Goal: Communication & Community: Share content

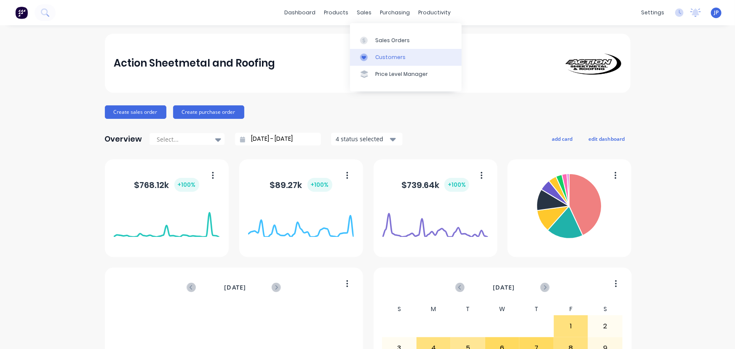
click at [382, 55] on div "Customers" at bounding box center [390, 57] width 30 height 8
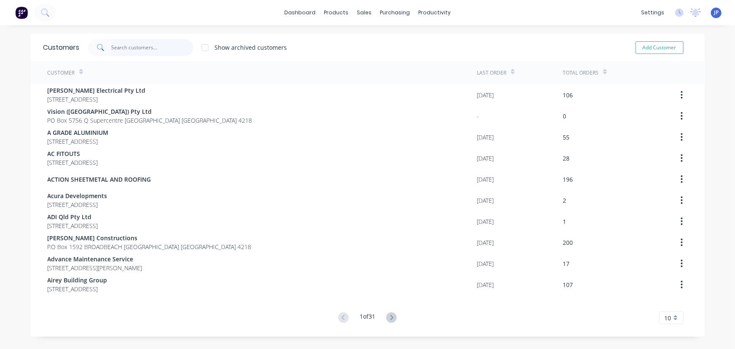
click at [134, 53] on input "text" at bounding box center [152, 47] width 82 height 17
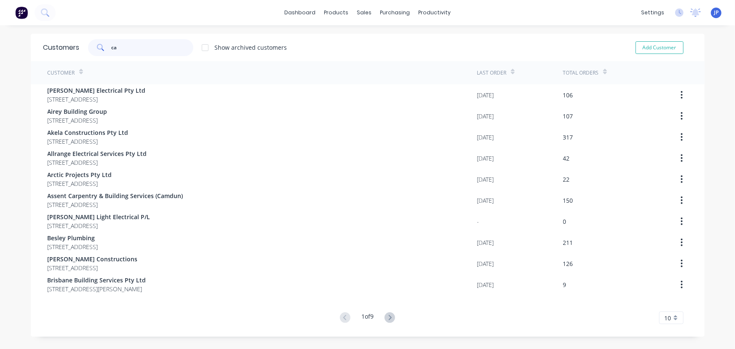
click at [123, 50] on input "ca" at bounding box center [152, 47] width 82 height 17
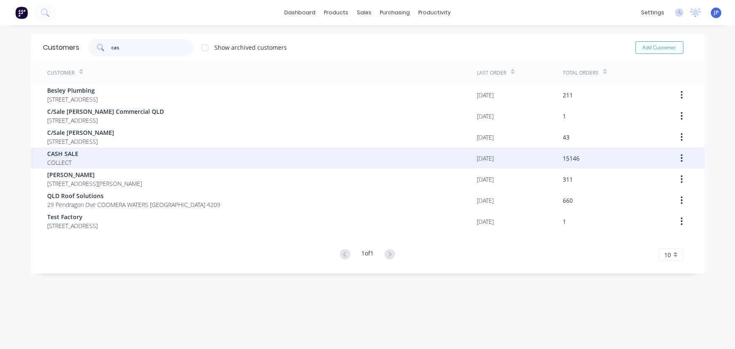
type input "cas"
click at [105, 159] on div "CASH SALE COLLECT" at bounding box center [262, 157] width 429 height 21
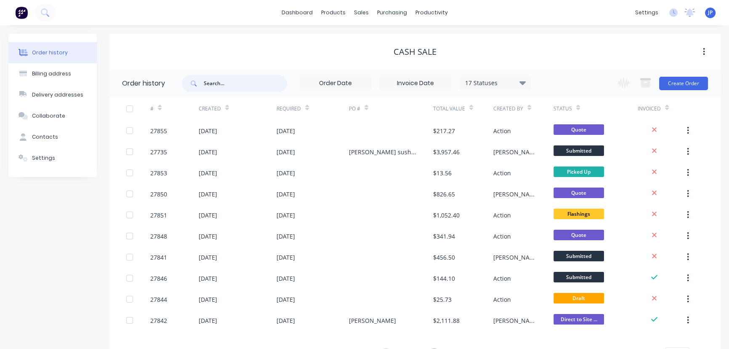
click at [224, 84] on input "text" at bounding box center [245, 83] width 83 height 17
type input "27841"
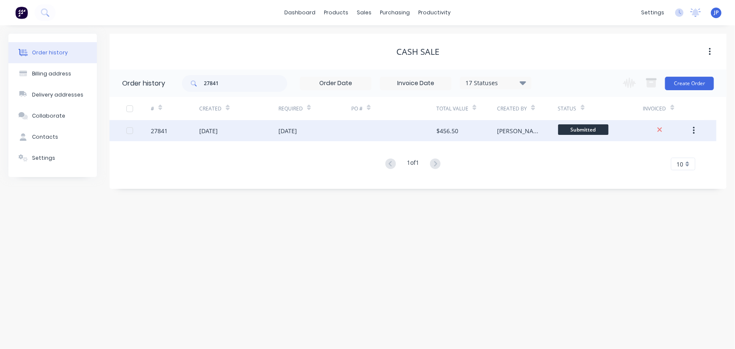
click at [215, 130] on div "[DATE]" at bounding box center [208, 130] width 19 height 9
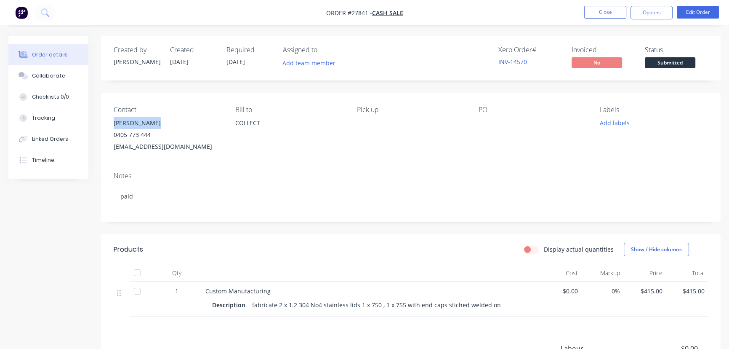
drag, startPoint x: 158, startPoint y: 122, endPoint x: 113, endPoint y: 123, distance: 44.6
click at [113, 123] on div "Contact [PERSON_NAME] [PHONE_NUMBER] [EMAIL_ADDRESS][DOMAIN_NAME] [PERSON_NAME]…" at bounding box center [411, 129] width 620 height 72
copy div "[PERSON_NAME]"
click at [650, 16] on button "Options" at bounding box center [652, 12] width 42 height 13
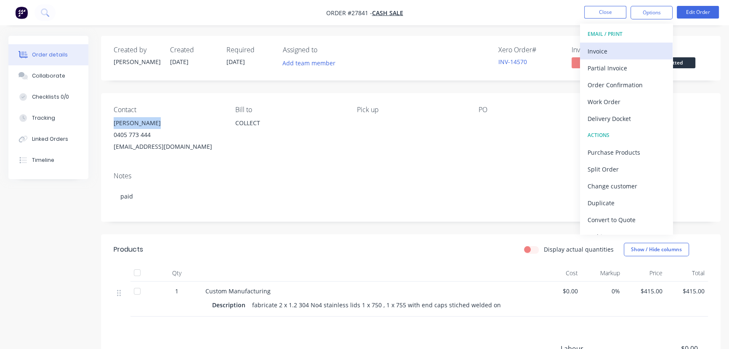
click at [606, 50] on div "Invoice" at bounding box center [626, 51] width 77 height 12
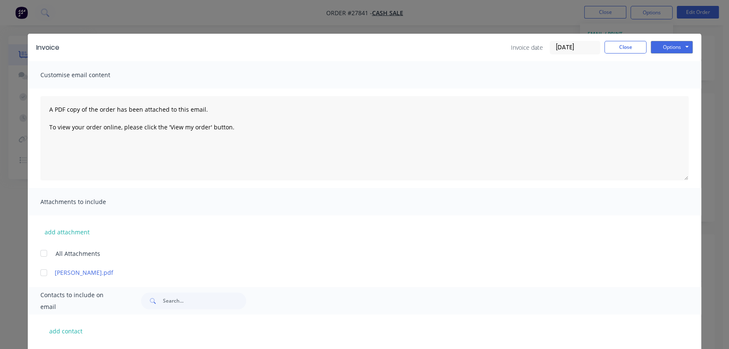
click at [588, 50] on input "[DATE]" at bounding box center [575, 47] width 50 height 13
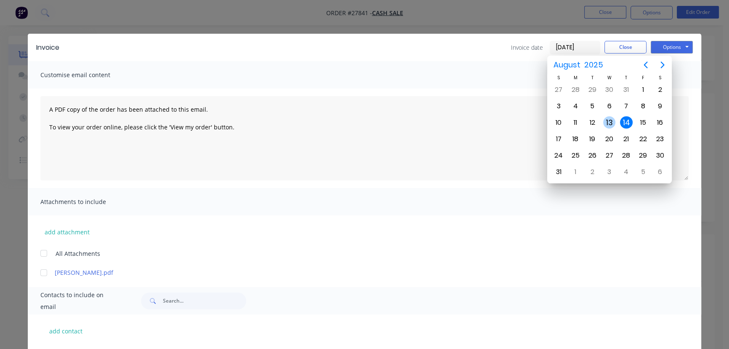
click at [613, 121] on div "13" at bounding box center [609, 122] width 13 height 13
type input "[DATE]"
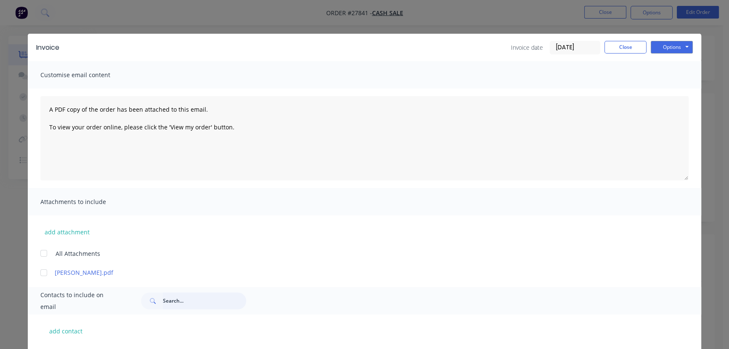
click at [168, 301] on input "text" at bounding box center [204, 300] width 83 height 17
paste input "[PERSON_NAME]"
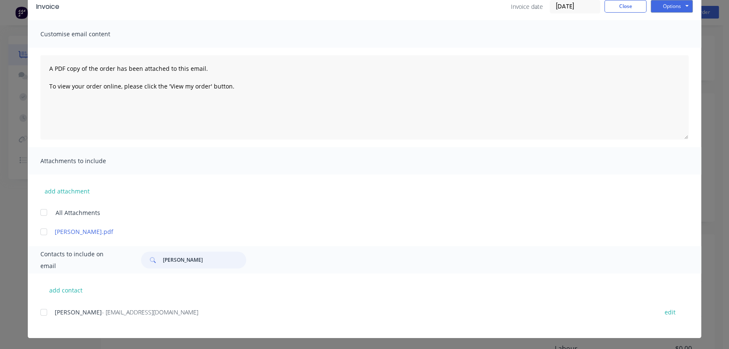
scroll to position [42, 0]
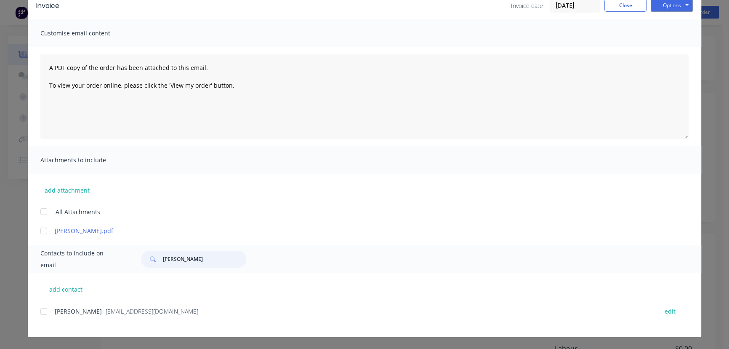
type input "[PERSON_NAME]"
drag, startPoint x: 173, startPoint y: 312, endPoint x: 42, endPoint y: 316, distance: 131.0
click at [42, 316] on div "[PERSON_NAME] - [EMAIL_ADDRESS][DOMAIN_NAME] edit" at bounding box center [370, 310] width 661 height 11
copy div "[PERSON_NAME] - [PERSON_NAME][EMAIL_ADDRESS][DOMAIN_NAME]"
click at [657, 7] on button "Options" at bounding box center [672, 5] width 42 height 13
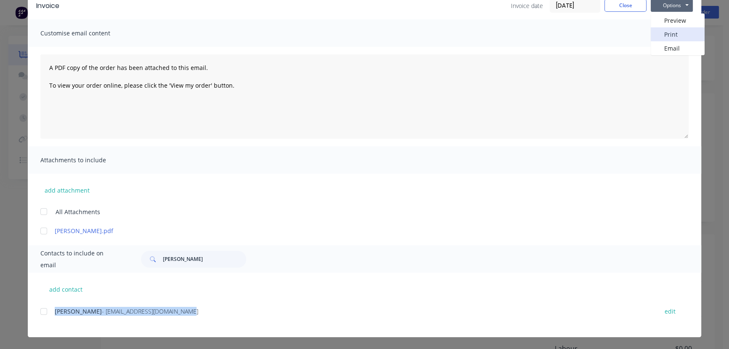
click at [662, 34] on button "Print" at bounding box center [678, 34] width 54 height 14
click at [623, 8] on button "Close" at bounding box center [626, 5] width 42 height 13
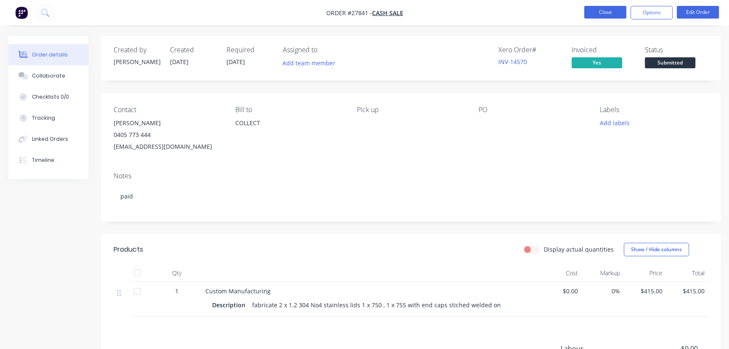
click at [602, 15] on button "Close" at bounding box center [605, 12] width 42 height 13
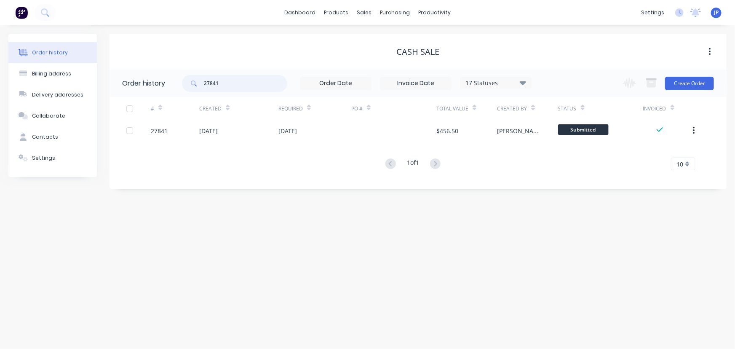
drag, startPoint x: 227, startPoint y: 85, endPoint x: 190, endPoint y: 87, distance: 36.2
click at [190, 87] on div "27841" at bounding box center [234, 83] width 105 height 17
type input "27853"
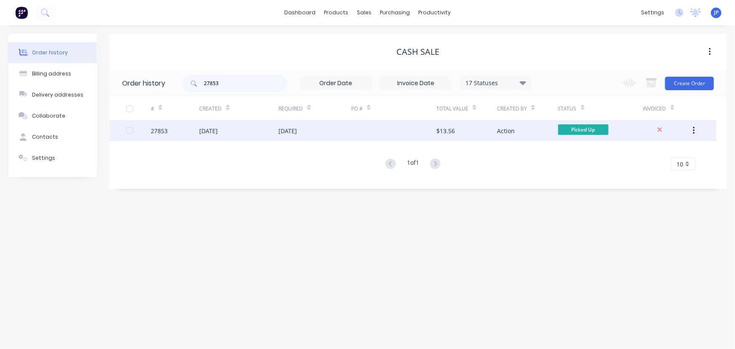
click at [206, 129] on div "[DATE]" at bounding box center [208, 130] width 19 height 9
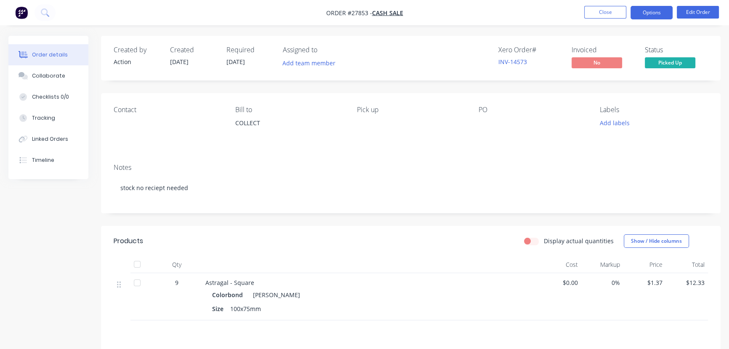
click at [644, 16] on button "Options" at bounding box center [652, 12] width 42 height 13
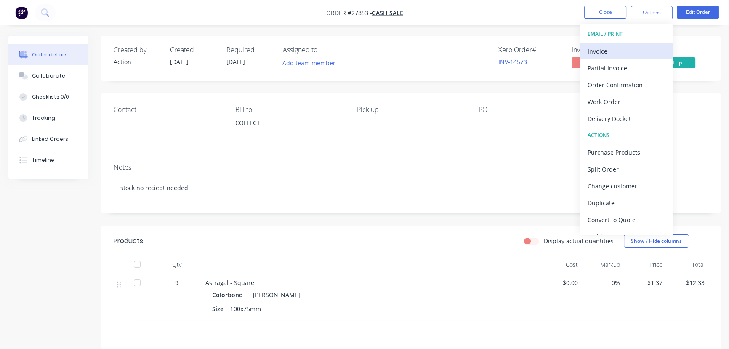
click at [599, 48] on div "Invoice" at bounding box center [626, 51] width 77 height 12
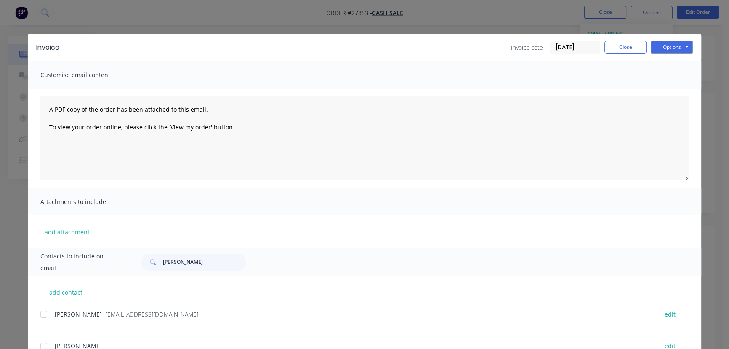
click at [581, 50] on input "[DATE]" at bounding box center [575, 47] width 50 height 13
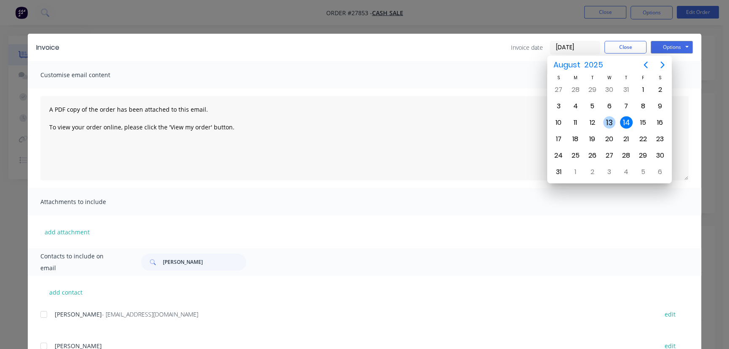
click at [607, 119] on div "13" at bounding box center [609, 122] width 13 height 13
type input "[DATE]"
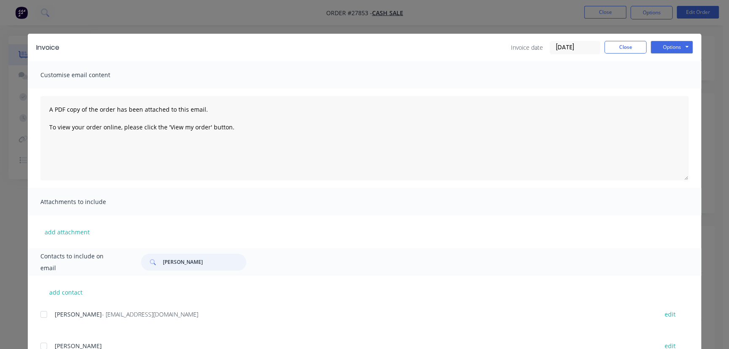
drag, startPoint x: 196, startPoint y: 262, endPoint x: 131, endPoint y: 263, distance: 65.3
click at [133, 263] on div "[PERSON_NAME]" at bounding box center [411, 261] width 556 height 17
click at [661, 49] on button "Options" at bounding box center [672, 47] width 42 height 13
click at [661, 72] on button "Print" at bounding box center [678, 76] width 54 height 14
click at [627, 48] on button "Close" at bounding box center [626, 47] width 42 height 13
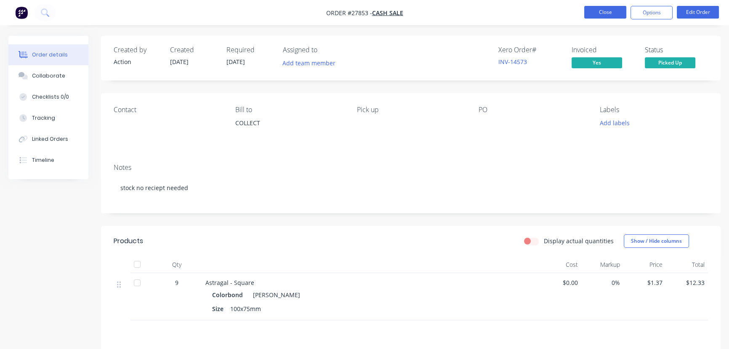
click at [613, 10] on button "Close" at bounding box center [605, 12] width 42 height 13
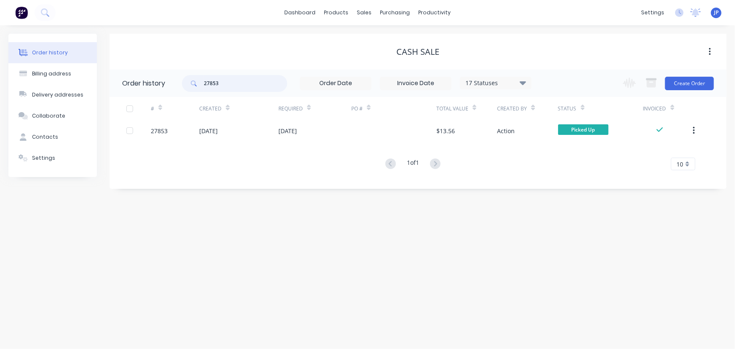
drag, startPoint x: 237, startPoint y: 84, endPoint x: 189, endPoint y: 85, distance: 48.4
click at [189, 85] on div "27853" at bounding box center [234, 83] width 105 height 17
type input "27851"
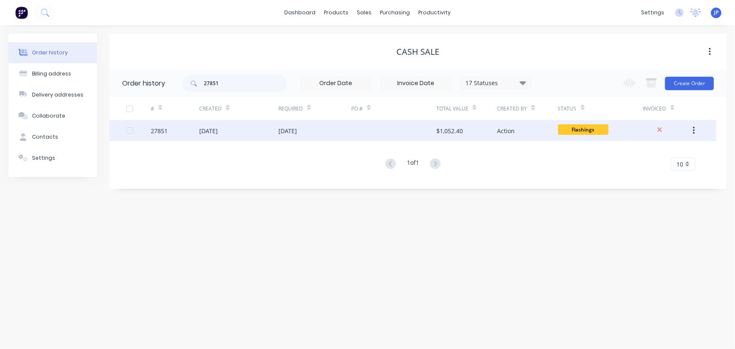
click at [192, 126] on div "27851" at bounding box center [175, 130] width 48 height 21
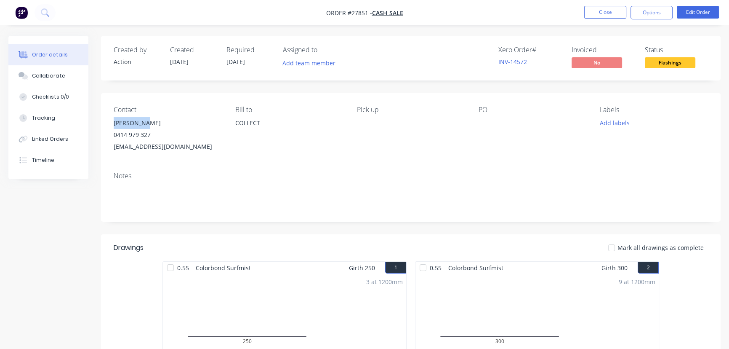
drag, startPoint x: 155, startPoint y: 119, endPoint x: 109, endPoint y: 123, distance: 46.5
click at [109, 123] on div "Contact [PERSON_NAME] [PHONE_NUMBER] [EMAIL_ADDRESS][DOMAIN_NAME] [PERSON_NAME]…" at bounding box center [411, 129] width 620 height 72
copy div "[PERSON_NAME]"
click at [659, 9] on button "Options" at bounding box center [652, 12] width 42 height 13
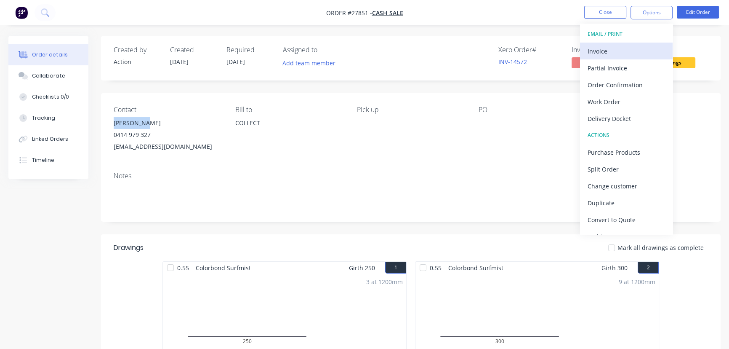
click at [626, 48] on div "Invoice" at bounding box center [626, 51] width 77 height 12
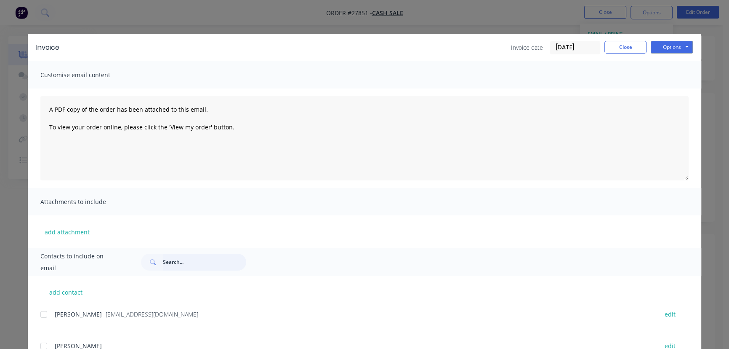
click at [171, 259] on input "text" at bounding box center [204, 261] width 83 height 17
paste input "[PERSON_NAME]"
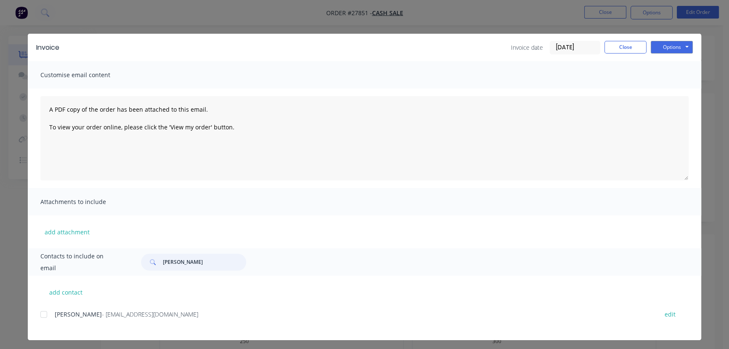
type input "[PERSON_NAME]"
drag, startPoint x: 171, startPoint y: 315, endPoint x: 30, endPoint y: 324, distance: 141.4
click at [30, 324] on div "add contact [PERSON_NAME] - [EMAIL_ADDRESS][DOMAIN_NAME] edit" at bounding box center [365, 307] width 674 height 64
copy div "[PERSON_NAME] - [EMAIL_ADDRESS][DOMAIN_NAME]"
click at [670, 48] on button "Options" at bounding box center [672, 47] width 42 height 13
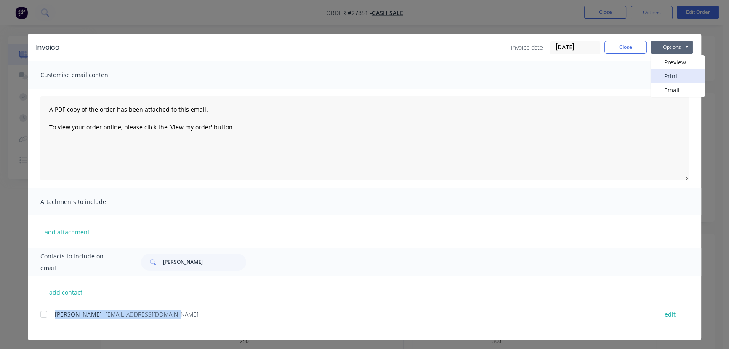
click at [670, 75] on button "Print" at bounding box center [678, 76] width 54 height 14
click at [621, 45] on button "Close" at bounding box center [626, 47] width 42 height 13
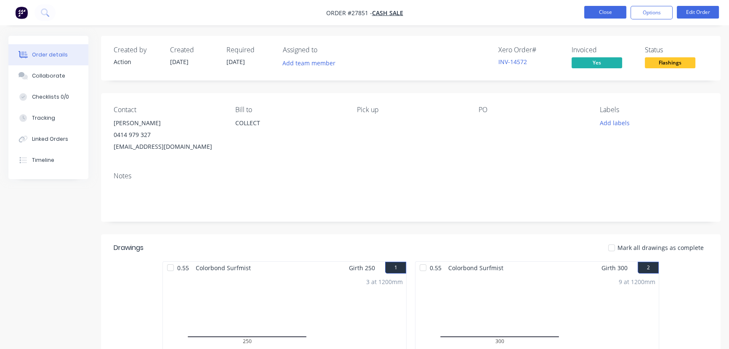
click at [603, 12] on button "Close" at bounding box center [605, 12] width 42 height 13
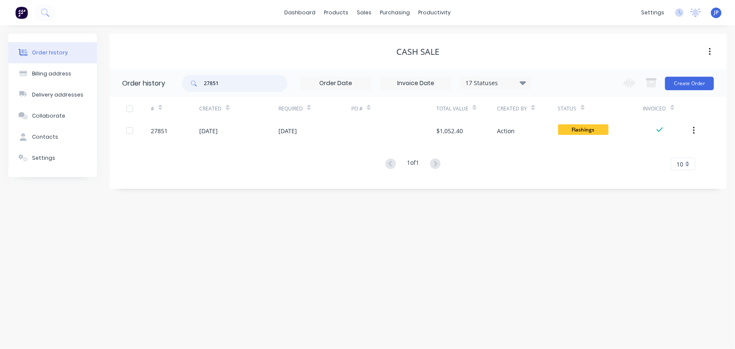
drag, startPoint x: 224, startPoint y: 79, endPoint x: 202, endPoint y: 86, distance: 23.8
click at [202, 86] on div "27851" at bounding box center [234, 83] width 105 height 17
type input "27206"
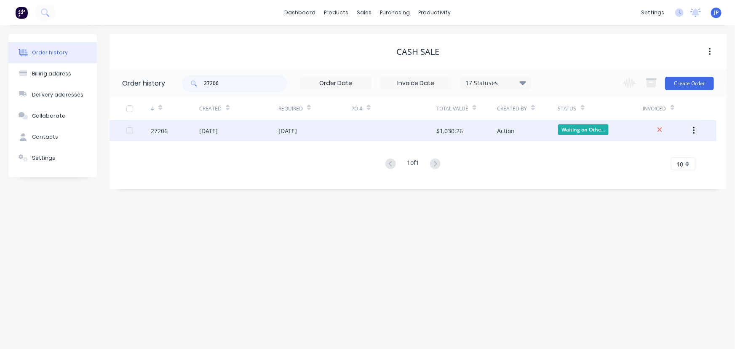
click at [218, 130] on div "[DATE]" at bounding box center [208, 130] width 19 height 9
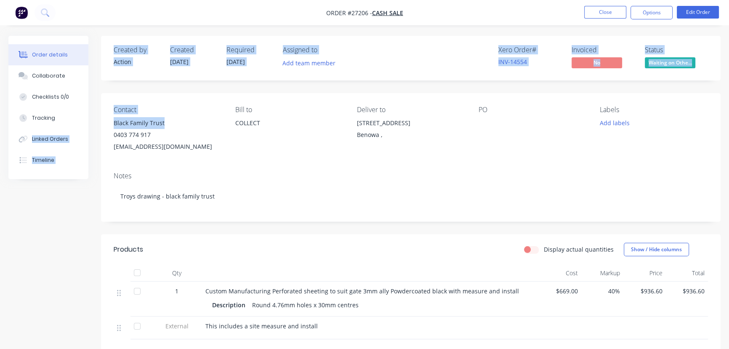
drag, startPoint x: 168, startPoint y: 123, endPoint x: 101, endPoint y: 128, distance: 68.0
click at [101, 128] on div "Order details Collaborate Checklists 0/0 Tracking Linked Orders Timeline Order …" at bounding box center [364, 262] width 729 height 453
click at [179, 120] on div "Black Family Trust" at bounding box center [168, 123] width 108 height 12
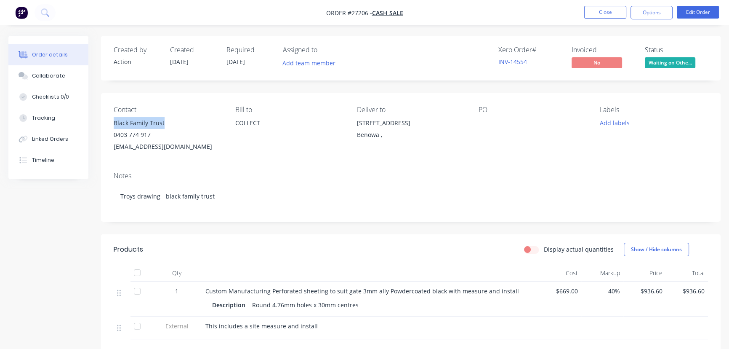
drag, startPoint x: 169, startPoint y: 120, endPoint x: 106, endPoint y: 125, distance: 62.9
click at [106, 125] on div "Contact Black Family Trust 0403 774 917 [EMAIL_ADDRESS][DOMAIN_NAME] Bill to CO…" at bounding box center [411, 129] width 620 height 72
copy div "Black Family Trust"
click at [647, 13] on button "Options" at bounding box center [652, 12] width 42 height 13
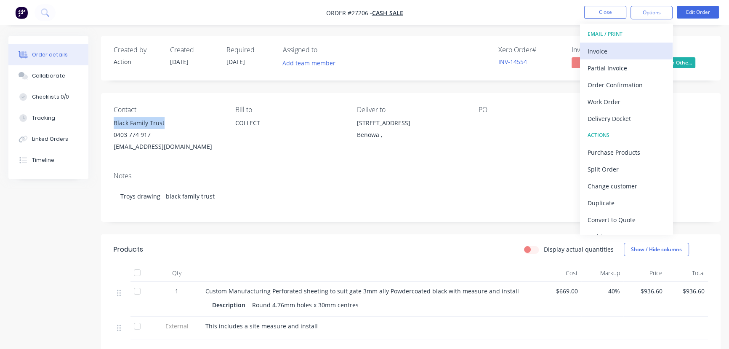
click at [606, 52] on div "Invoice" at bounding box center [626, 51] width 77 height 12
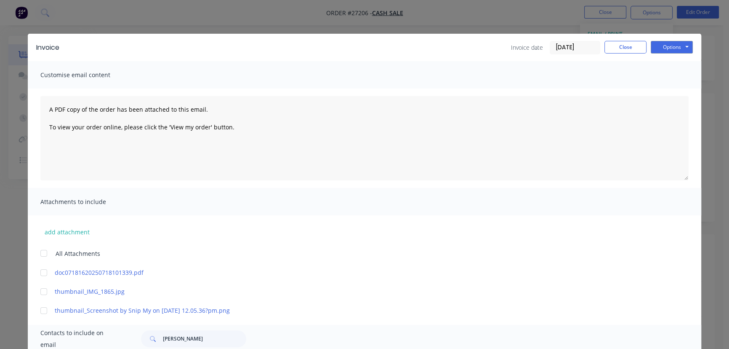
click at [584, 50] on input "[DATE]" at bounding box center [575, 47] width 50 height 13
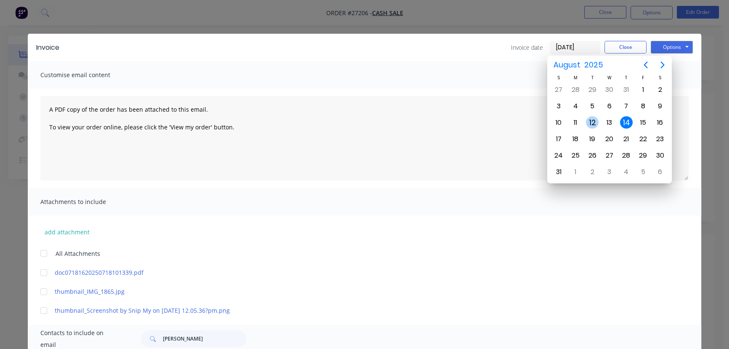
click at [591, 120] on div "12" at bounding box center [592, 122] width 13 height 13
type input "[DATE]"
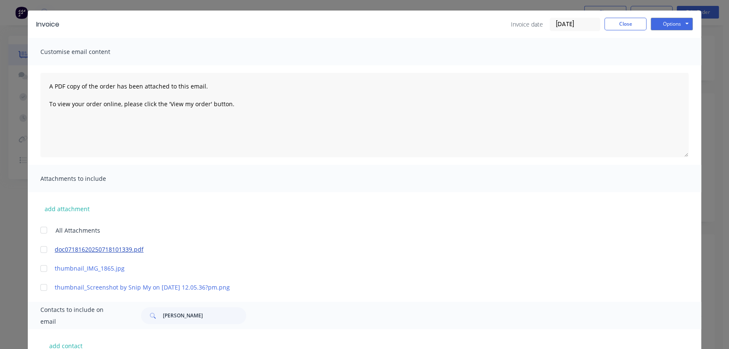
scroll to position [76, 0]
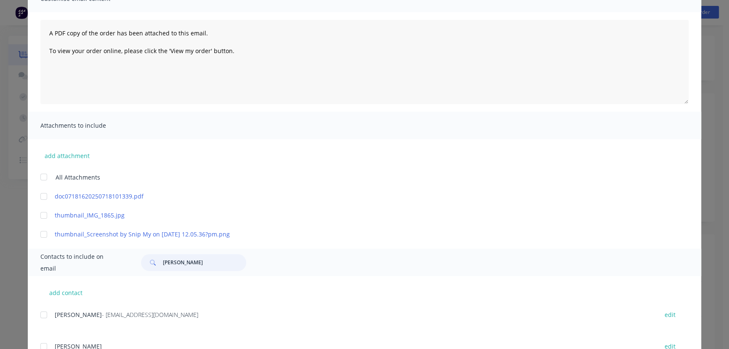
drag, startPoint x: 195, startPoint y: 265, endPoint x: 153, endPoint y: 265, distance: 42.1
click at [153, 265] on div "[PERSON_NAME]" at bounding box center [193, 262] width 105 height 17
paste input "Black Family Trust"
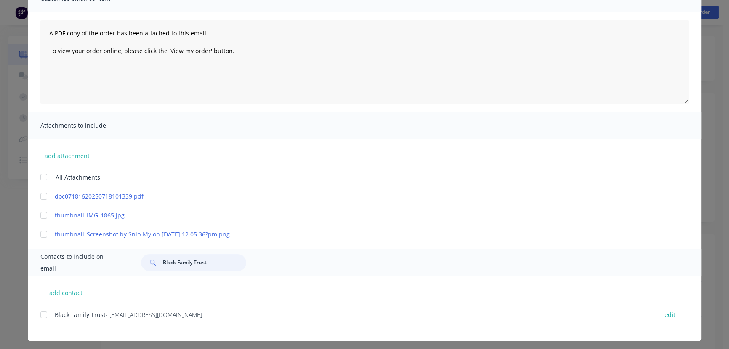
type input "Black Family Trust"
drag, startPoint x: 202, startPoint y: 318, endPoint x: 74, endPoint y: 333, distance: 128.5
click at [74, 333] on div "Black Family Trust - [EMAIL_ADDRESS][DOMAIN_NAME] edit" at bounding box center [370, 325] width 661 height 32
copy div "Black Family Trust - [EMAIL_ADDRESS][DOMAIN_NAME]"
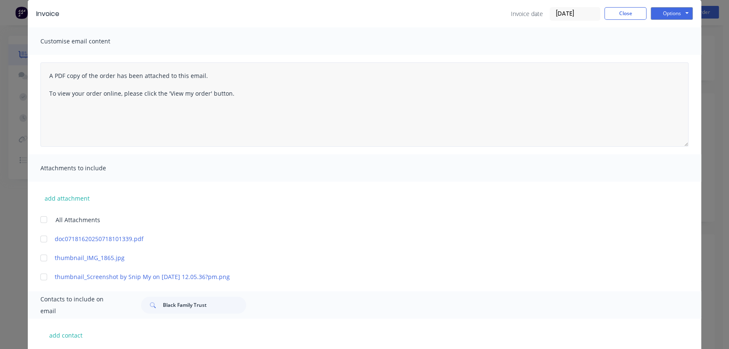
scroll to position [0, 0]
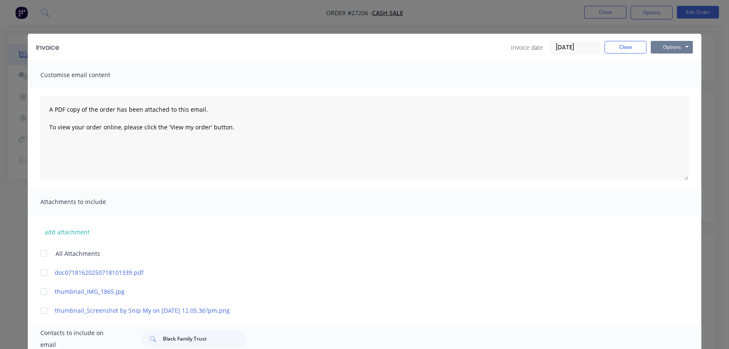
click at [659, 43] on button "Options" at bounding box center [672, 47] width 42 height 13
click at [665, 77] on button "Print" at bounding box center [678, 76] width 54 height 14
click at [639, 45] on button "Close" at bounding box center [626, 47] width 42 height 13
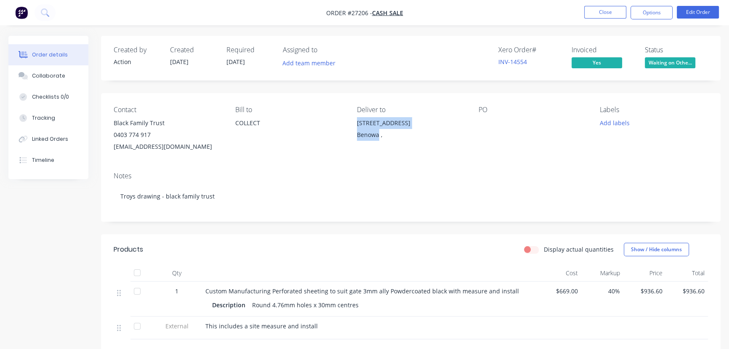
drag, startPoint x: 379, startPoint y: 134, endPoint x: 350, endPoint y: 124, distance: 30.5
click at [350, 124] on div "Contact Black Family Trust 0403 774 917 [EMAIL_ADDRESS][DOMAIN_NAME] Bill to CO…" at bounding box center [411, 129] width 620 height 72
copy div "18 Annies Court Benowa"
click at [590, 12] on button "Close" at bounding box center [605, 12] width 42 height 13
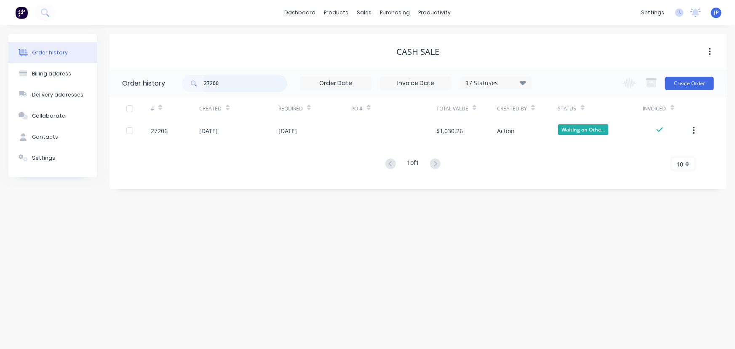
click at [226, 84] on input "27206" at bounding box center [245, 83] width 83 height 17
type input "27815"
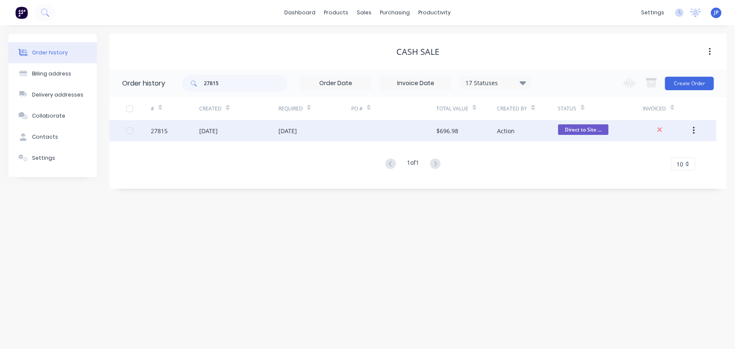
click at [218, 132] on div "[DATE]" at bounding box center [208, 130] width 19 height 9
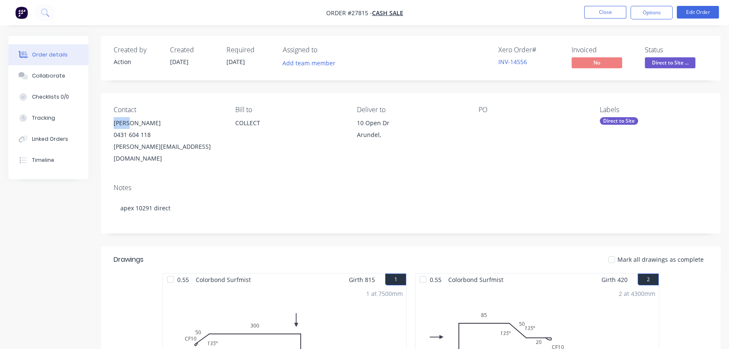
drag, startPoint x: 132, startPoint y: 123, endPoint x: 112, endPoint y: 126, distance: 20.9
click at [112, 126] on div "Contact [PERSON_NAME] [PHONE_NUMBER] [PERSON_NAME][EMAIL_ADDRESS][DOMAIN_NAME] …" at bounding box center [411, 135] width 620 height 84
copy div "[PERSON_NAME]"
click at [652, 12] on button "Options" at bounding box center [652, 12] width 42 height 13
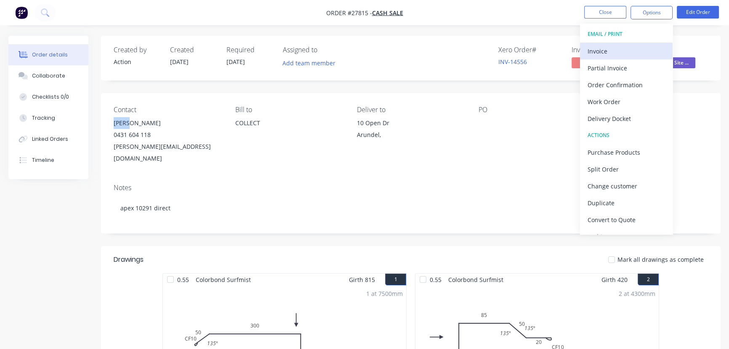
click at [610, 49] on div "Invoice" at bounding box center [626, 51] width 77 height 12
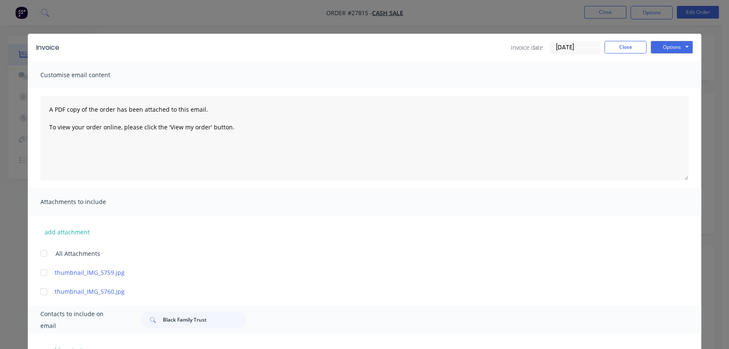
click at [576, 46] on input "[DATE]" at bounding box center [575, 47] width 50 height 13
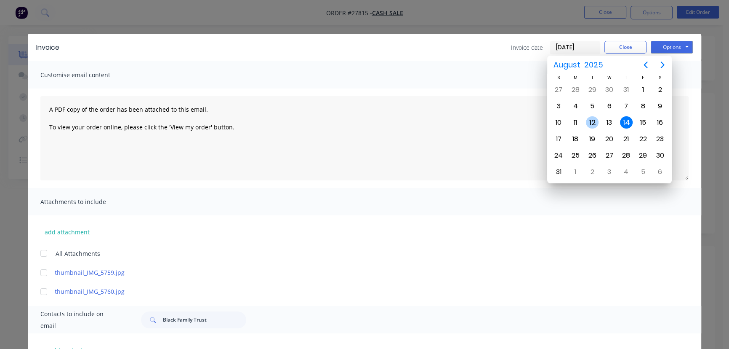
click at [595, 122] on div "12" at bounding box center [592, 122] width 13 height 13
type input "[DATE]"
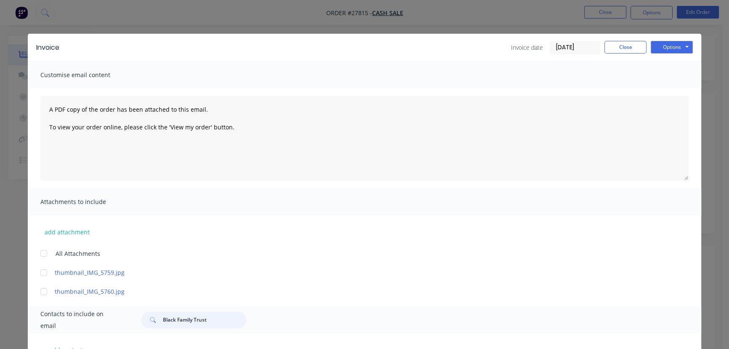
drag, startPoint x: 207, startPoint y: 322, endPoint x: 154, endPoint y: 324, distance: 53.1
click at [154, 324] on div "Black Family Trust" at bounding box center [193, 319] width 105 height 17
paste input "[PERSON_NAME]"
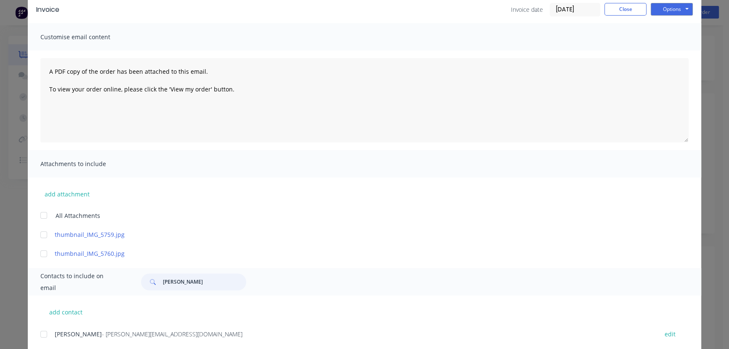
scroll to position [60, 0]
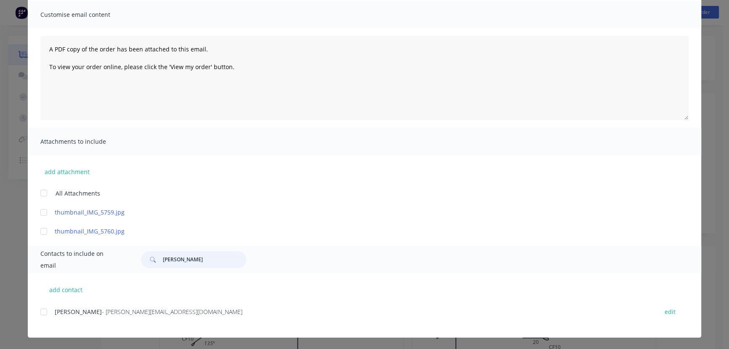
type input "[PERSON_NAME]"
drag, startPoint x: 137, startPoint y: 312, endPoint x: 47, endPoint y: 317, distance: 90.3
click at [47, 317] on div "[PERSON_NAME] - [PERSON_NAME][EMAIL_ADDRESS][DOMAIN_NAME] edit" at bounding box center [370, 311] width 661 height 11
copy div "[PERSON_NAME] - [PERSON_NAME][EMAIL_ADDRESS][DOMAIN_NAME]"
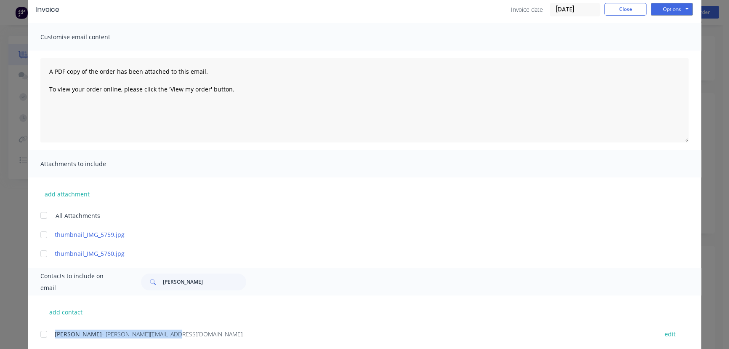
scroll to position [0, 0]
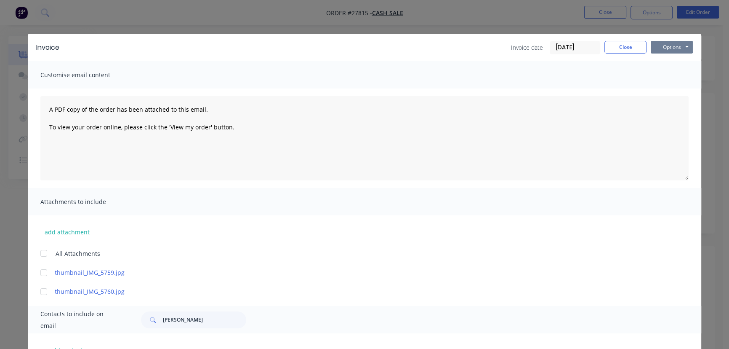
click at [660, 47] on button "Options" at bounding box center [672, 47] width 42 height 13
click at [660, 75] on button "Print" at bounding box center [678, 76] width 54 height 14
click at [612, 43] on button "Close" at bounding box center [626, 47] width 42 height 13
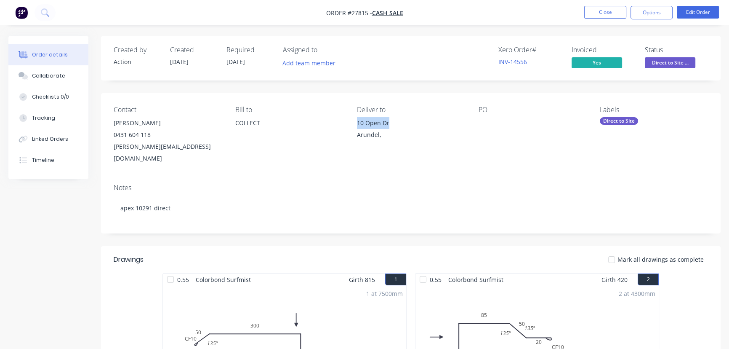
drag, startPoint x: 391, startPoint y: 119, endPoint x: 355, endPoint y: 122, distance: 36.3
click at [355, 122] on div "Contact [PERSON_NAME] [PHONE_NUMBER] [PERSON_NAME][EMAIL_ADDRESS][DOMAIN_NAME] …" at bounding box center [411, 135] width 620 height 84
copy div "10 Open Dr"
click at [379, 135] on div "Arundel," at bounding box center [411, 135] width 108 height 12
drag, startPoint x: 372, startPoint y: 134, endPoint x: 343, endPoint y: 136, distance: 29.6
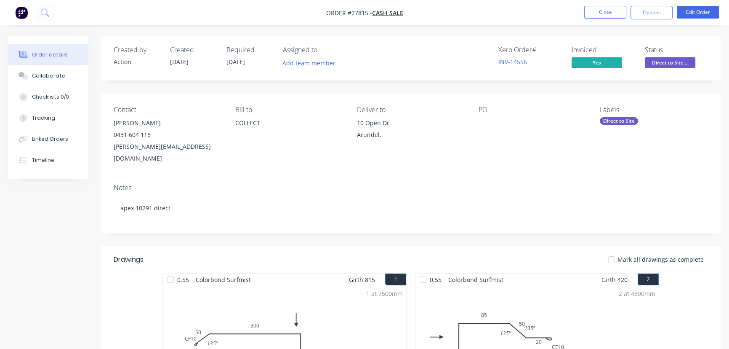
click at [343, 136] on div "Contact [PERSON_NAME] [PHONE_NUMBER] [PERSON_NAME][EMAIL_ADDRESS][DOMAIN_NAME] …" at bounding box center [411, 135] width 620 height 84
click at [365, 136] on div "Arundel," at bounding box center [411, 135] width 108 height 12
drag, startPoint x: 379, startPoint y: 133, endPoint x: 353, endPoint y: 136, distance: 26.3
click at [353, 136] on div "Contact [PERSON_NAME] [PHONE_NUMBER] [PERSON_NAME][EMAIL_ADDRESS][DOMAIN_NAME] …" at bounding box center [411, 135] width 620 height 84
drag, startPoint x: 130, startPoint y: 122, endPoint x: 109, endPoint y: 122, distance: 21.1
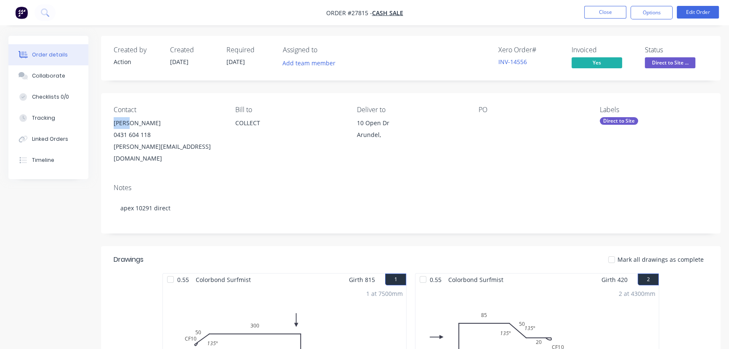
click at [109, 122] on div "Contact [PERSON_NAME] [PHONE_NUMBER] [PERSON_NAME][EMAIL_ADDRESS][DOMAIN_NAME] …" at bounding box center [411, 135] width 620 height 84
click at [604, 12] on button "Close" at bounding box center [605, 12] width 42 height 13
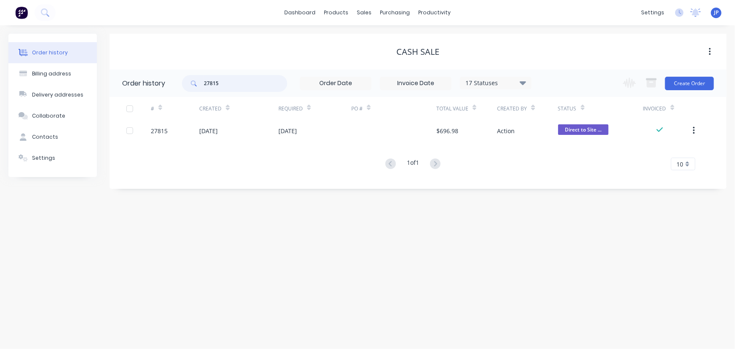
drag, startPoint x: 228, startPoint y: 84, endPoint x: 172, endPoint y: 87, distance: 56.1
click at [172, 87] on header "Order history 27815 17 Statuses Invoice Status Invoiced Not Invoiced Partial Or…" at bounding box center [417, 82] width 617 height 27
type input "[PERSON_NAME]"
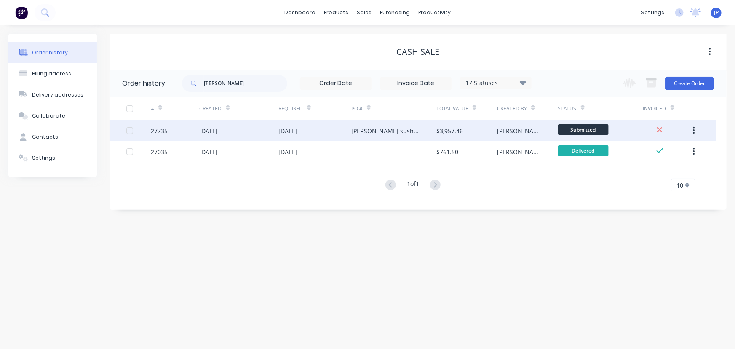
click at [192, 128] on div "27735" at bounding box center [175, 130] width 48 height 21
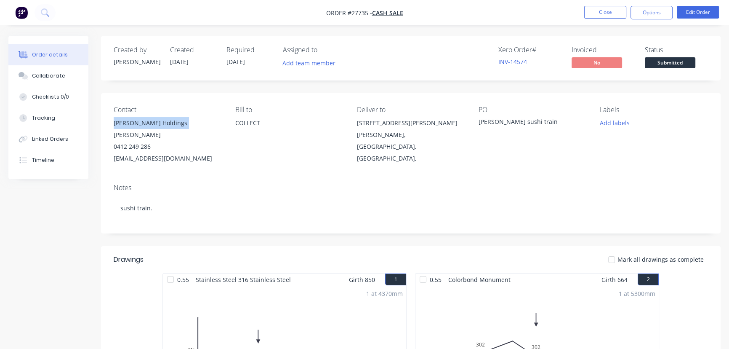
drag, startPoint x: 180, startPoint y: 120, endPoint x: 112, endPoint y: 123, distance: 68.3
click at [112, 123] on div "Contact [PERSON_NAME] Holdings [PERSON_NAME] 0412 249 286 [EMAIL_ADDRESS][DOMAI…" at bounding box center [411, 135] width 620 height 84
click at [644, 8] on button "Options" at bounding box center [652, 12] width 42 height 13
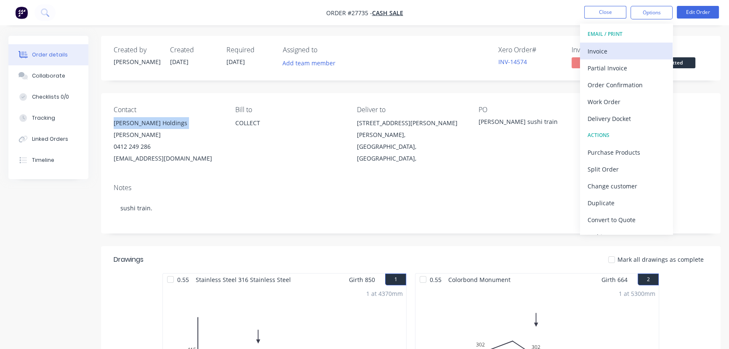
click at [610, 48] on div "Invoice" at bounding box center [626, 51] width 77 height 12
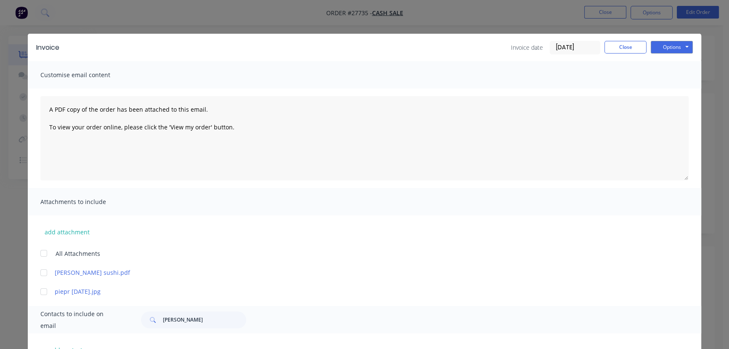
click at [594, 45] on input "[DATE]" at bounding box center [575, 47] width 50 height 13
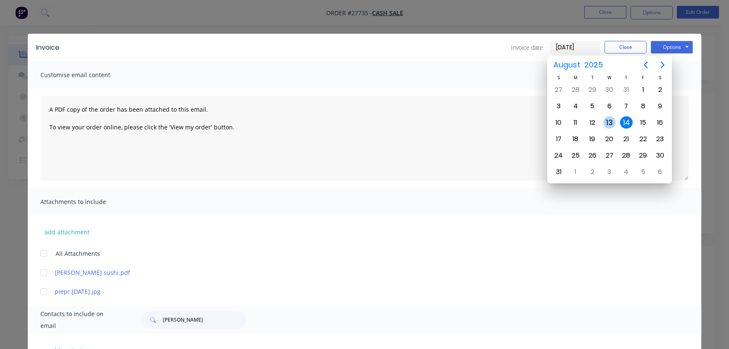
click at [608, 121] on div "13" at bounding box center [609, 122] width 13 height 13
type input "[DATE]"
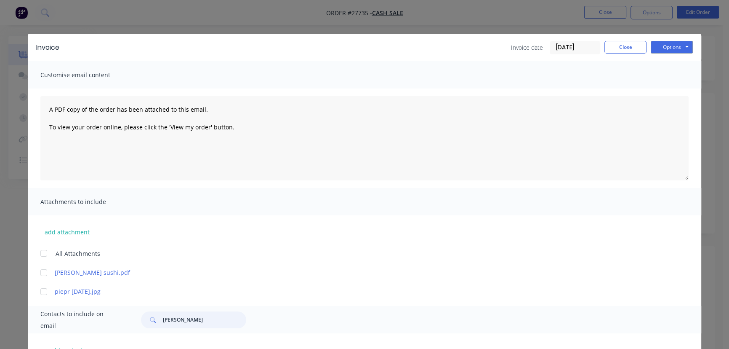
drag, startPoint x: 181, startPoint y: 313, endPoint x: 158, endPoint y: 318, distance: 23.7
click at [158, 318] on div "[PERSON_NAME]" at bounding box center [193, 319] width 105 height 17
paste input "[PERSON_NAME] Holdings [PERSON_NAME]"
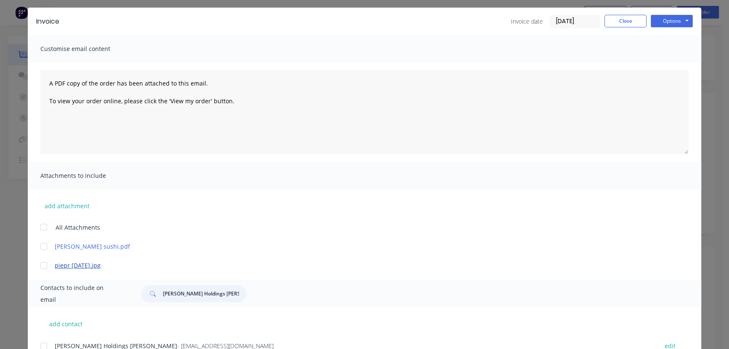
scroll to position [60, 0]
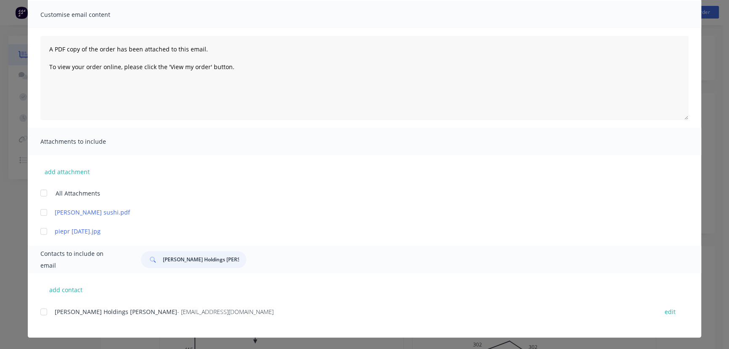
type input "[PERSON_NAME] Holdings [PERSON_NAME]"
drag, startPoint x: 200, startPoint y: 312, endPoint x: 42, endPoint y: 324, distance: 158.3
click at [42, 324] on div "[PERSON_NAME] Holdings [PERSON_NAME] - [EMAIL_ADDRESS][DOMAIN_NAME] edit" at bounding box center [370, 316] width 661 height 21
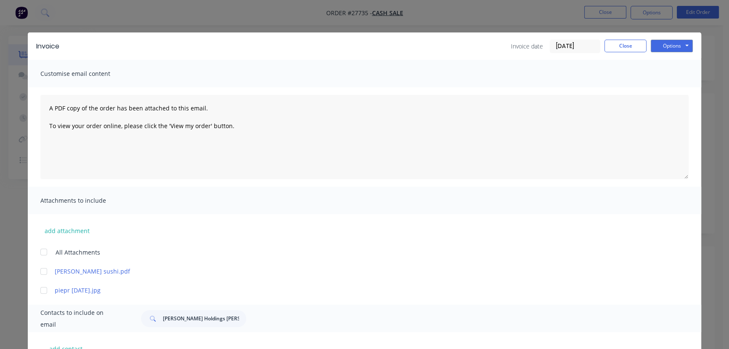
scroll to position [0, 0]
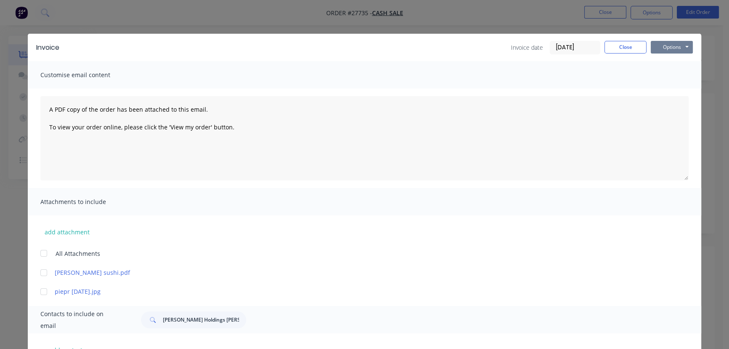
click at [661, 45] on button "Options" at bounding box center [672, 47] width 42 height 13
click at [658, 75] on button "Print" at bounding box center [678, 76] width 54 height 14
click at [617, 50] on button "Close" at bounding box center [626, 47] width 42 height 13
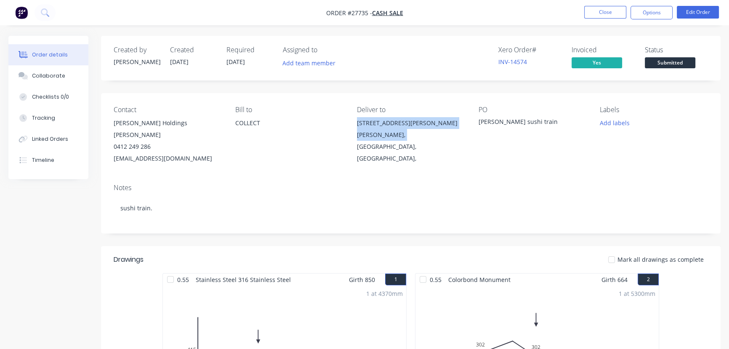
drag, startPoint x: 399, startPoint y: 137, endPoint x: 354, endPoint y: 124, distance: 47.3
click at [354, 124] on div "Contact [PERSON_NAME] Holdings [PERSON_NAME] 0412 249 286 [EMAIL_ADDRESS][DOMAI…" at bounding box center [411, 135] width 620 height 84
click at [595, 10] on button "Close" at bounding box center [605, 12] width 42 height 13
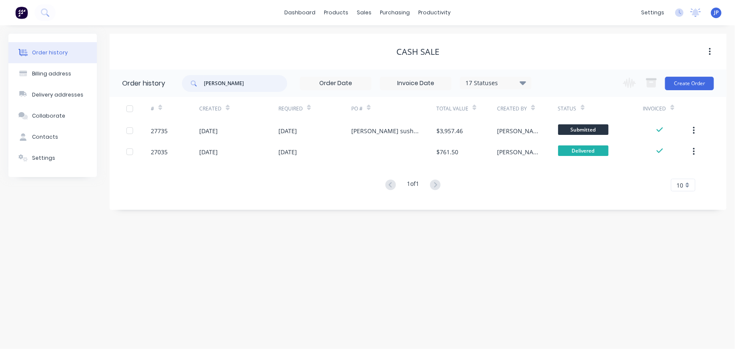
drag, startPoint x: 214, startPoint y: 85, endPoint x: 184, endPoint y: 92, distance: 31.2
click at [184, 92] on div "[PERSON_NAME] 17 Statuses Invoice Status Invoiced Not Invoiced Partial Order St…" at bounding box center [356, 82] width 349 height 27
type input "qu-9415"
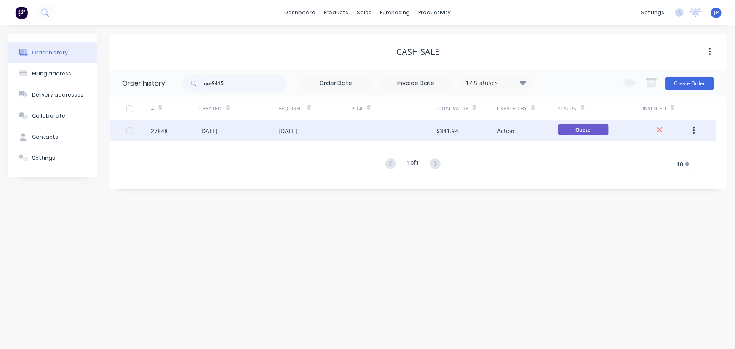
click at [163, 129] on div "27848" at bounding box center [159, 130] width 17 height 9
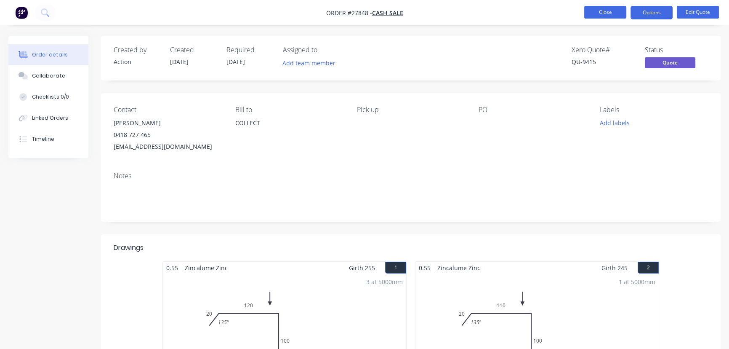
click at [594, 17] on button "Close" at bounding box center [605, 12] width 42 height 13
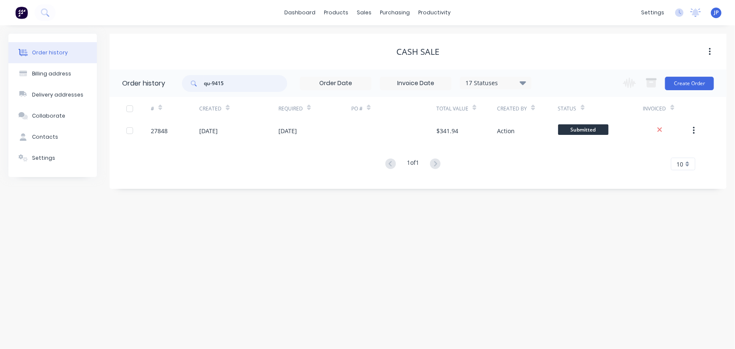
drag, startPoint x: 225, startPoint y: 85, endPoint x: 193, endPoint y: 85, distance: 31.6
click at [193, 85] on div "qu-9415" at bounding box center [234, 83] width 105 height 17
type input "27776"
click at [31, 117] on button "Collaborate" at bounding box center [52, 115] width 88 height 21
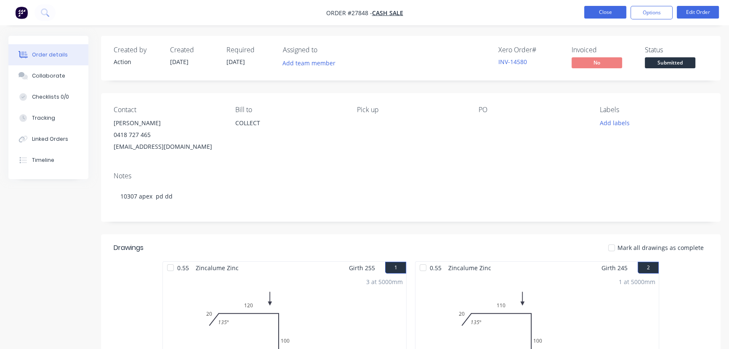
click at [594, 9] on button "Close" at bounding box center [605, 12] width 42 height 13
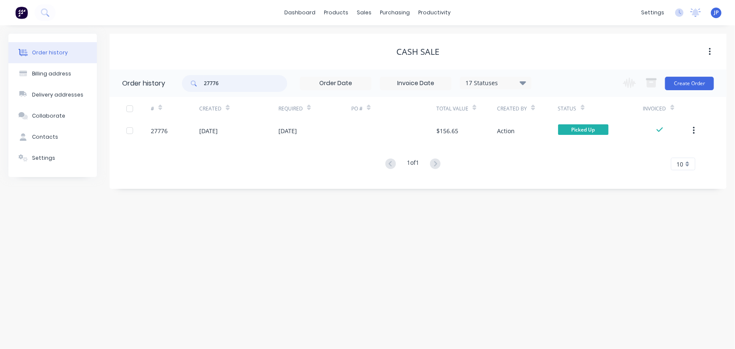
drag, startPoint x: 235, startPoint y: 83, endPoint x: 179, endPoint y: 82, distance: 56.4
click at [179, 82] on header "Order history 27776 17 Statuses Invoice Status Invoiced Not Invoiced Partial Or…" at bounding box center [417, 82] width 617 height 27
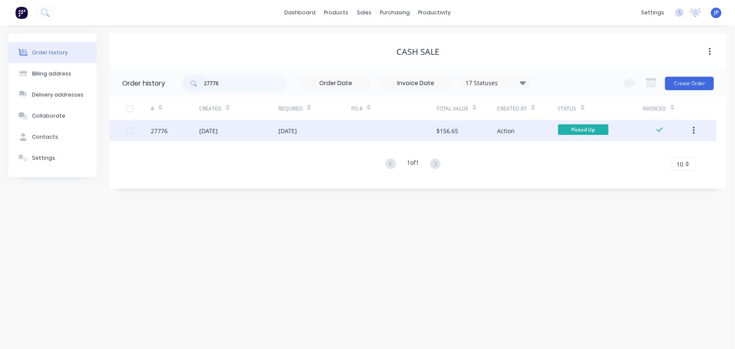
click at [211, 134] on div "[DATE]" at bounding box center [208, 130] width 19 height 9
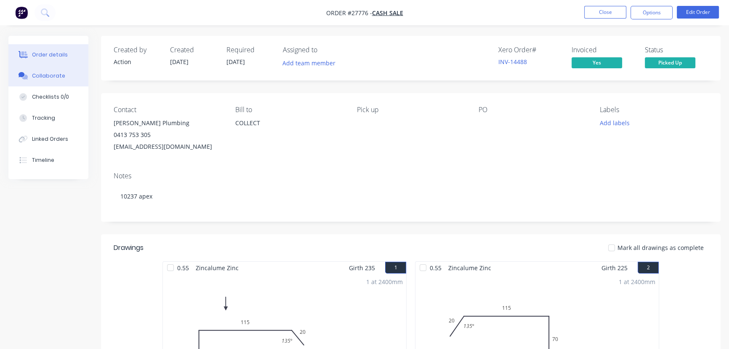
click at [55, 75] on div "Collaborate" at bounding box center [48, 76] width 33 height 8
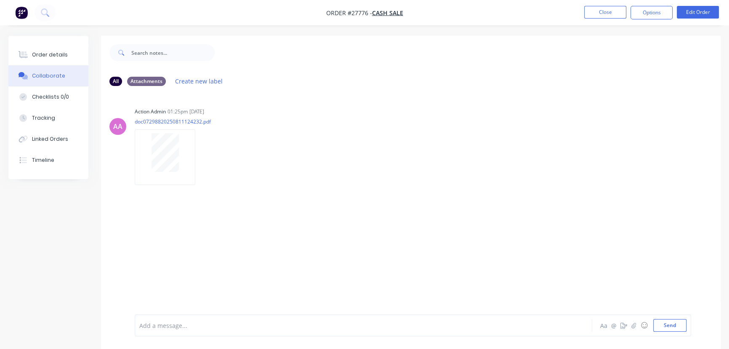
click at [152, 320] on div "Add a message..." at bounding box center [344, 325] width 411 height 13
click at [674, 326] on button "Send" at bounding box center [670, 325] width 33 height 13
click at [601, 16] on button "Close" at bounding box center [605, 12] width 42 height 13
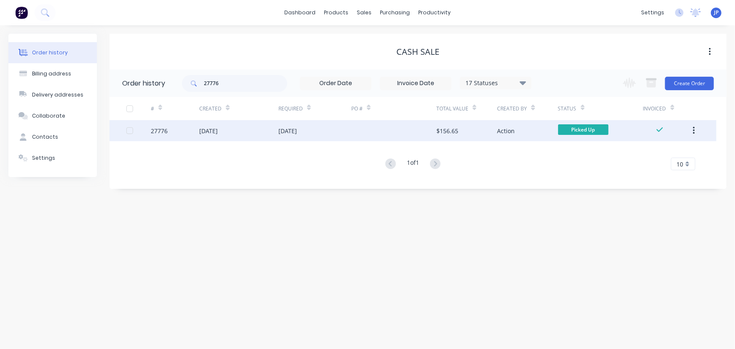
click at [693, 129] on icon "button" at bounding box center [694, 130] width 2 height 9
click at [664, 151] on div "Archive" at bounding box center [663, 153] width 65 height 12
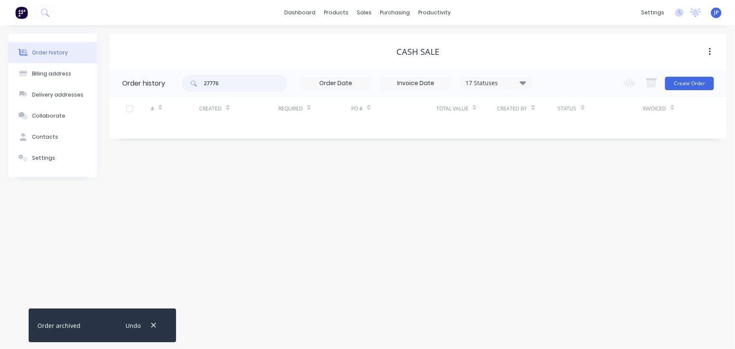
drag, startPoint x: 221, startPoint y: 86, endPoint x: 187, endPoint y: 88, distance: 35.0
click at [187, 88] on div "27776" at bounding box center [234, 83] width 105 height 17
type input "27420"
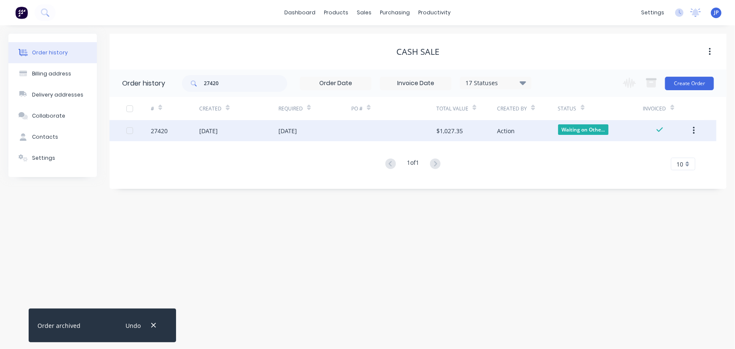
click at [196, 131] on div "27420" at bounding box center [175, 130] width 48 height 21
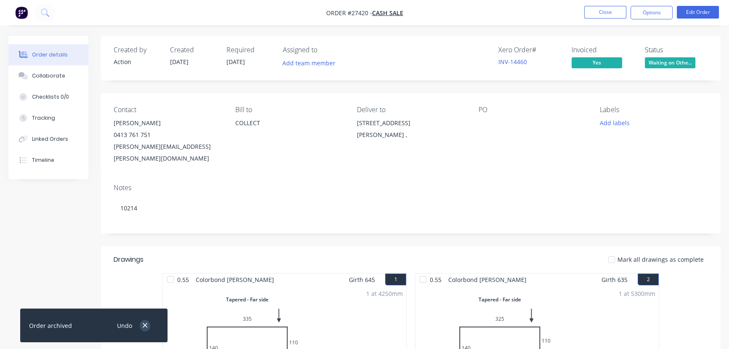
click at [149, 326] on button "button" at bounding box center [145, 325] width 11 height 11
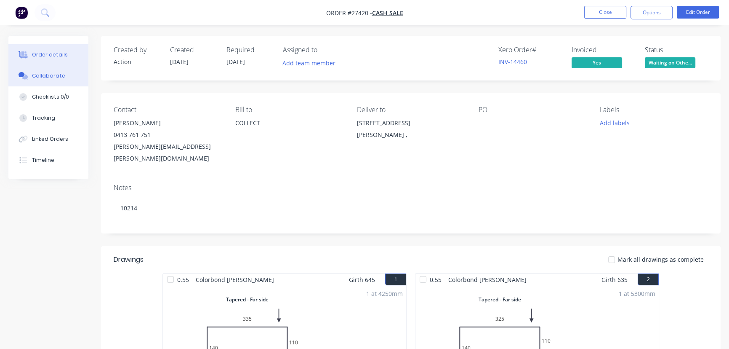
click at [60, 78] on div "Collaborate" at bounding box center [48, 76] width 33 height 8
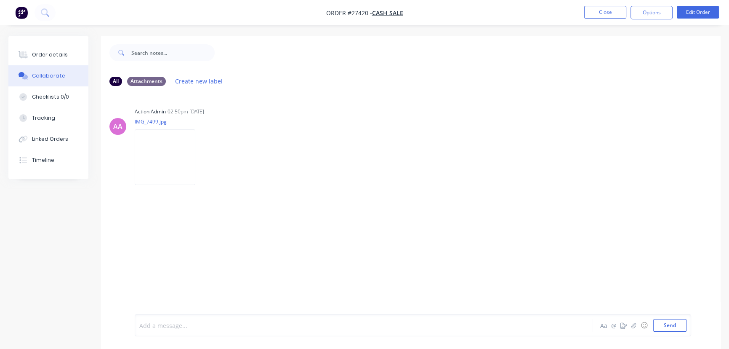
click at [160, 323] on div at bounding box center [345, 325] width 410 height 9
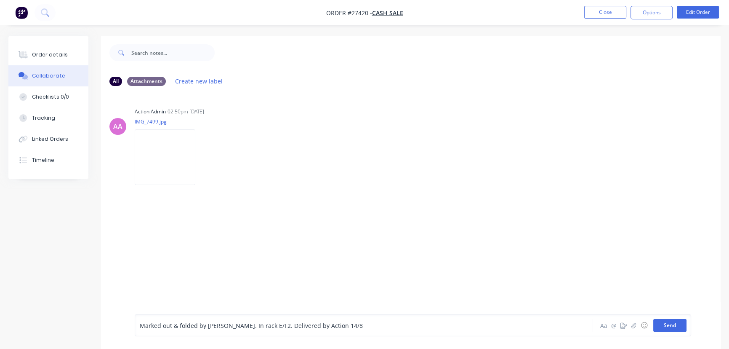
click at [666, 325] on button "Send" at bounding box center [670, 325] width 33 height 13
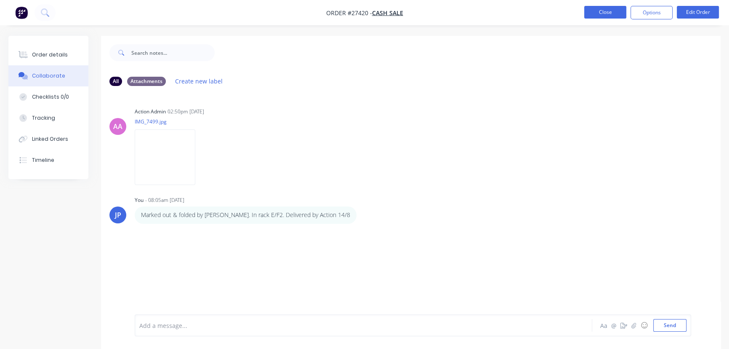
click at [596, 8] on button "Close" at bounding box center [605, 12] width 42 height 13
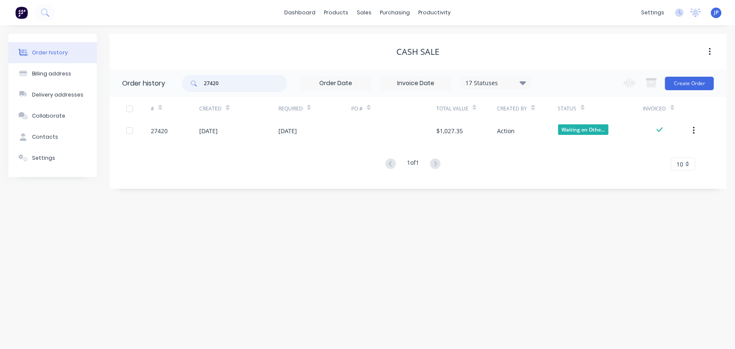
drag, startPoint x: 244, startPoint y: 83, endPoint x: 189, endPoint y: 85, distance: 54.8
click at [189, 85] on div "27420" at bounding box center [234, 83] width 105 height 17
type input "27787"
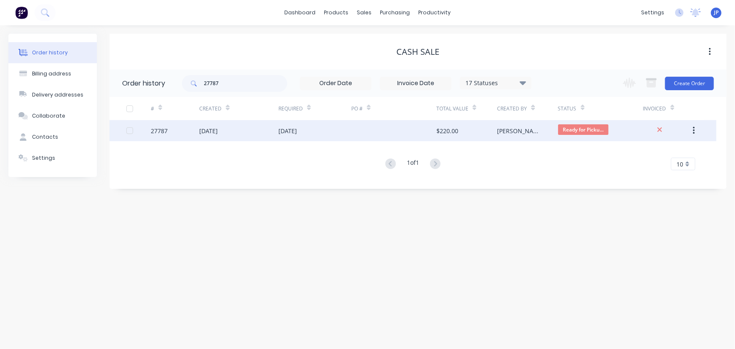
click at [215, 133] on div "[DATE]" at bounding box center [208, 130] width 19 height 9
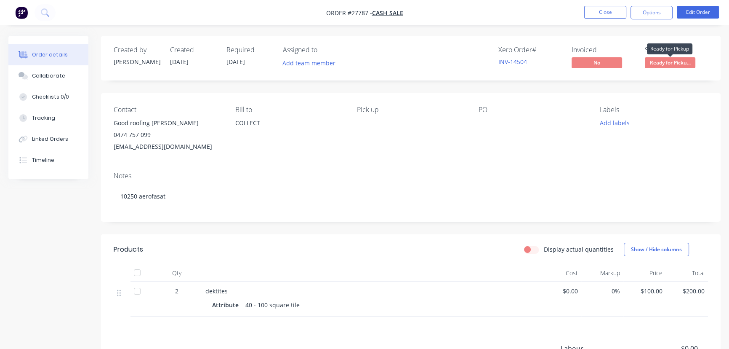
click at [661, 64] on span "Ready for Picku..." at bounding box center [670, 62] width 51 height 11
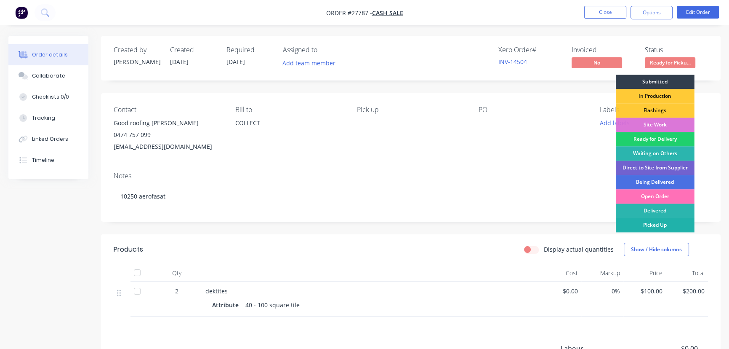
click at [658, 227] on div "Picked Up" at bounding box center [655, 225] width 79 height 14
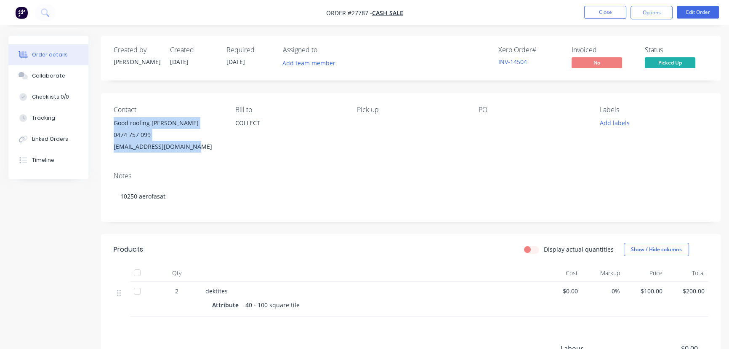
drag, startPoint x: 197, startPoint y: 151, endPoint x: 107, endPoint y: 119, distance: 95.6
click at [107, 119] on div "Contact Good roofing [PERSON_NAME] 0474 757 099 [EMAIL_ADDRESS][DOMAIN_NAME] [P…" at bounding box center [411, 129] width 620 height 72
click at [61, 72] on div "Collaborate" at bounding box center [48, 76] width 33 height 8
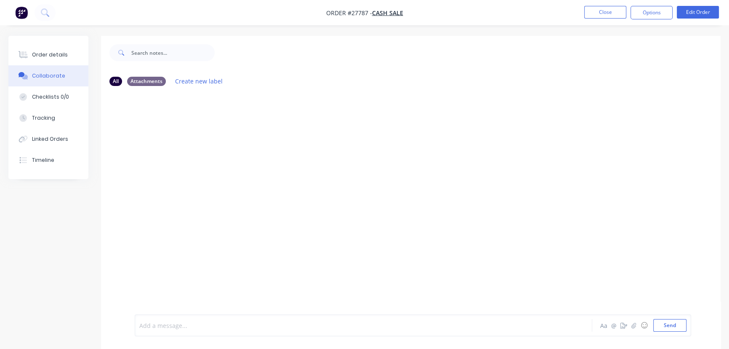
click at [177, 324] on div at bounding box center [345, 325] width 410 height 9
click at [664, 329] on button "Send" at bounding box center [670, 325] width 33 height 13
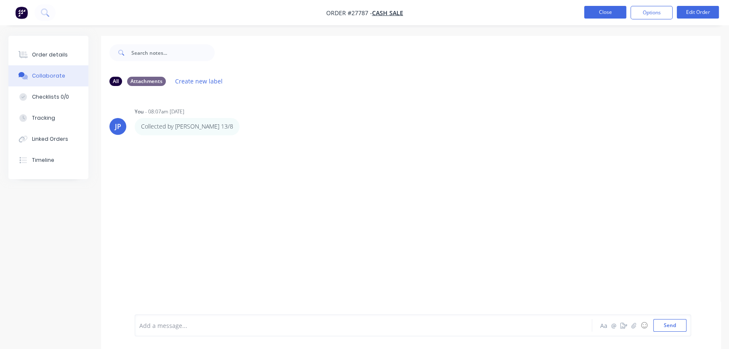
click at [597, 11] on button "Close" at bounding box center [605, 12] width 42 height 13
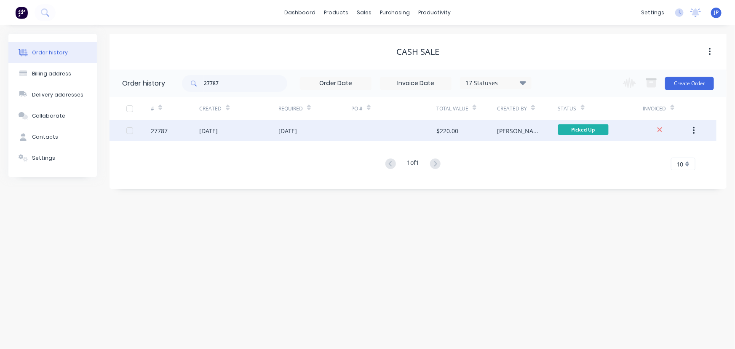
click at [218, 128] on div "[DATE]" at bounding box center [208, 130] width 19 height 9
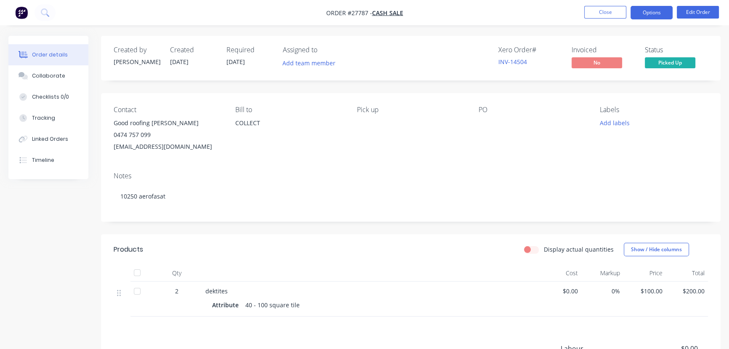
click at [644, 16] on button "Options" at bounding box center [652, 12] width 42 height 13
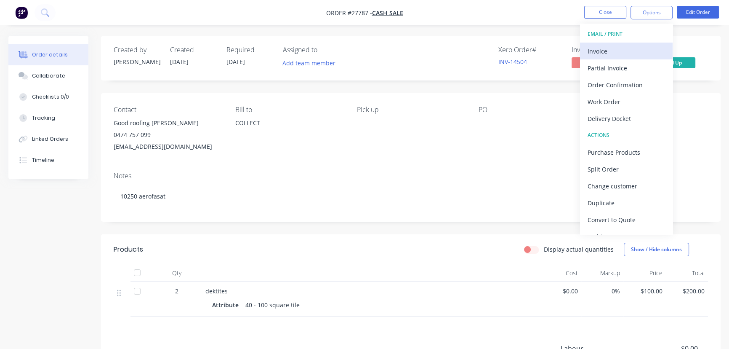
click at [611, 52] on div "Invoice" at bounding box center [626, 51] width 77 height 12
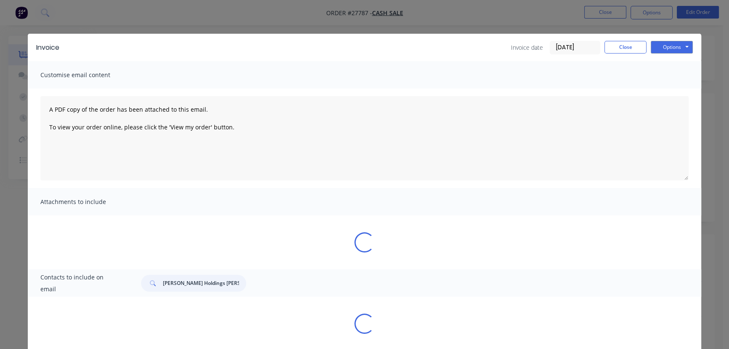
drag, startPoint x: 222, startPoint y: 286, endPoint x: 139, endPoint y: 285, distance: 83.0
click at [141, 285] on div "[PERSON_NAME] Holdings [PERSON_NAME]" at bounding box center [193, 283] width 105 height 17
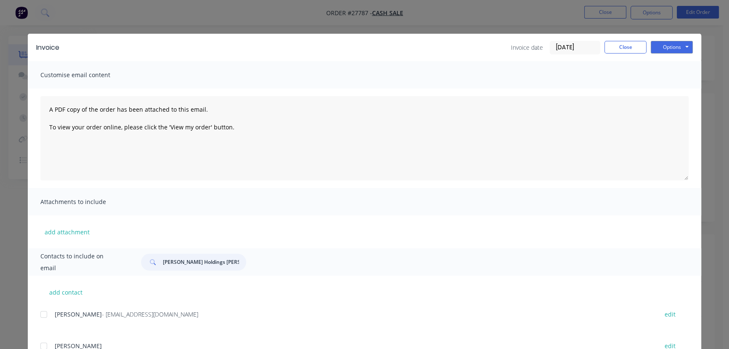
paste input "Good roofing [PERSON_NAME] 0474 757 099 [EMAIL_ADDRESS][DOMAIN_NAME]"
click at [163, 264] on input "Good roofing [PERSON_NAME] 0474 757 099 [EMAIL_ADDRESS][DOMAIN_NAME]" at bounding box center [204, 261] width 83 height 17
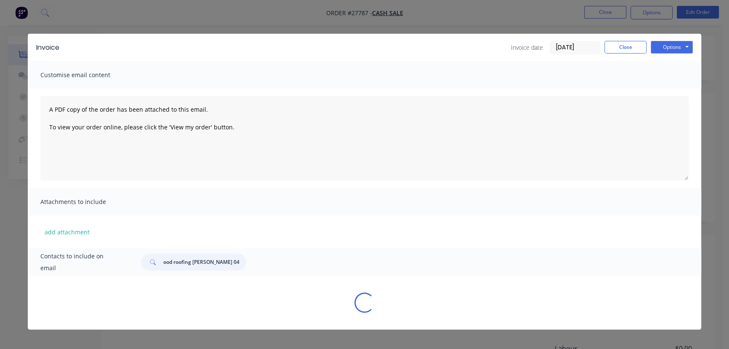
scroll to position [0, 0]
drag, startPoint x: 195, startPoint y: 263, endPoint x: 147, endPoint y: 263, distance: 47.2
click at [147, 263] on div "Good roofing [PERSON_NAME] 0474 757 099 [EMAIL_ADDRESS][DOMAIN_NAME]" at bounding box center [193, 261] width 105 height 17
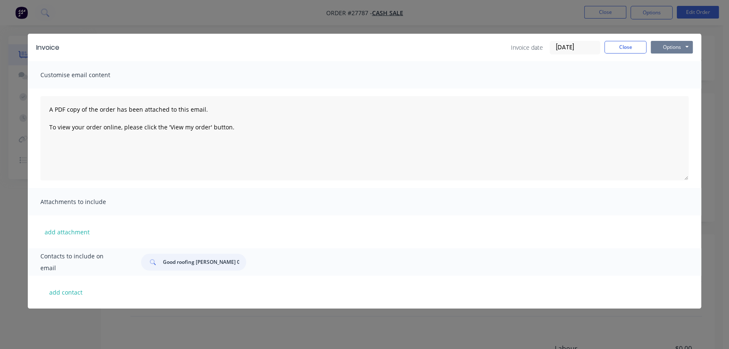
type input "Good roofing [PERSON_NAME] 0474 757 099 [EMAIL_ADDRESS][DOMAIN_NAME]"
click at [670, 50] on button "Options" at bounding box center [672, 47] width 42 height 13
click at [667, 76] on button "Print" at bounding box center [678, 76] width 54 height 14
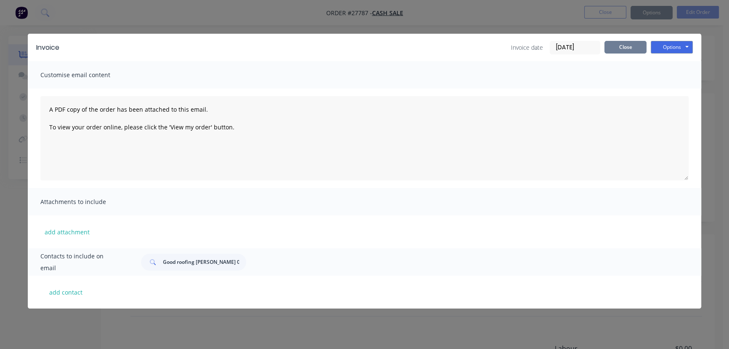
click at [631, 46] on button "Close" at bounding box center [626, 47] width 42 height 13
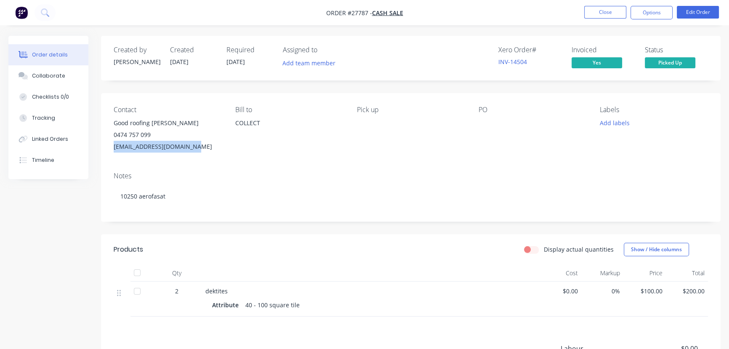
drag, startPoint x: 197, startPoint y: 150, endPoint x: 107, endPoint y: 155, distance: 89.4
click at [107, 155] on div "Contact Good roofing [PERSON_NAME] 0474 757 099 [EMAIL_ADDRESS][DOMAIN_NAME] [P…" at bounding box center [411, 129] width 620 height 72
click at [55, 72] on div "Collaborate" at bounding box center [48, 76] width 33 height 8
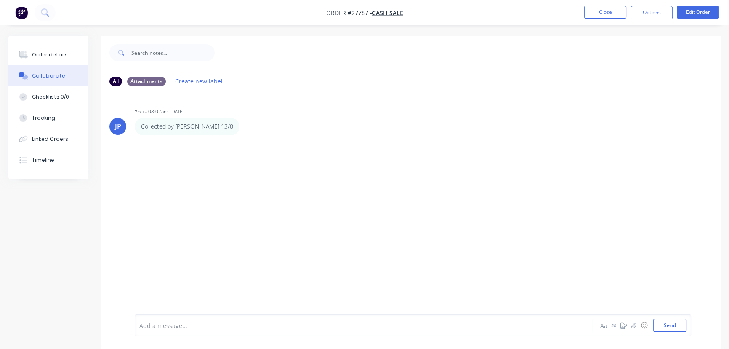
click at [153, 325] on div at bounding box center [345, 325] width 410 height 9
click at [665, 326] on button "Send" at bounding box center [670, 325] width 33 height 13
click at [606, 6] on button "Close" at bounding box center [605, 12] width 42 height 13
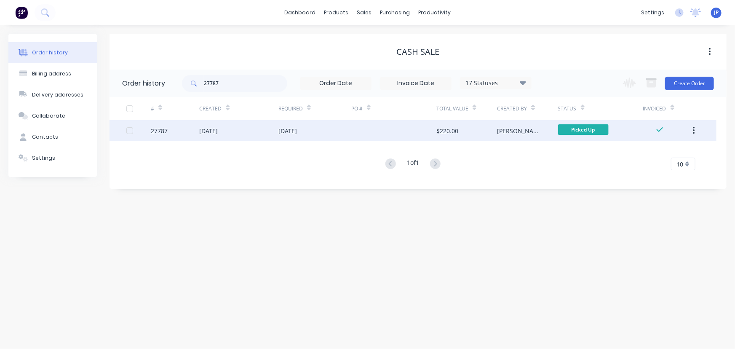
click at [693, 127] on icon "button" at bounding box center [694, 130] width 2 height 9
click at [654, 153] on div "Archive" at bounding box center [663, 153] width 65 height 12
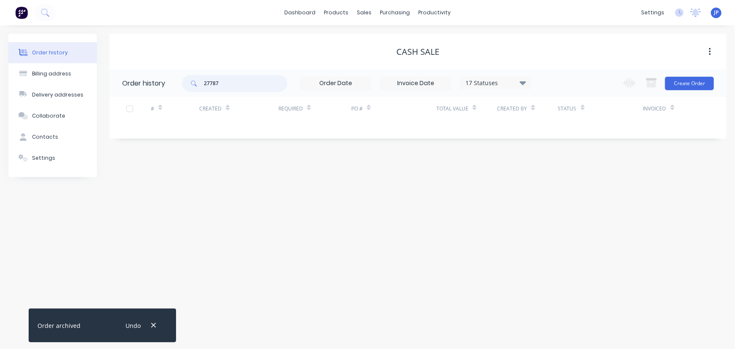
drag, startPoint x: 204, startPoint y: 83, endPoint x: 182, endPoint y: 79, distance: 22.6
click at [187, 82] on div "27787" at bounding box center [234, 83] width 105 height 17
type input "27305"
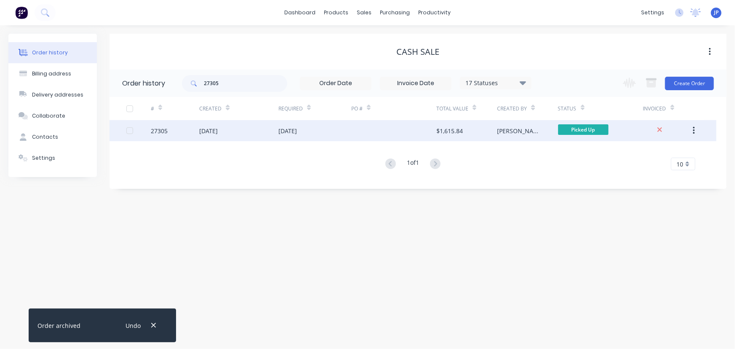
click at [218, 130] on div "[DATE]" at bounding box center [208, 130] width 19 height 9
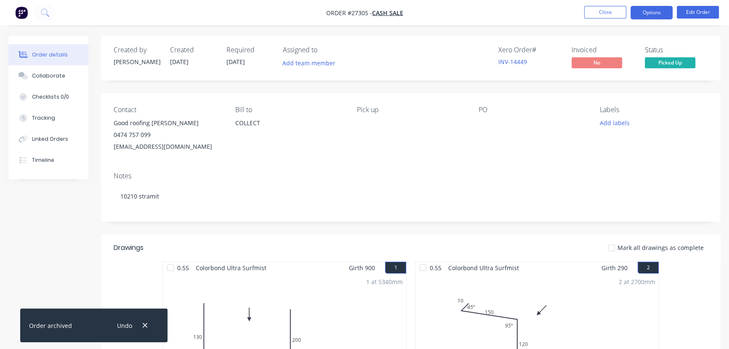
click at [652, 13] on button "Options" at bounding box center [652, 12] width 42 height 13
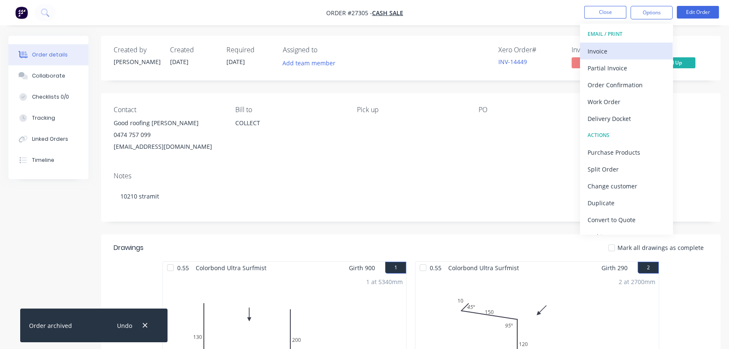
click at [622, 53] on div "Invoice" at bounding box center [626, 51] width 77 height 12
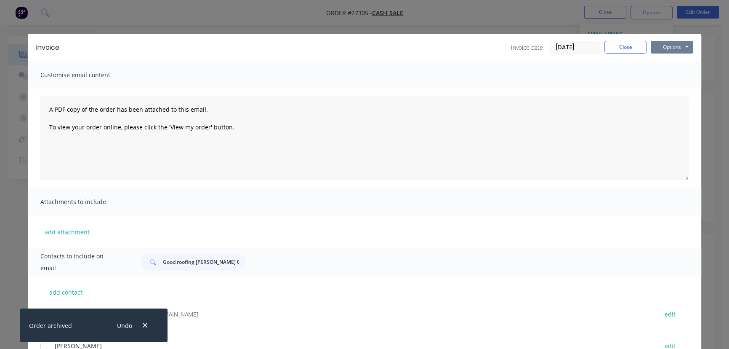
drag, startPoint x: 669, startPoint y: 45, endPoint x: 669, endPoint y: 55, distance: 9.3
click at [669, 46] on button "Options" at bounding box center [672, 47] width 42 height 13
click at [667, 76] on button "Print" at bounding box center [678, 76] width 54 height 14
click at [631, 46] on button "Close" at bounding box center [626, 47] width 42 height 13
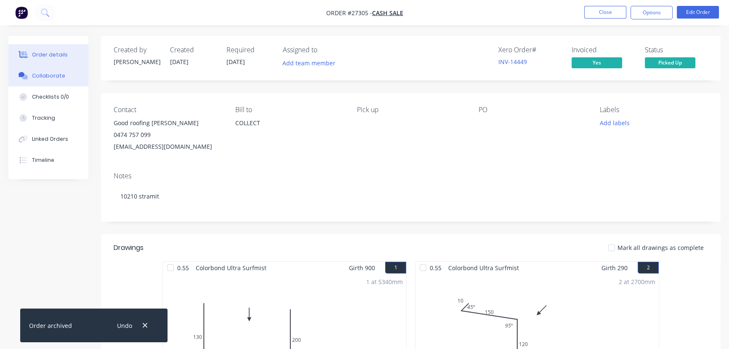
click at [73, 76] on button "Collaborate" at bounding box center [48, 75] width 80 height 21
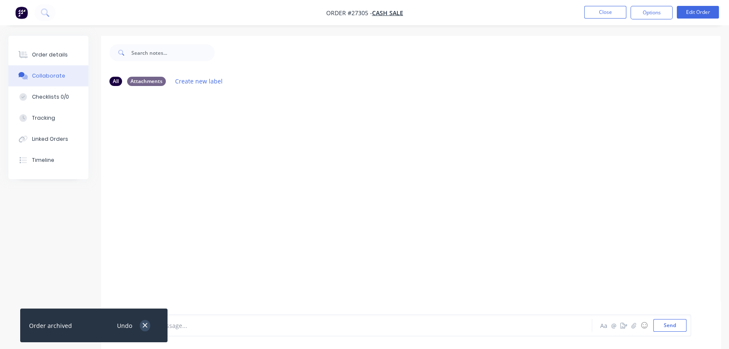
click at [144, 321] on icon "button" at bounding box center [144, 325] width 5 height 8
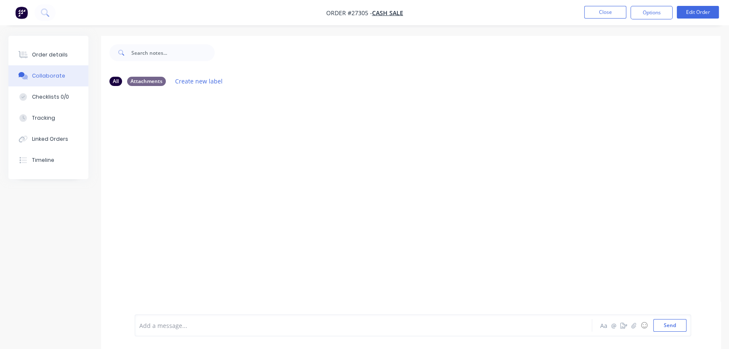
click at [155, 327] on div at bounding box center [345, 325] width 410 height 9
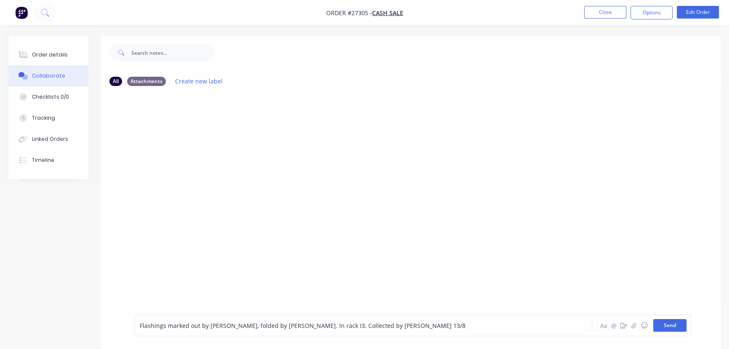
click at [678, 326] on button "Send" at bounding box center [670, 325] width 33 height 13
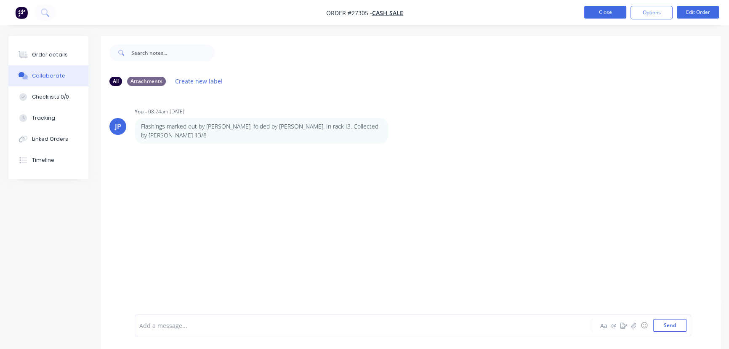
click at [606, 15] on button "Close" at bounding box center [605, 12] width 42 height 13
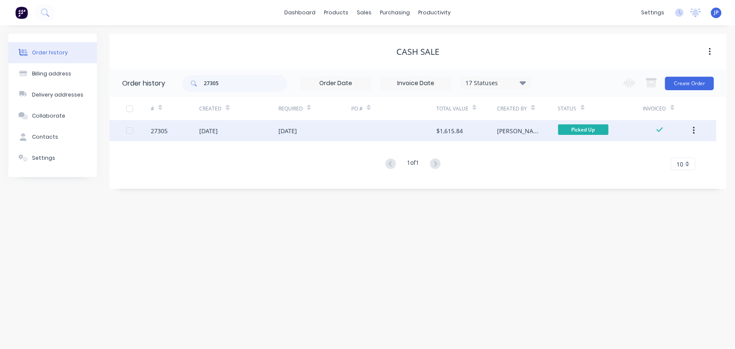
click at [691, 131] on button "button" at bounding box center [694, 130] width 20 height 15
click at [667, 152] on div "Archive" at bounding box center [663, 153] width 65 height 12
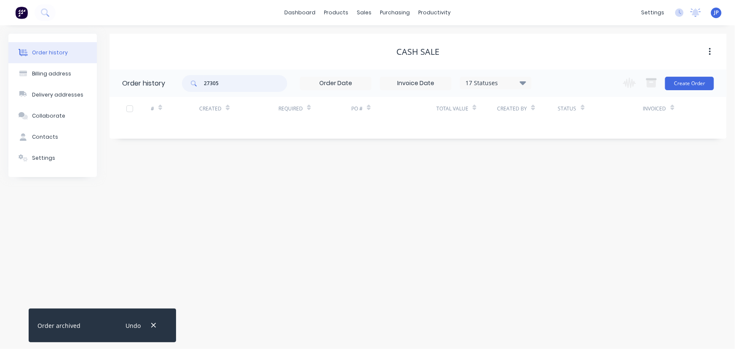
drag, startPoint x: 227, startPoint y: 87, endPoint x: 177, endPoint y: 85, distance: 50.1
click at [177, 85] on header "Order history 27305 17 Statuses Invoice Status Invoiced Not Invoiced Partial Or…" at bounding box center [417, 82] width 617 height 27
type input "27770"
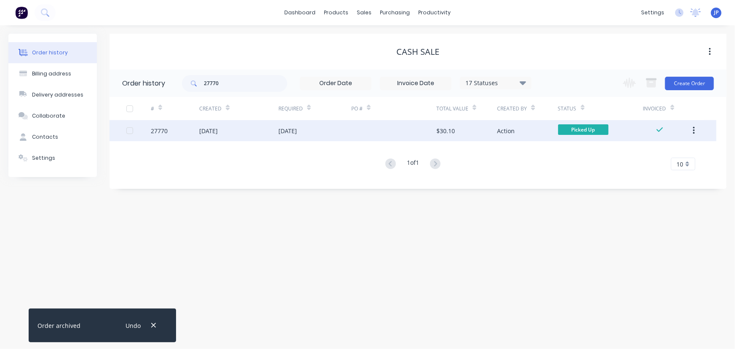
click at [160, 131] on div "27770" at bounding box center [159, 130] width 17 height 9
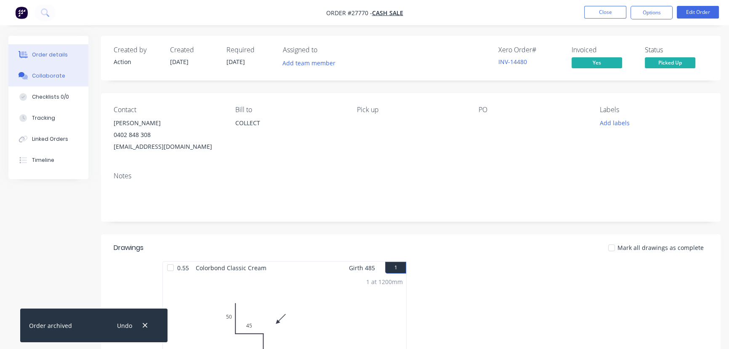
click at [63, 76] on button "Collaborate" at bounding box center [48, 75] width 80 height 21
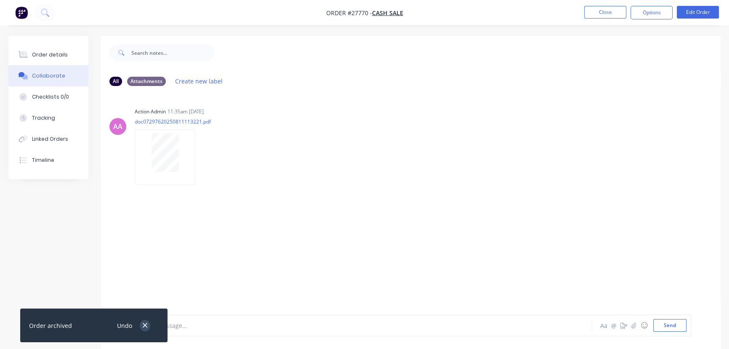
click at [142, 325] on icon "button" at bounding box center [144, 325] width 5 height 8
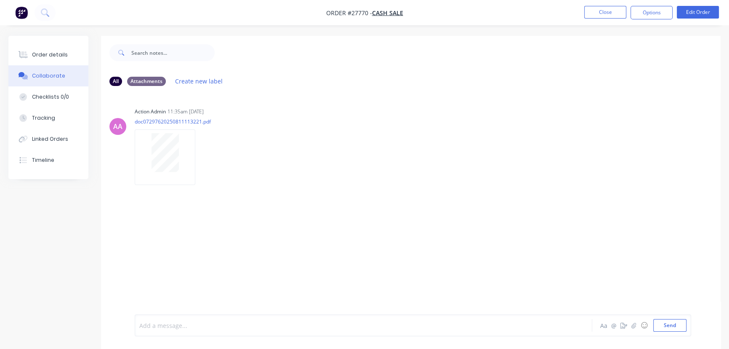
click at [155, 324] on div at bounding box center [345, 325] width 410 height 9
click at [658, 333] on div "Marked out & folded by [PERSON_NAME]. In rack H3. Collected by [PERSON_NAME] 13…" at bounding box center [413, 325] width 557 height 22
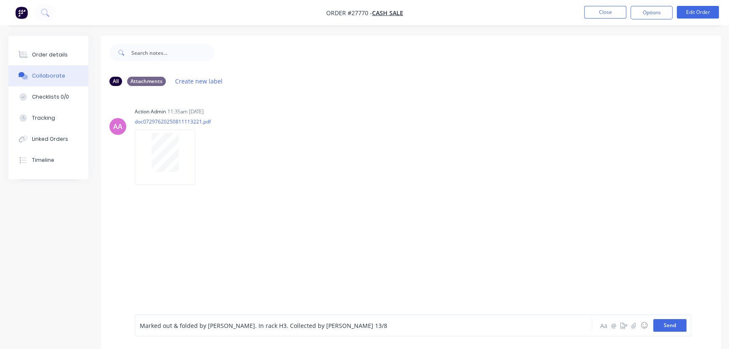
click at [661, 325] on button "Send" at bounding box center [670, 325] width 33 height 13
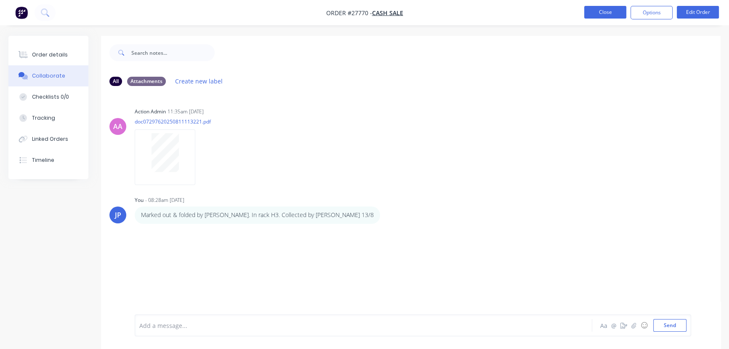
click at [593, 17] on button "Close" at bounding box center [605, 12] width 42 height 13
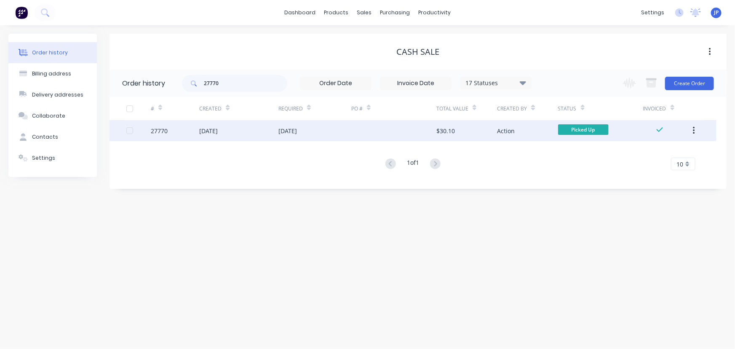
click at [694, 130] on icon "button" at bounding box center [694, 131] width 2 height 8
click at [677, 148] on div "Archive" at bounding box center [663, 153] width 65 height 12
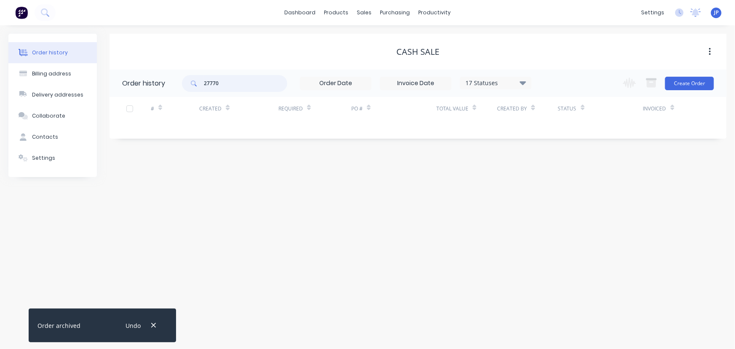
drag, startPoint x: 235, startPoint y: 83, endPoint x: 191, endPoint y: 90, distance: 44.4
click at [191, 90] on div "27770" at bounding box center [234, 83] width 105 height 17
type input "27750"
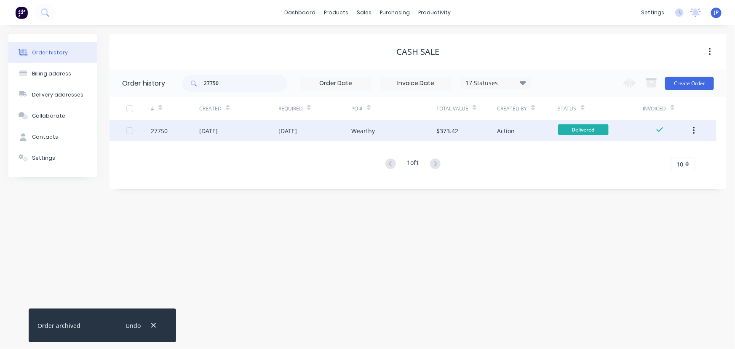
click at [218, 130] on div "[DATE]" at bounding box center [208, 130] width 19 height 9
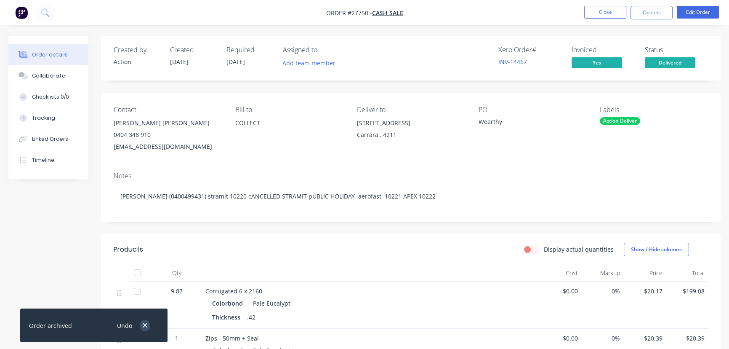
click at [141, 325] on button "button" at bounding box center [145, 325] width 11 height 11
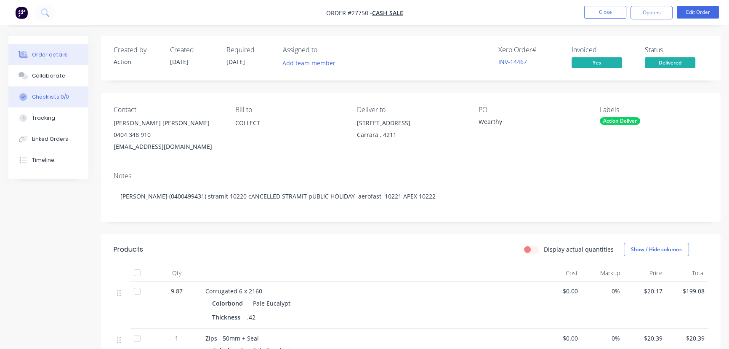
drag, startPoint x: 73, startPoint y: 76, endPoint x: 74, endPoint y: 88, distance: 12.7
click at [73, 78] on button "Collaborate" at bounding box center [48, 75] width 80 height 21
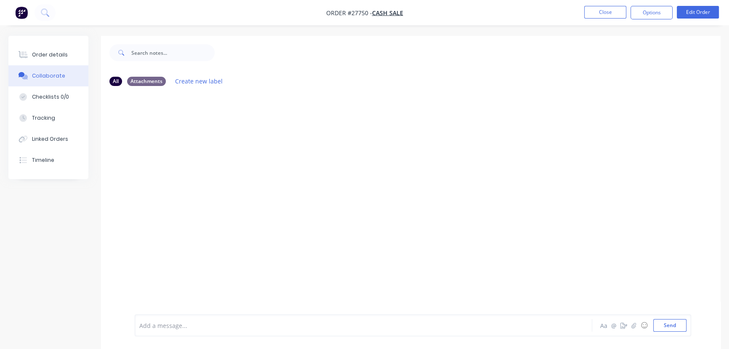
click at [157, 331] on div "Add a message... Aa @ ☺ Send" at bounding box center [413, 325] width 557 height 22
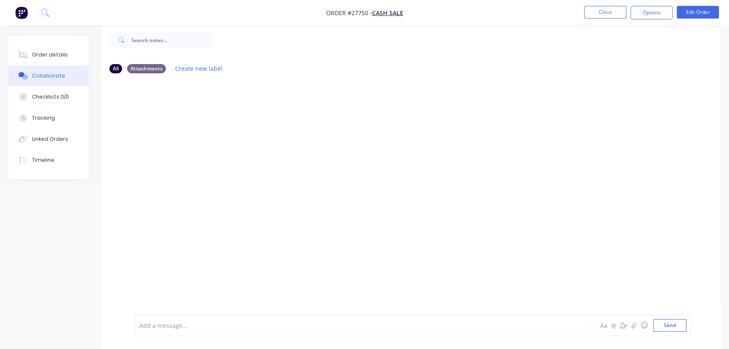
click at [160, 324] on div at bounding box center [345, 325] width 410 height 9
click at [658, 328] on button "Send" at bounding box center [670, 325] width 33 height 13
click at [599, 12] on button "Close" at bounding box center [605, 12] width 42 height 13
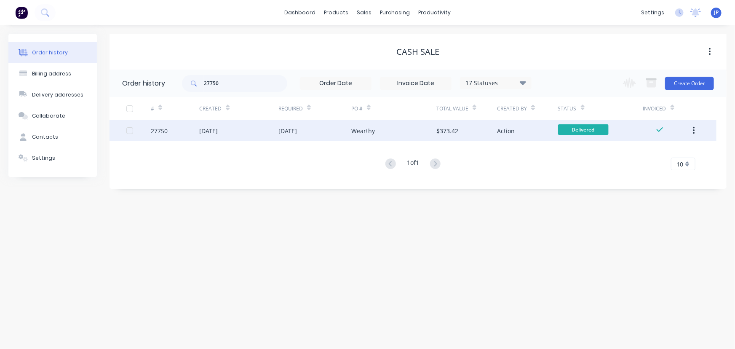
drag, startPoint x: 693, startPoint y: 130, endPoint x: 687, endPoint y: 140, distance: 11.5
click at [693, 131] on icon "button" at bounding box center [694, 130] width 2 height 9
click at [673, 153] on div "Archive" at bounding box center [663, 153] width 65 height 12
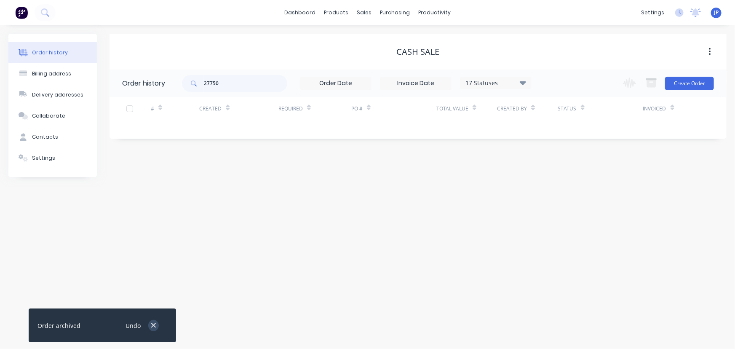
click at [152, 328] on icon "button" at bounding box center [153, 325] width 5 height 8
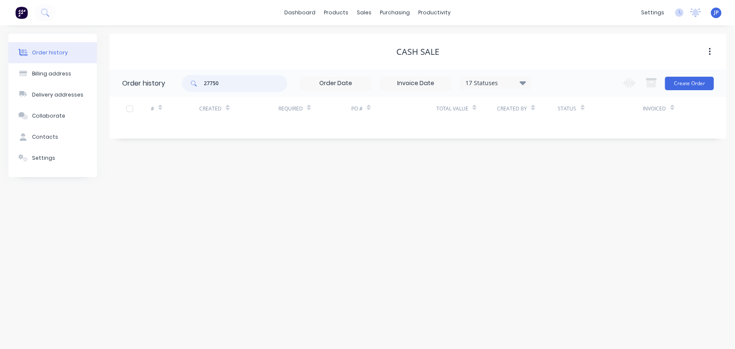
drag, startPoint x: 233, startPoint y: 87, endPoint x: 183, endPoint y: 85, distance: 50.5
click at [183, 85] on div "27750" at bounding box center [234, 83] width 105 height 17
type input "27565"
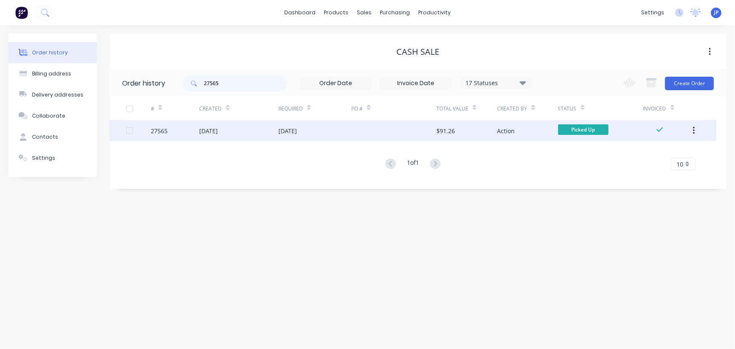
click at [218, 129] on div "[DATE]" at bounding box center [208, 130] width 19 height 9
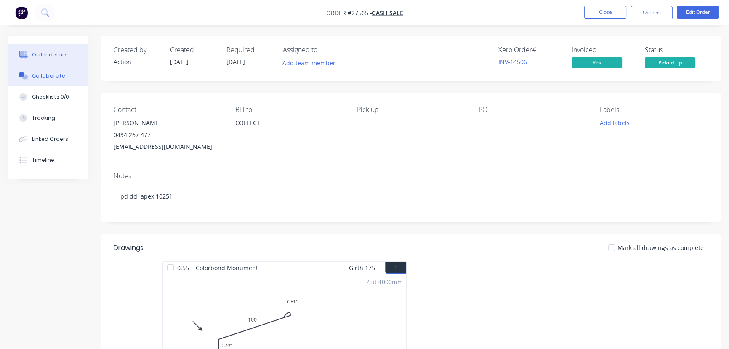
click at [57, 75] on div "Collaborate" at bounding box center [48, 76] width 33 height 8
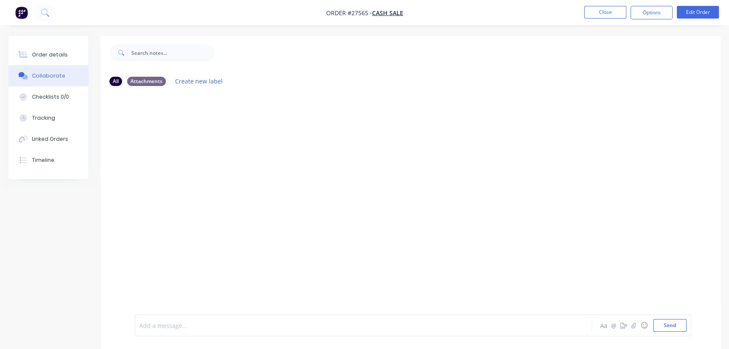
click at [149, 323] on div at bounding box center [345, 325] width 410 height 9
click at [664, 323] on button "Send" at bounding box center [670, 325] width 33 height 13
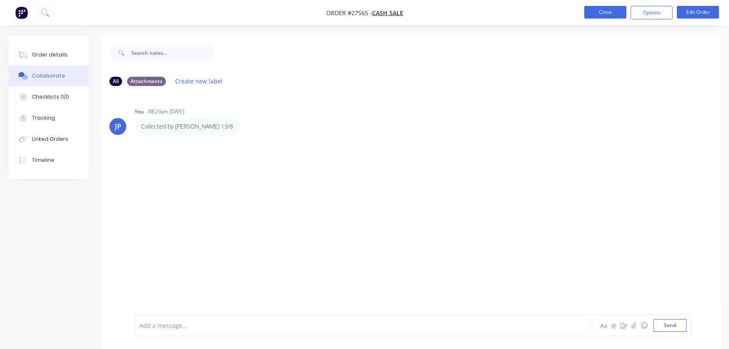
click at [600, 8] on button "Close" at bounding box center [605, 12] width 42 height 13
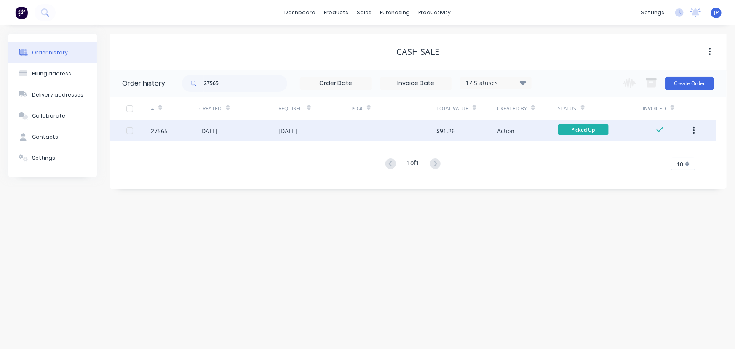
click at [693, 129] on icon "button" at bounding box center [694, 130] width 2 height 9
click at [673, 147] on div "Archive" at bounding box center [663, 153] width 65 height 12
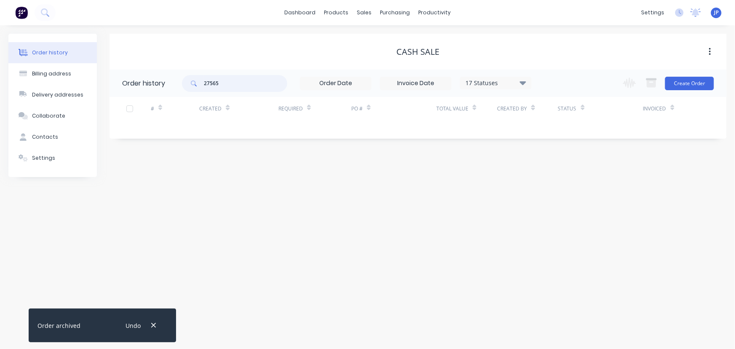
drag, startPoint x: 238, startPoint y: 84, endPoint x: 195, endPoint y: 86, distance: 43.0
click at [195, 86] on div "27565" at bounding box center [234, 83] width 105 height 17
type input "27709"
click at [154, 324] on icon "button" at bounding box center [153, 325] width 5 height 5
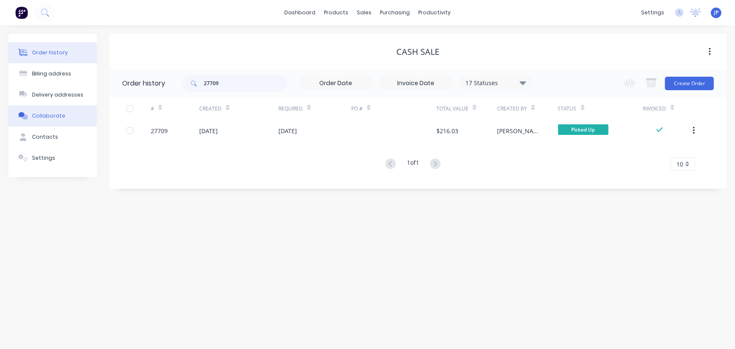
click at [62, 115] on button "Collaborate" at bounding box center [52, 115] width 88 height 21
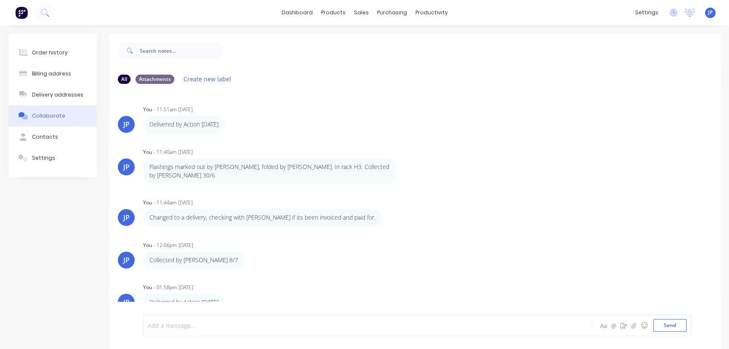
click at [183, 324] on div at bounding box center [350, 325] width 404 height 9
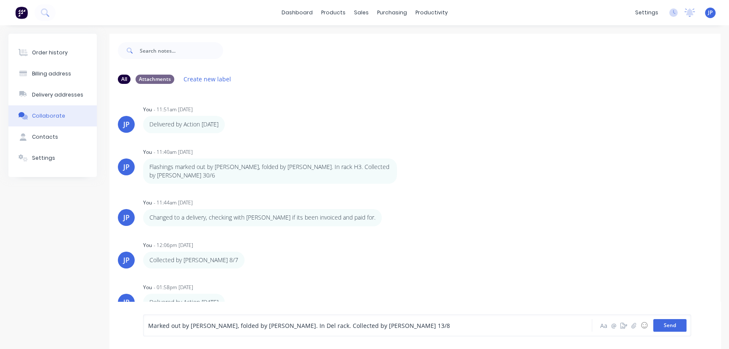
click at [665, 324] on button "Send" at bounding box center [670, 325] width 33 height 13
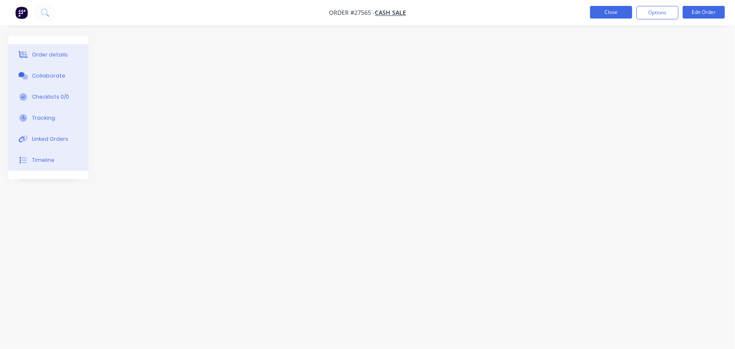
click at [600, 18] on button "Close" at bounding box center [611, 12] width 42 height 13
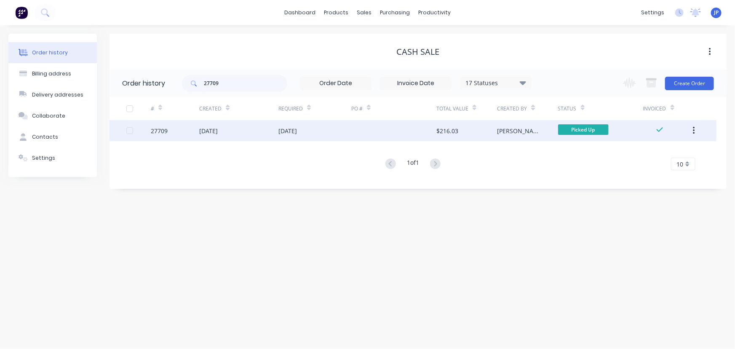
click at [689, 130] on button "button" at bounding box center [694, 130] width 20 height 15
click at [664, 153] on div "Archive" at bounding box center [663, 153] width 65 height 12
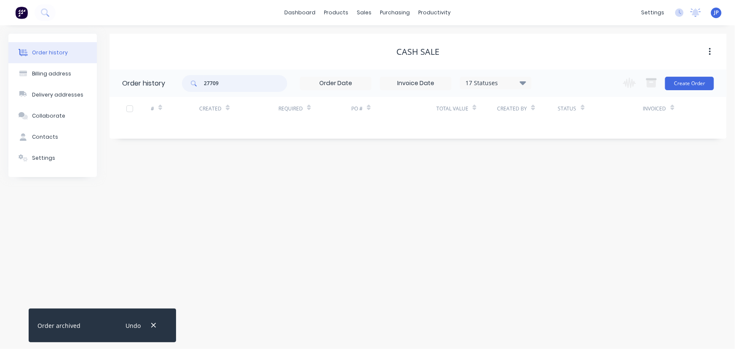
drag, startPoint x: 224, startPoint y: 85, endPoint x: 179, endPoint y: 80, distance: 45.7
click at [179, 80] on header "Order history 27709 17 Statuses Invoice Status Invoiced Not Invoiced Partial Or…" at bounding box center [417, 82] width 617 height 27
type input "27783"
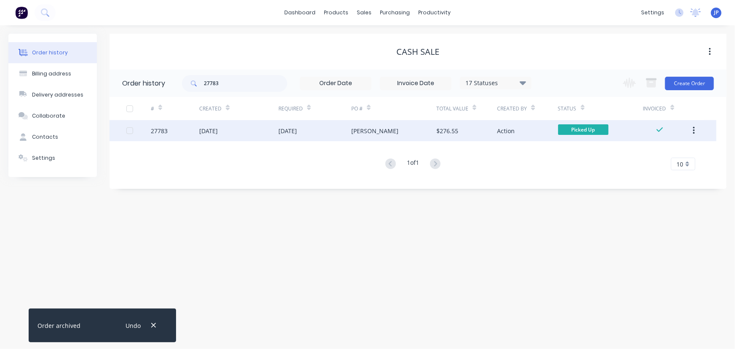
click at [212, 128] on div "[DATE]" at bounding box center [208, 130] width 19 height 9
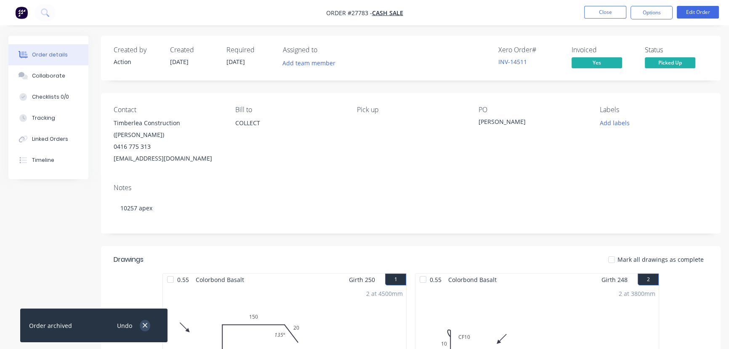
click at [144, 323] on icon "button" at bounding box center [144, 325] width 5 height 8
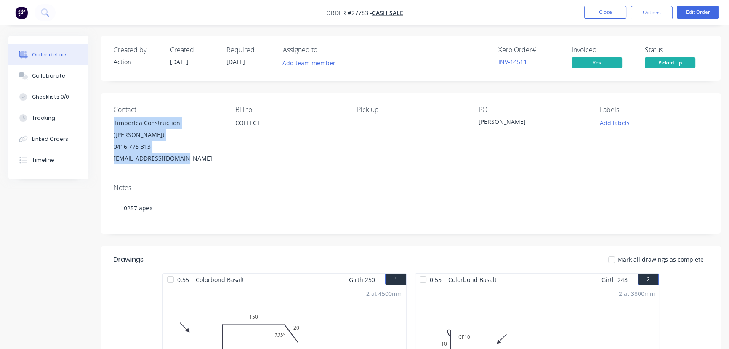
drag, startPoint x: 184, startPoint y: 147, endPoint x: 107, endPoint y: 121, distance: 82.0
click at [107, 121] on div "Contact Timberlea Construction ([PERSON_NAME]) 0416 775 313 [EMAIL_ADDRESS][DOM…" at bounding box center [411, 135] width 620 height 84
drag, startPoint x: 65, startPoint y: 72, endPoint x: 80, endPoint y: 125, distance: 55.1
click at [65, 72] on button "Collaborate" at bounding box center [48, 75] width 80 height 21
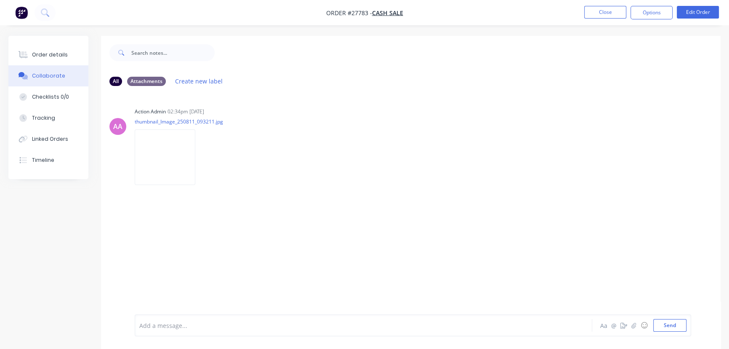
click at [153, 327] on div at bounding box center [345, 325] width 410 height 9
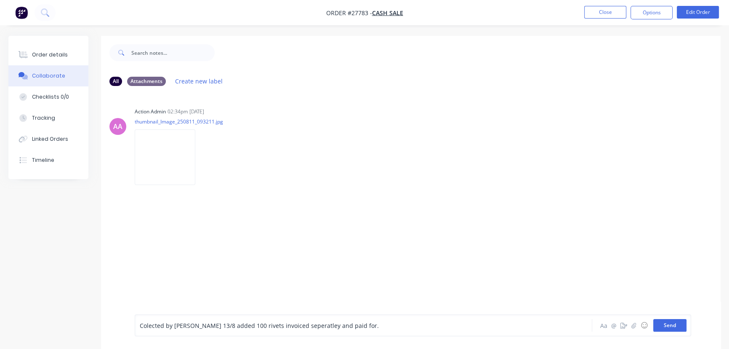
click at [673, 328] on button "Send" at bounding box center [670, 325] width 33 height 13
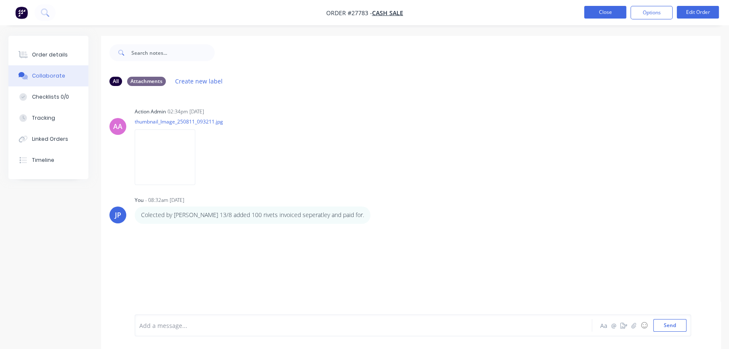
click at [605, 9] on button "Close" at bounding box center [605, 12] width 42 height 13
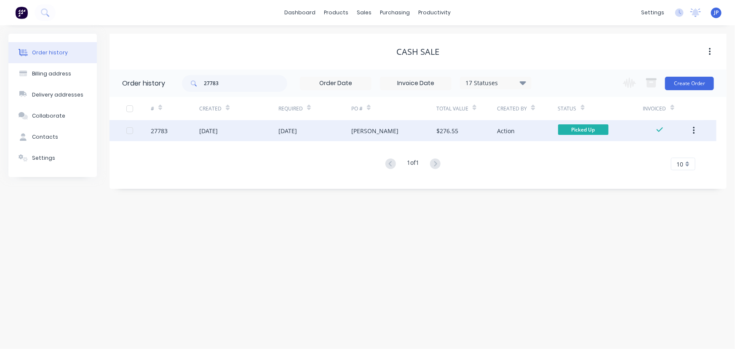
click at [693, 133] on icon "button" at bounding box center [694, 130] width 2 height 9
click at [661, 151] on div "Archive" at bounding box center [663, 153] width 65 height 12
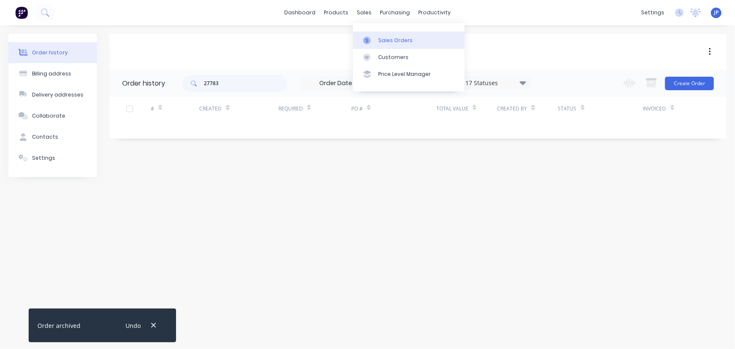
click at [388, 40] on div "Sales Orders" at bounding box center [395, 41] width 35 height 8
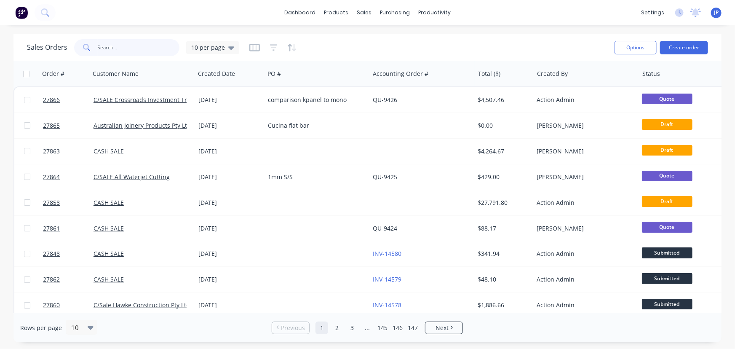
click at [142, 54] on input "text" at bounding box center [139, 47] width 82 height 17
click at [388, 54] on div "Customers" at bounding box center [393, 57] width 30 height 8
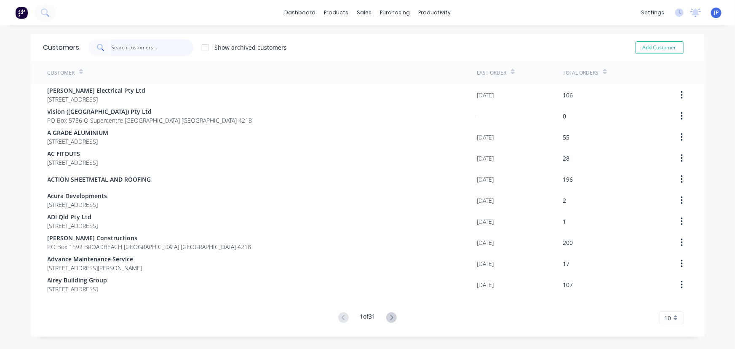
click at [133, 44] on input "text" at bounding box center [152, 47] width 82 height 17
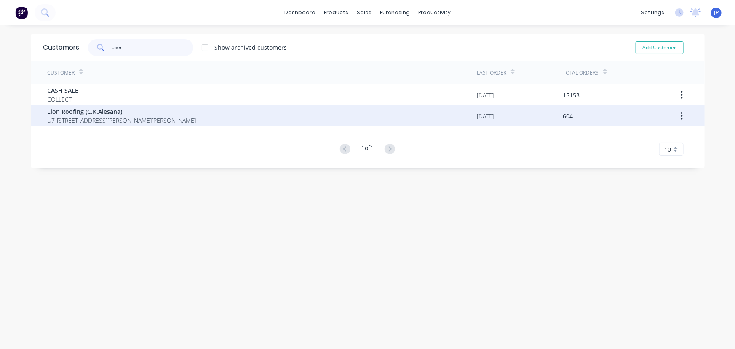
type input "Lion"
click at [121, 116] on span "U7-[STREET_ADDRESS][PERSON_NAME][PERSON_NAME]" at bounding box center [122, 120] width 149 height 9
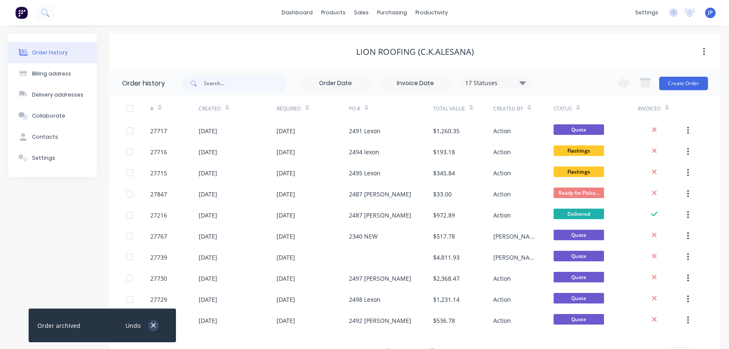
click at [154, 324] on icon "button" at bounding box center [153, 325] width 5 height 5
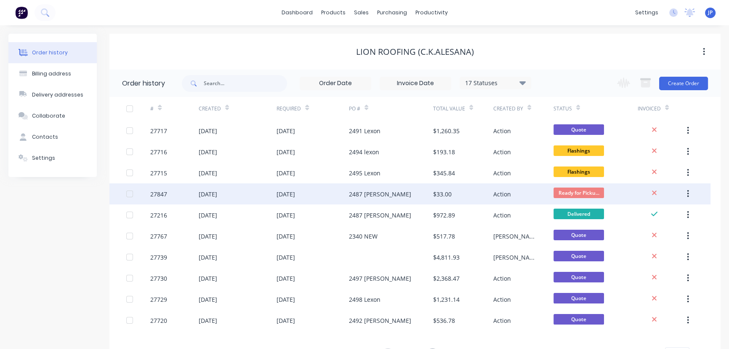
click at [217, 197] on div "[DATE]" at bounding box center [208, 193] width 19 height 9
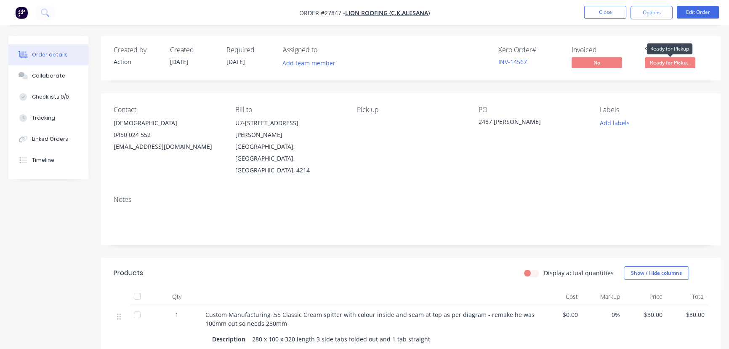
click at [659, 63] on span "Ready for Picku..." at bounding box center [670, 62] width 51 height 11
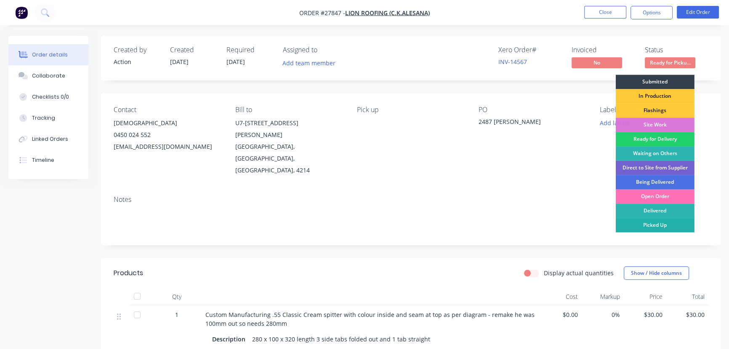
click at [649, 223] on div "Picked Up" at bounding box center [655, 225] width 79 height 14
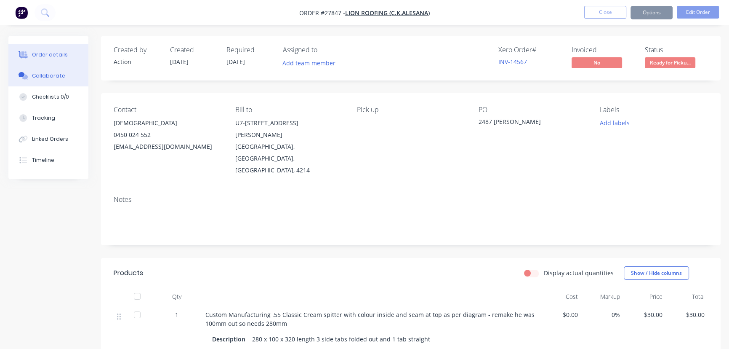
click at [66, 76] on button "Collaborate" at bounding box center [48, 75] width 80 height 21
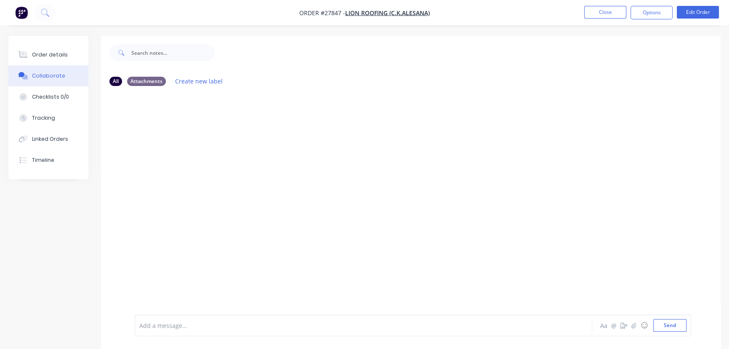
click at [173, 331] on div "Add a message... Aa @ ☺ Send" at bounding box center [413, 325] width 557 height 22
click at [171, 329] on div at bounding box center [345, 325] width 410 height 9
click at [657, 323] on button "Send" at bounding box center [670, 325] width 33 height 13
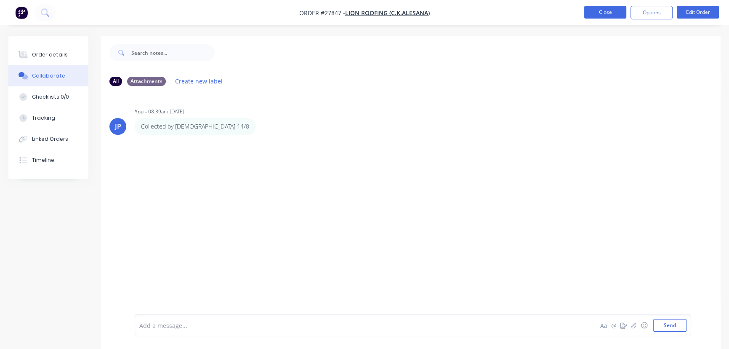
click at [600, 11] on button "Close" at bounding box center [605, 12] width 42 height 13
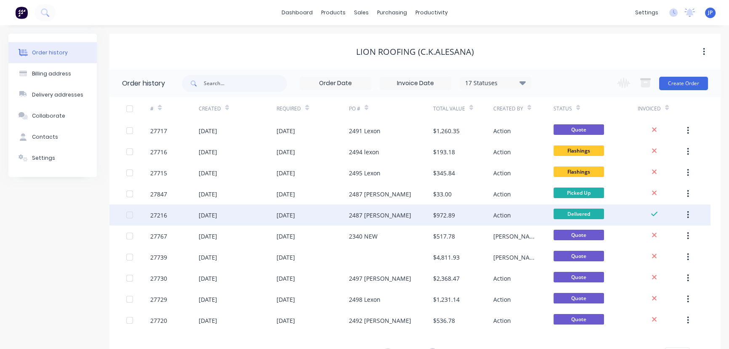
click at [688, 214] on icon "button" at bounding box center [688, 215] width 2 height 8
click at [649, 236] on div "Archive" at bounding box center [658, 237] width 65 height 12
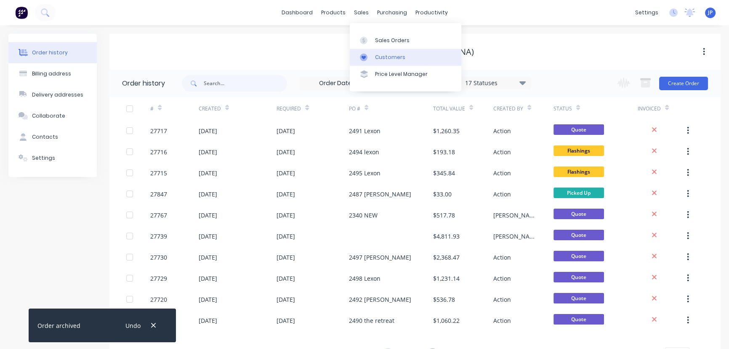
click at [383, 56] on div "Customers" at bounding box center [390, 57] width 30 height 8
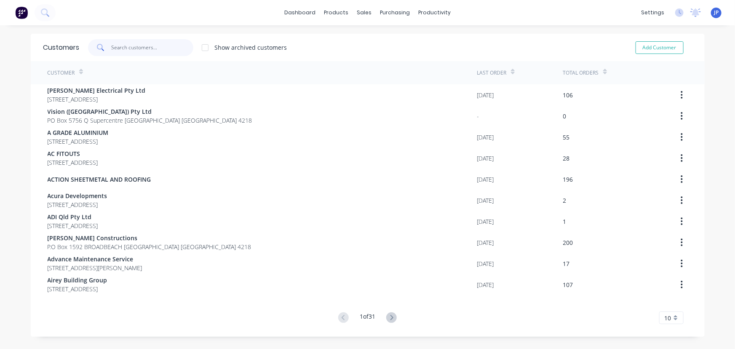
click at [153, 47] on input "text" at bounding box center [152, 47] width 82 height 17
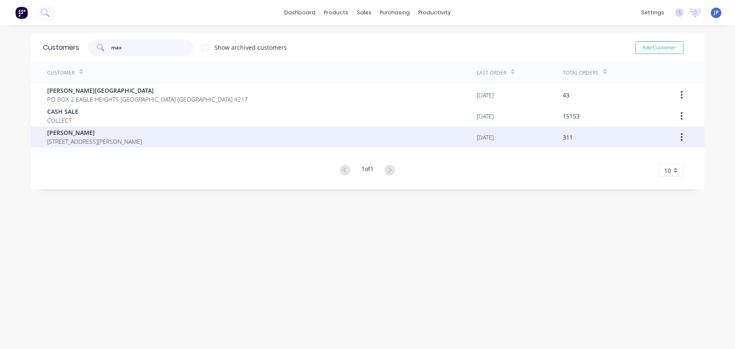
type input "max"
click at [91, 138] on span "[STREET_ADDRESS][PERSON_NAME]" at bounding box center [95, 141] width 95 height 9
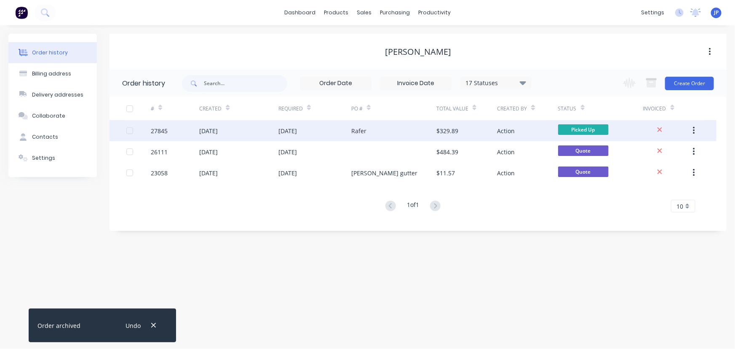
click at [316, 125] on div "[DATE]" at bounding box center [314, 130] width 73 height 21
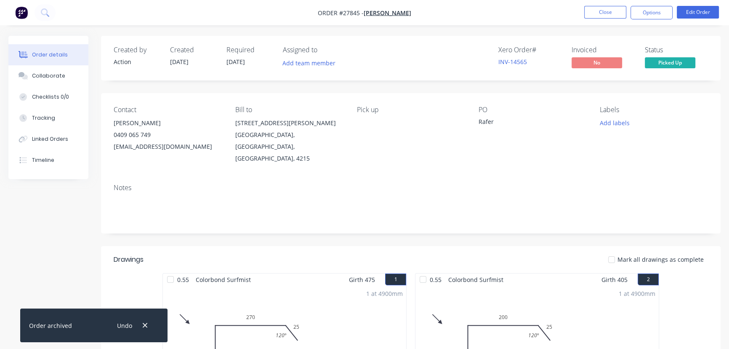
drag, startPoint x: 142, startPoint y: 329, endPoint x: 126, endPoint y: 283, distance: 48.2
click at [142, 328] on button "button" at bounding box center [145, 325] width 11 height 11
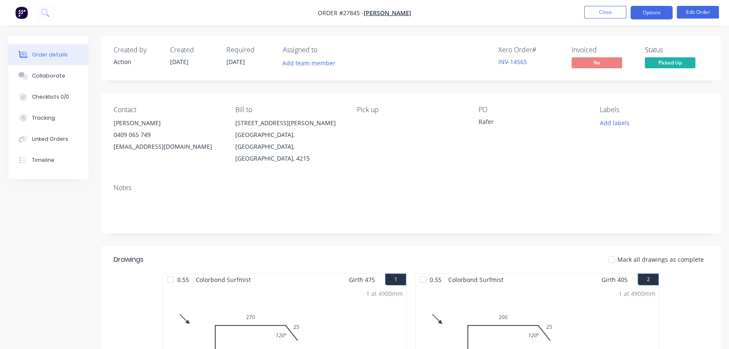
click at [651, 10] on button "Options" at bounding box center [652, 12] width 42 height 13
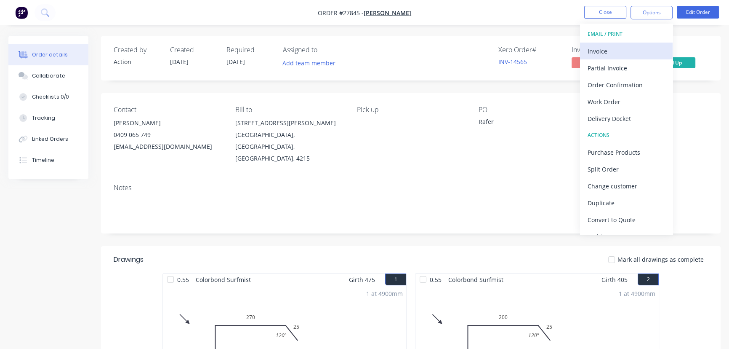
click at [629, 48] on div "Invoice" at bounding box center [626, 51] width 77 height 12
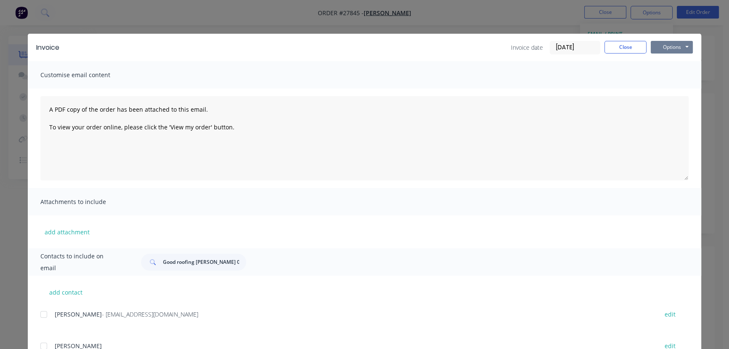
click at [668, 45] on button "Options" at bounding box center [672, 47] width 42 height 13
click at [659, 72] on button "Print" at bounding box center [678, 76] width 54 height 14
click at [612, 46] on button "Close" at bounding box center [626, 47] width 42 height 13
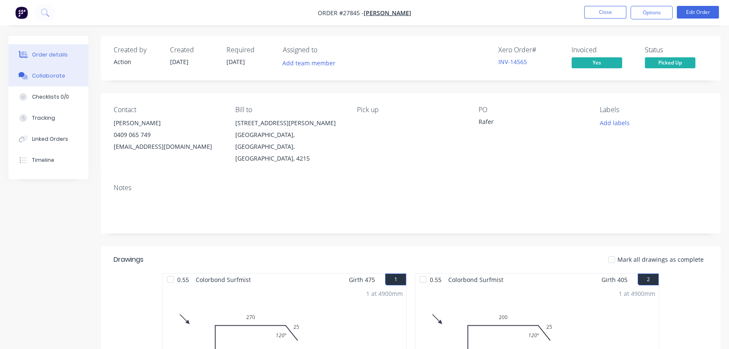
click at [64, 76] on button "Collaborate" at bounding box center [48, 75] width 80 height 21
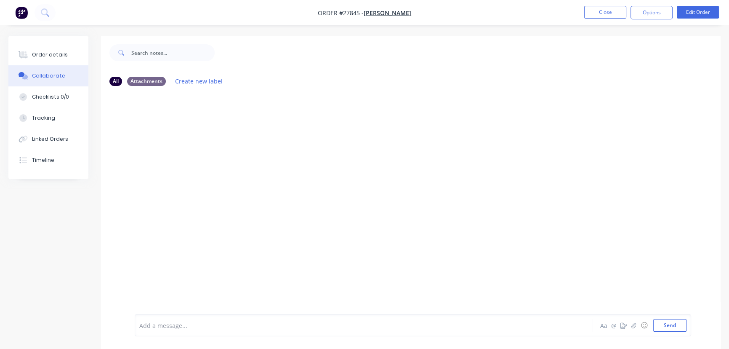
click at [162, 324] on div at bounding box center [345, 325] width 410 height 9
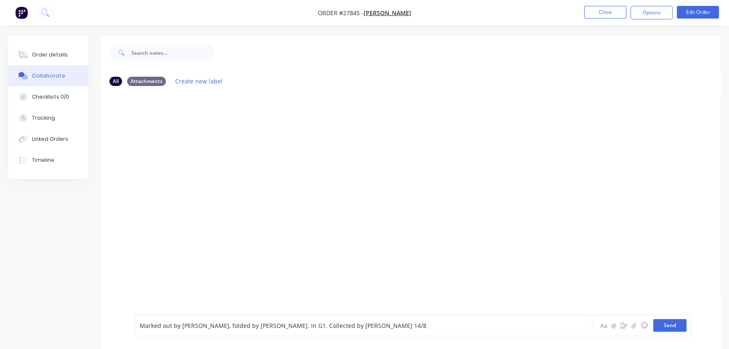
click at [677, 326] on button "Send" at bounding box center [670, 325] width 33 height 13
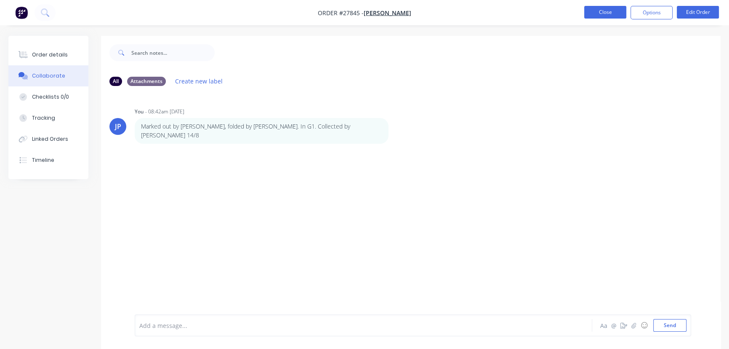
click at [614, 15] on button "Close" at bounding box center [605, 12] width 42 height 13
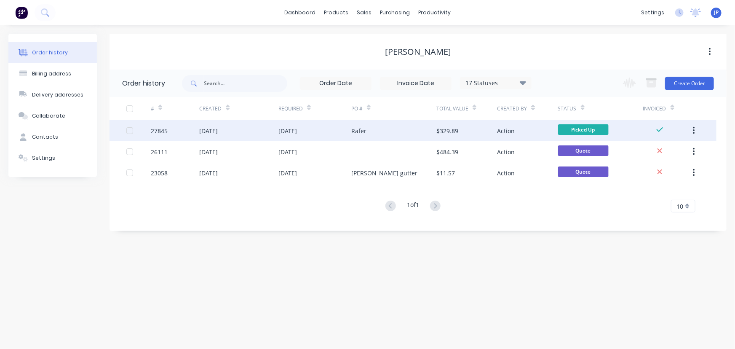
click at [695, 129] on button "button" at bounding box center [694, 130] width 20 height 15
click at [654, 154] on div "Archive" at bounding box center [663, 153] width 65 height 12
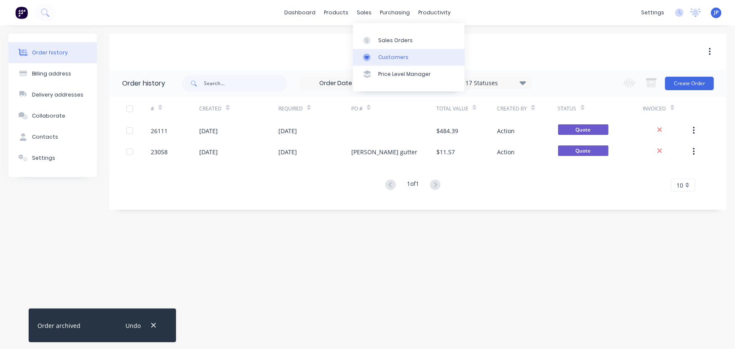
click at [387, 55] on div "Customers" at bounding box center [393, 57] width 30 height 8
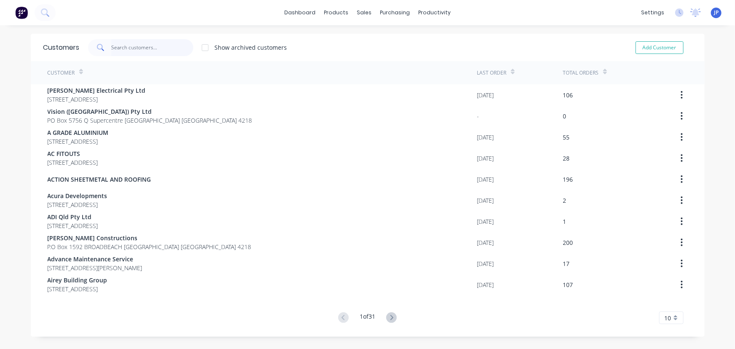
click at [150, 48] on input "text" at bounding box center [152, 47] width 82 height 17
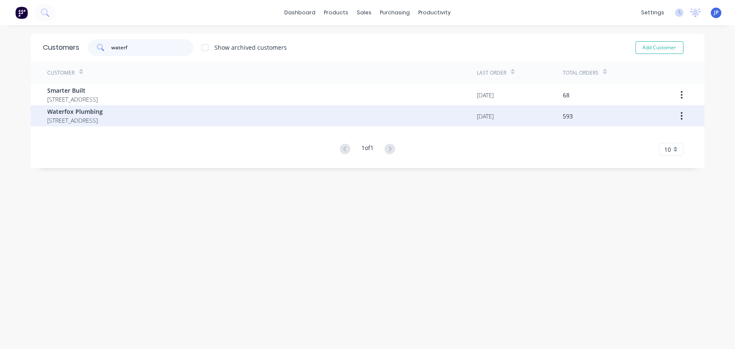
type input "waterf"
click at [99, 116] on span "[STREET_ADDRESS]" at bounding box center [76, 120] width 56 height 9
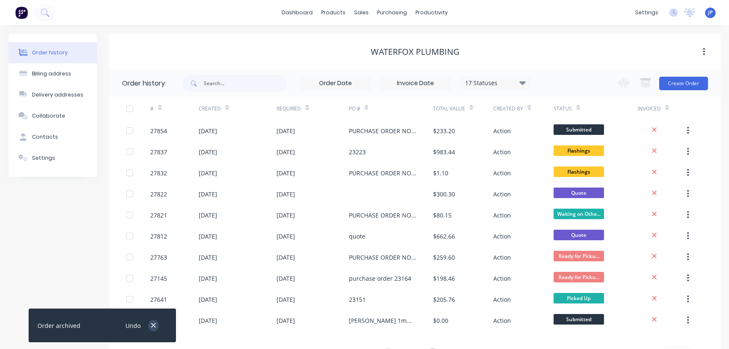
click at [151, 324] on icon "button" at bounding box center [153, 325] width 5 height 8
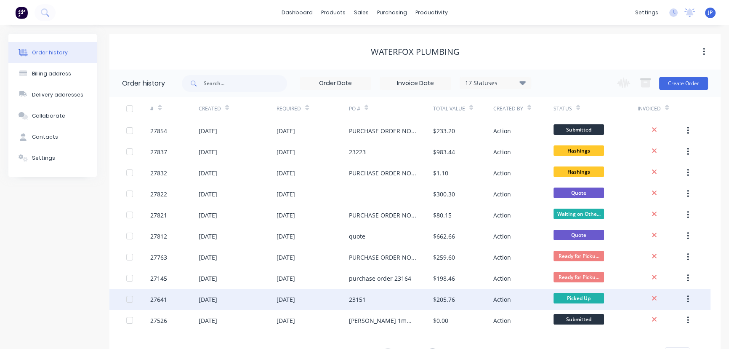
click at [167, 298] on div "27641" at bounding box center [174, 298] width 48 height 21
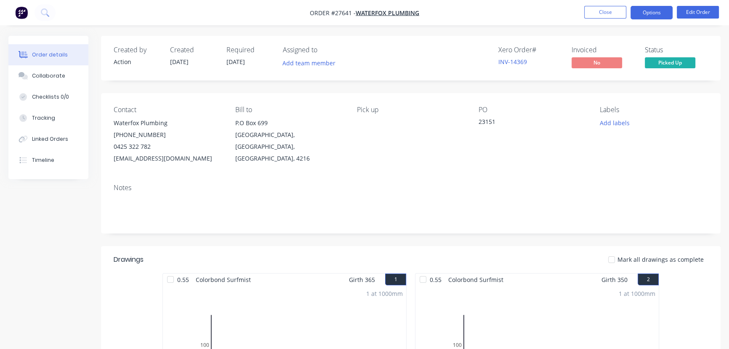
click at [660, 17] on button "Options" at bounding box center [652, 12] width 42 height 13
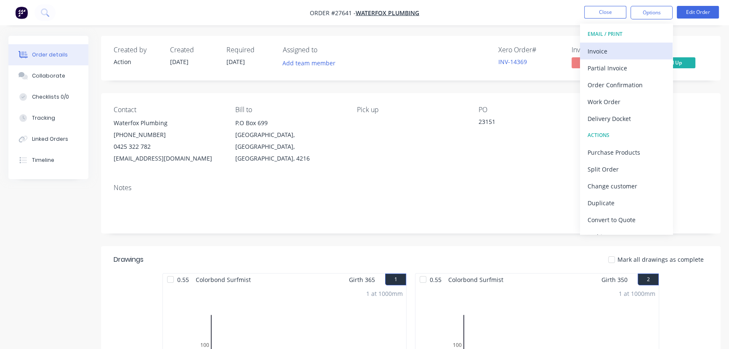
click at [632, 54] on div "Invoice" at bounding box center [626, 51] width 77 height 12
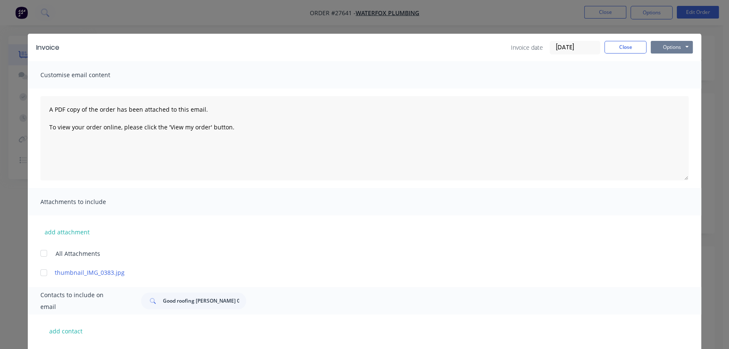
click at [665, 48] on button "Options" at bounding box center [672, 47] width 42 height 13
click at [665, 79] on button "Print" at bounding box center [678, 76] width 54 height 14
drag, startPoint x: 629, startPoint y: 50, endPoint x: 616, endPoint y: 51, distance: 13.1
click at [629, 50] on button "Close" at bounding box center [626, 47] width 42 height 13
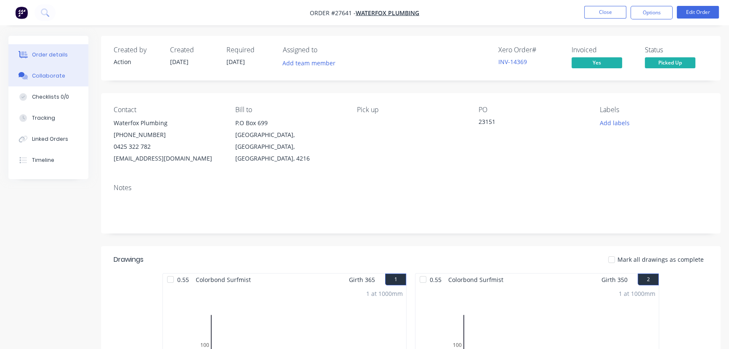
click at [65, 75] on button "Collaborate" at bounding box center [48, 75] width 80 height 21
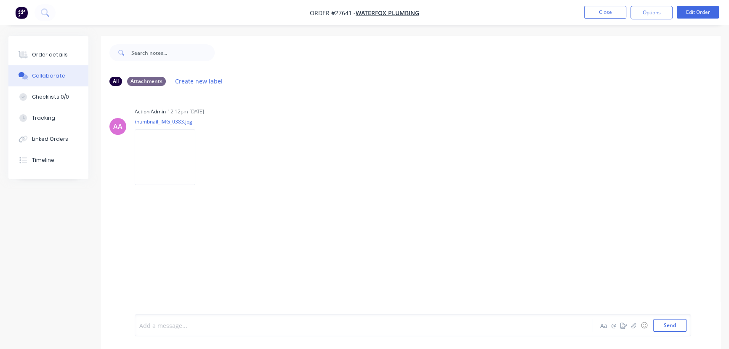
click at [155, 324] on div at bounding box center [345, 325] width 410 height 9
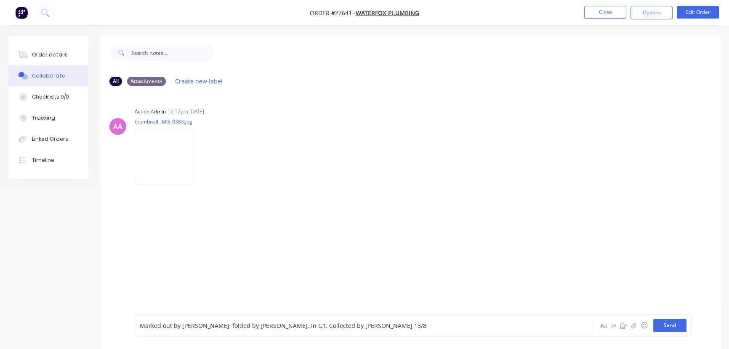
click at [661, 330] on button "Send" at bounding box center [670, 325] width 33 height 13
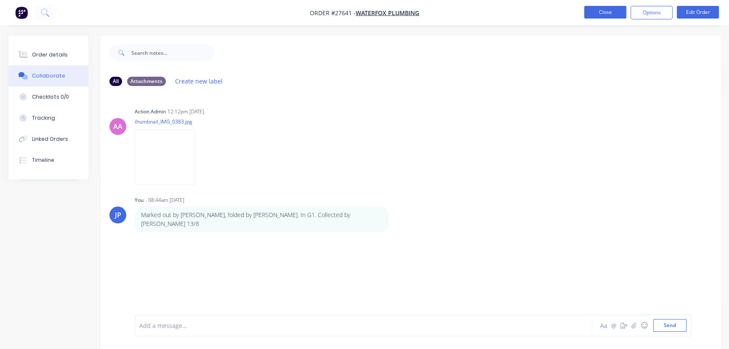
click at [611, 17] on button "Close" at bounding box center [605, 12] width 42 height 13
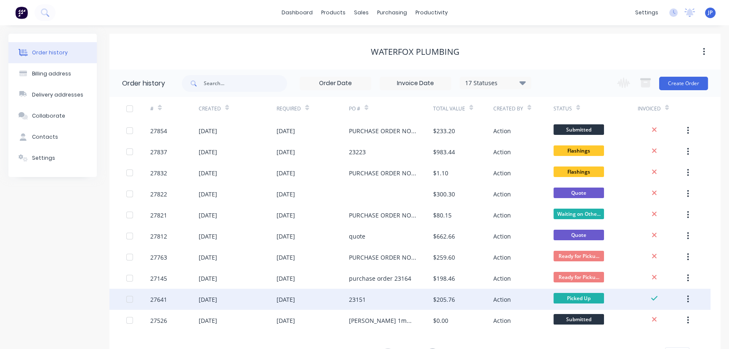
click at [691, 301] on button "button" at bounding box center [688, 298] width 20 height 15
click at [648, 321] on div "Archive" at bounding box center [658, 321] width 65 height 12
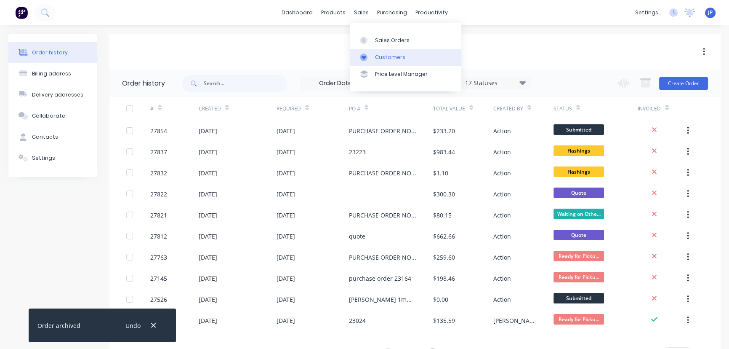
click at [384, 55] on div "Customers" at bounding box center [390, 57] width 30 height 8
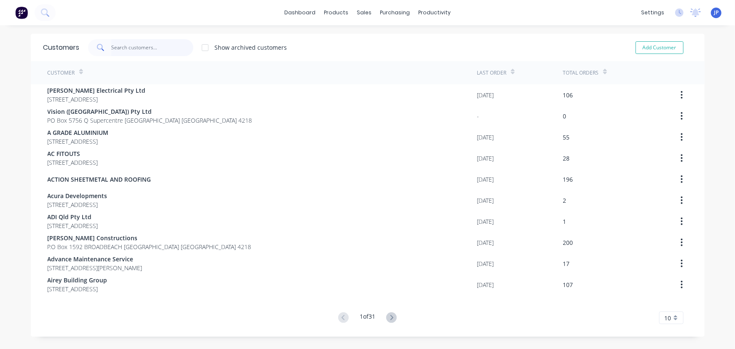
click at [143, 45] on input "text" at bounding box center [152, 47] width 82 height 17
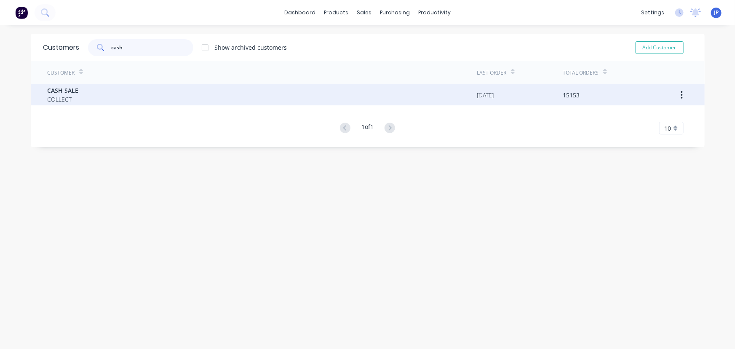
type input "cash"
click at [64, 99] on span "COLLECT" at bounding box center [63, 99] width 31 height 9
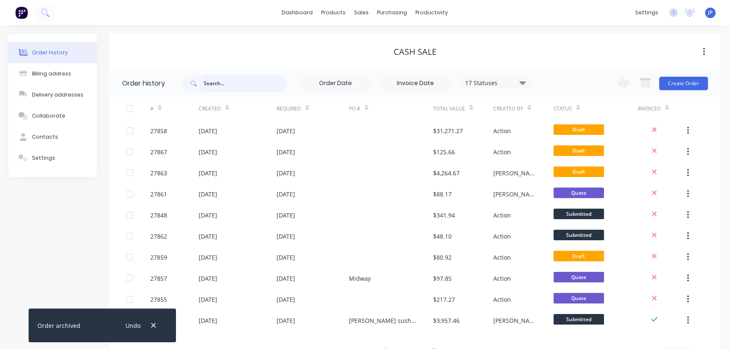
click at [220, 83] on input "text" at bounding box center [245, 83] width 83 height 17
type input "Verve"
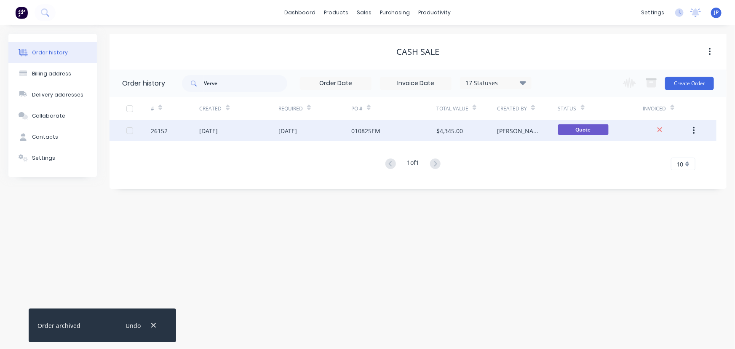
click at [218, 131] on div "[DATE]" at bounding box center [208, 130] width 19 height 9
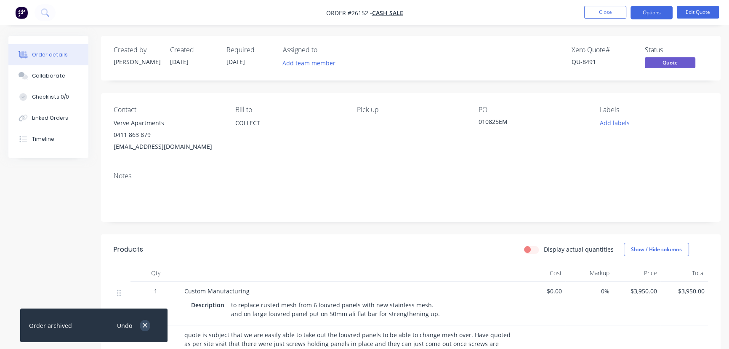
click at [145, 325] on icon "button" at bounding box center [145, 325] width 5 height 5
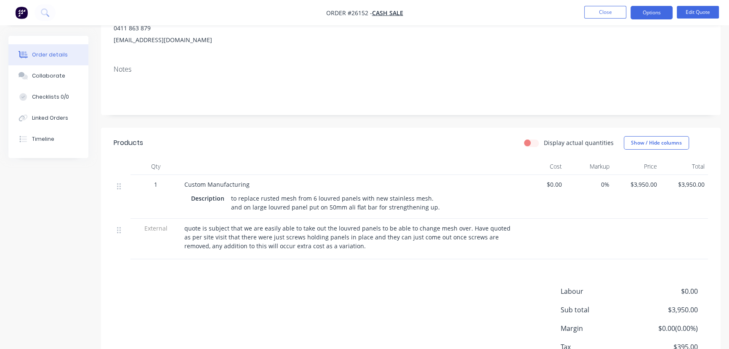
scroll to position [167, 0]
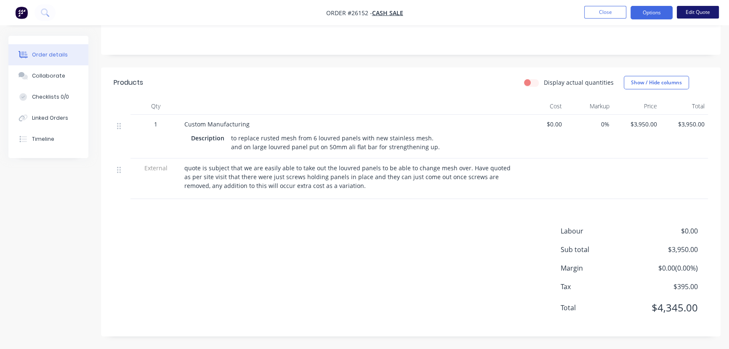
click at [690, 12] on button "Edit Quote" at bounding box center [698, 12] width 42 height 13
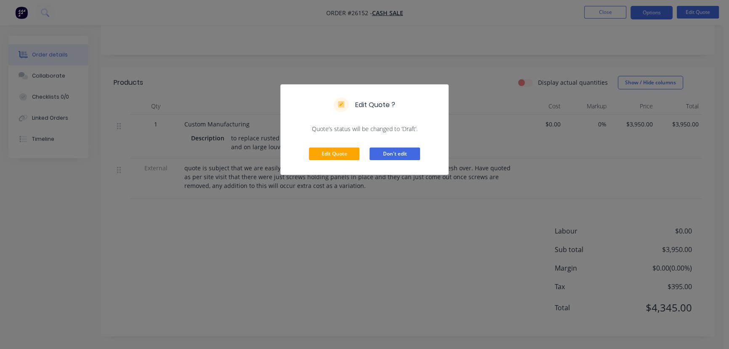
click at [391, 151] on button "Don't edit" at bounding box center [395, 153] width 51 height 13
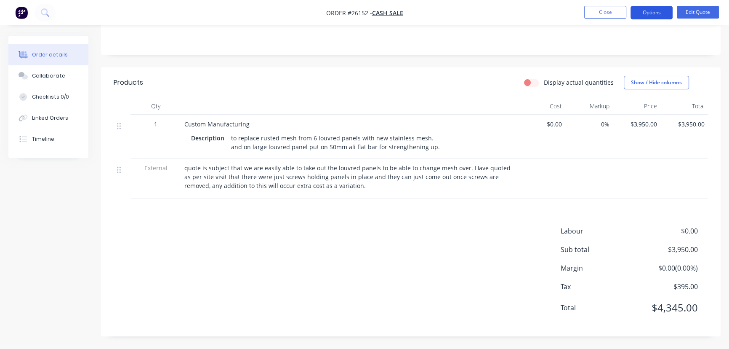
click at [647, 11] on button "Options" at bounding box center [652, 12] width 42 height 13
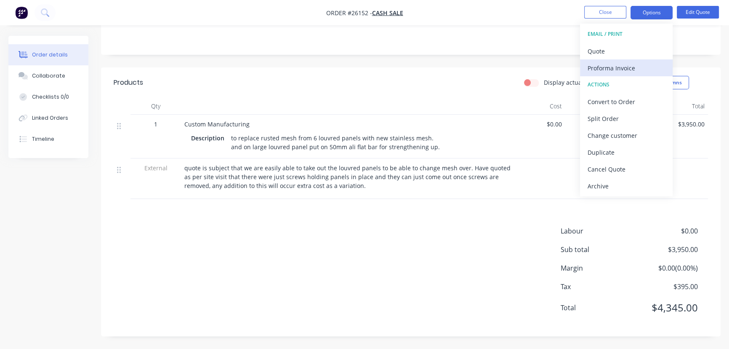
click at [625, 70] on div "Proforma Invoice" at bounding box center [626, 68] width 77 height 12
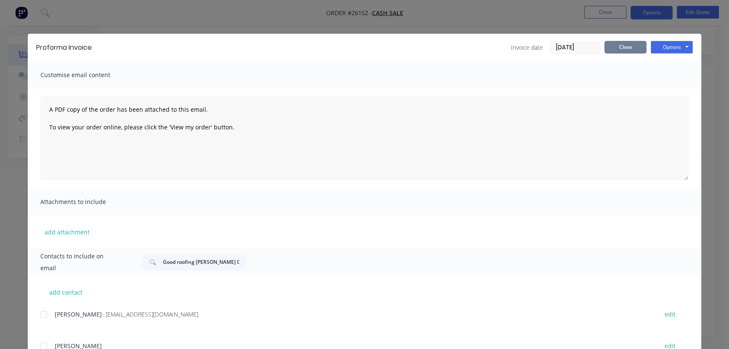
click at [630, 50] on button "Close" at bounding box center [626, 47] width 42 height 13
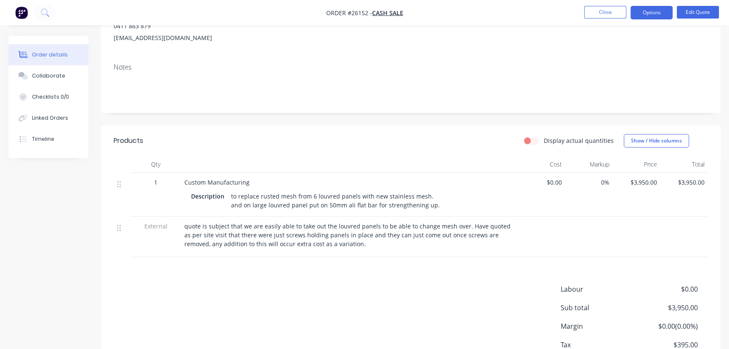
scroll to position [13, 0]
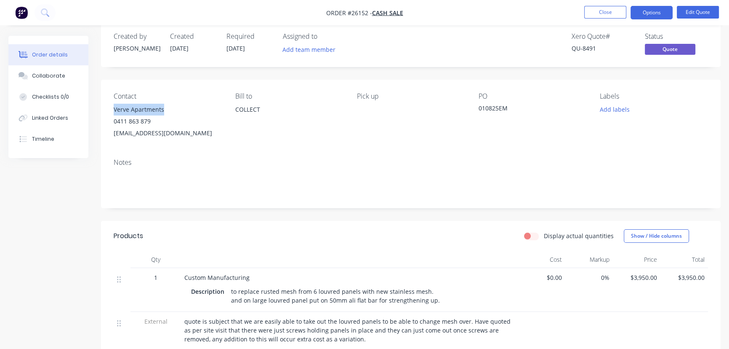
drag, startPoint x: 169, startPoint y: 110, endPoint x: 110, endPoint y: 105, distance: 58.7
click at [110, 105] on div "Contact Verve Apartments 0411 863 879 [EMAIL_ADDRESS][DOMAIN_NAME] Bill to COLL…" at bounding box center [411, 116] width 620 height 72
click at [646, 11] on button "Options" at bounding box center [652, 12] width 42 height 13
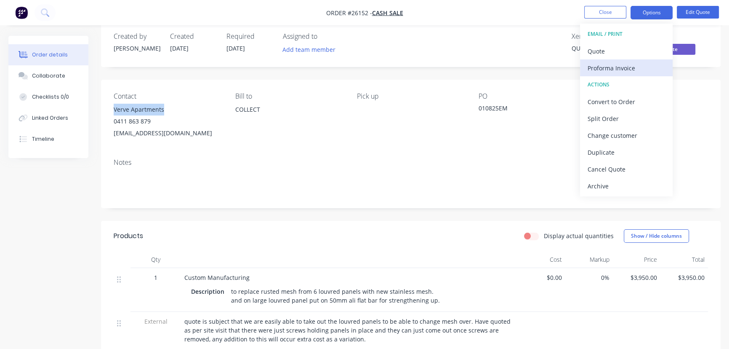
click at [624, 66] on div "Proforma Invoice" at bounding box center [626, 68] width 77 height 12
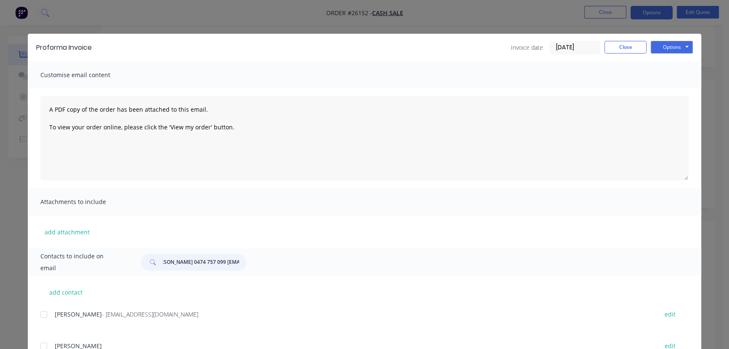
scroll to position [0, 93]
drag, startPoint x: 160, startPoint y: 263, endPoint x: 253, endPoint y: 261, distance: 93.5
click at [253, 261] on div "Good roofing [PERSON_NAME] 0474 757 099 [EMAIL_ADDRESS][DOMAIN_NAME]" at bounding box center [411, 261] width 556 height 17
paste input "Verve Apartments"
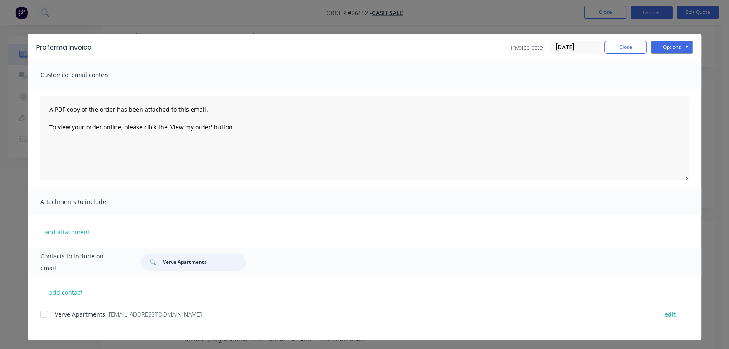
type input "Verve Apartments"
drag, startPoint x: 206, startPoint y: 318, endPoint x: 59, endPoint y: 332, distance: 148.0
click at [59, 332] on div "Verve Apartments - [EMAIL_ADDRESS][DOMAIN_NAME] edit" at bounding box center [370, 324] width 661 height 32
click at [653, 51] on button "Options" at bounding box center [672, 47] width 42 height 13
click at [627, 46] on button "Close" at bounding box center [626, 47] width 42 height 13
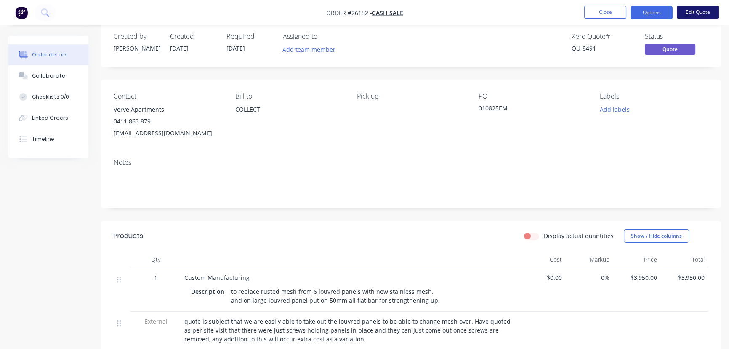
click at [686, 15] on button "Edit Quote" at bounding box center [698, 12] width 42 height 13
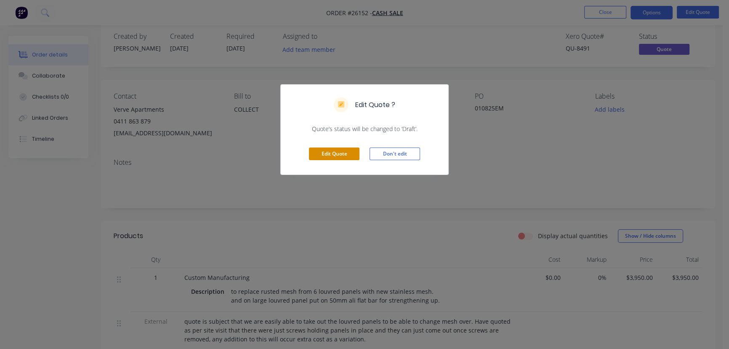
click at [342, 153] on button "Edit Quote" at bounding box center [334, 153] width 51 height 13
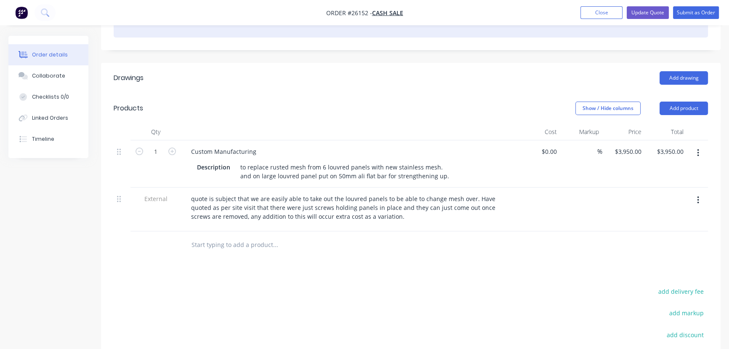
scroll to position [191, 0]
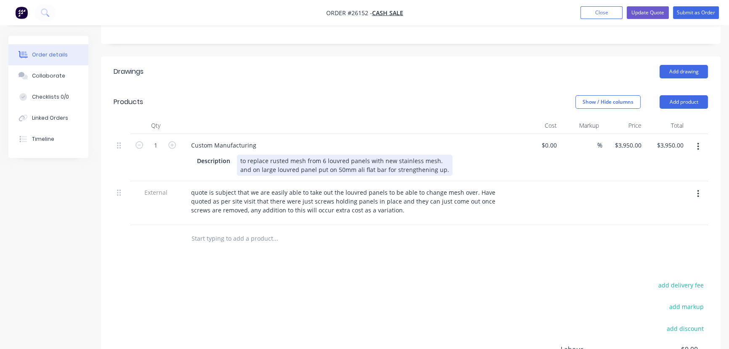
click at [443, 158] on div "to replace rusted mesh from 6 louvred panels with new stainless mesh. and on la…" at bounding box center [345, 165] width 216 height 21
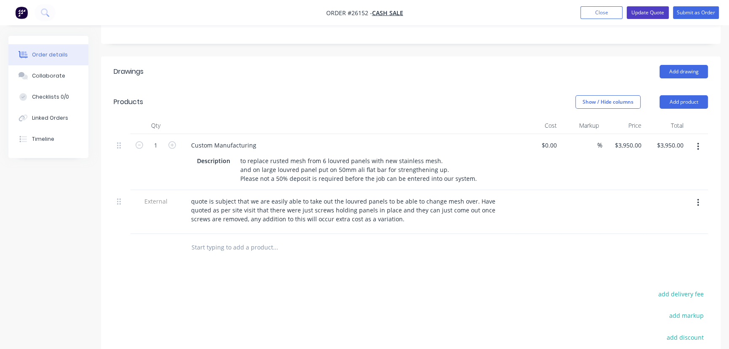
click at [651, 12] on button "Update Quote" at bounding box center [648, 12] width 42 height 13
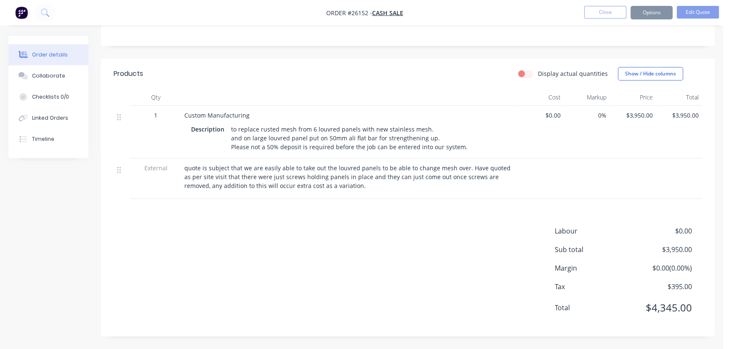
scroll to position [0, 0]
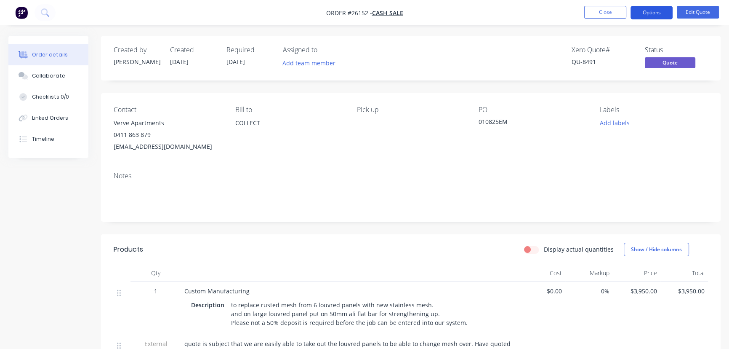
click at [659, 13] on button "Options" at bounding box center [652, 12] width 42 height 13
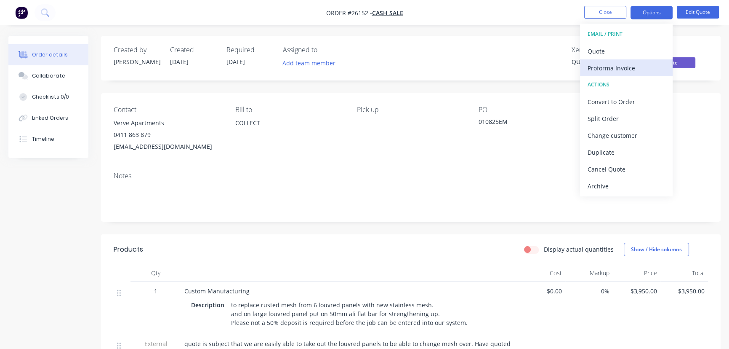
click at [639, 69] on div "Proforma Invoice" at bounding box center [626, 68] width 77 height 12
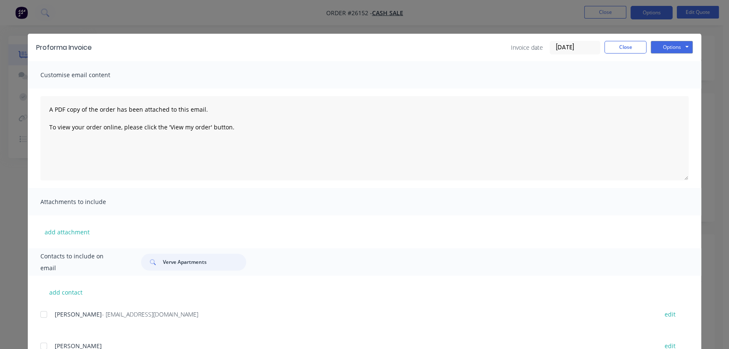
drag, startPoint x: 213, startPoint y: 265, endPoint x: 150, endPoint y: 259, distance: 63.4
click at [150, 259] on div "Verve Apartments" at bounding box center [193, 261] width 105 height 17
paste input "Verve Apartments - [EMAIL_ADDRESS][DOMAIN_NAME]"
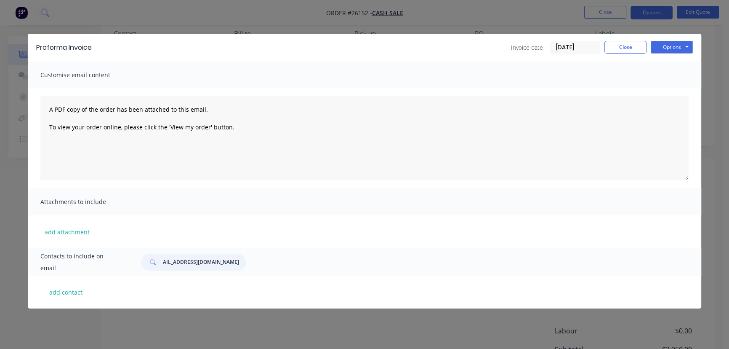
scroll to position [76, 0]
type input "Verve Apartments - [EMAIL_ADDRESS][DOMAIN_NAME]"
click at [676, 44] on button "Options" at bounding box center [672, 47] width 42 height 13
click at [671, 88] on button "Email" at bounding box center [678, 90] width 54 height 14
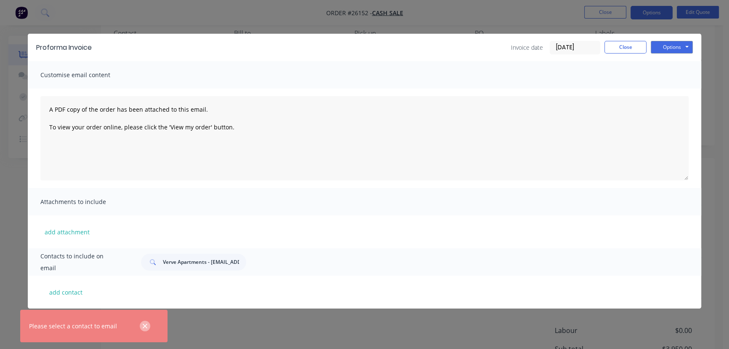
click at [146, 325] on icon "button" at bounding box center [144, 326] width 5 height 8
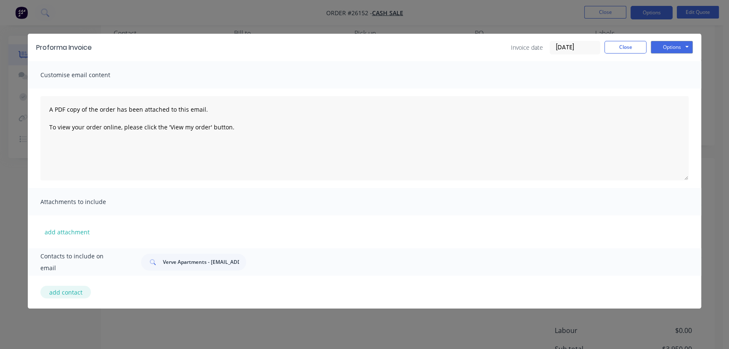
click at [71, 293] on button "add contact" at bounding box center [65, 291] width 51 height 13
select select "AU"
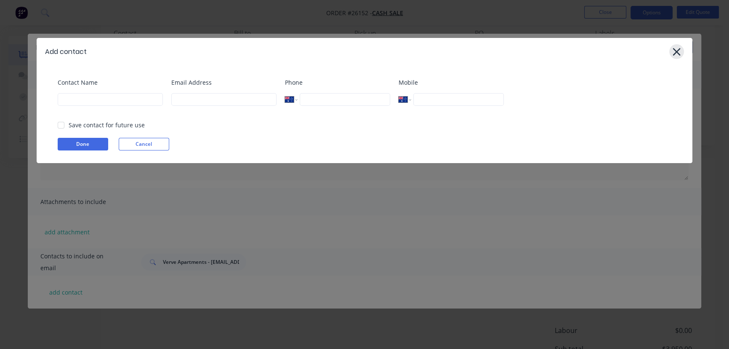
click at [681, 49] on icon at bounding box center [676, 52] width 9 height 12
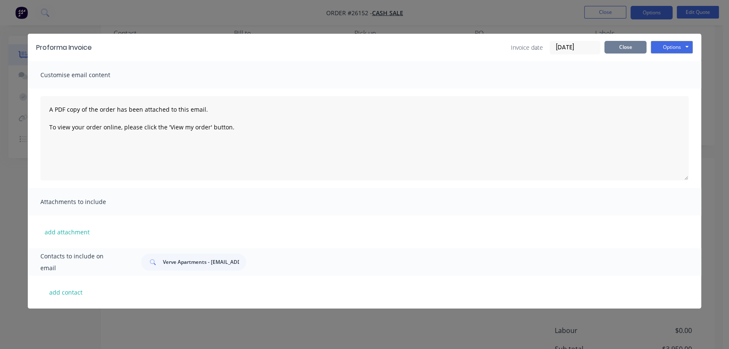
click at [623, 49] on button "Close" at bounding box center [626, 47] width 42 height 13
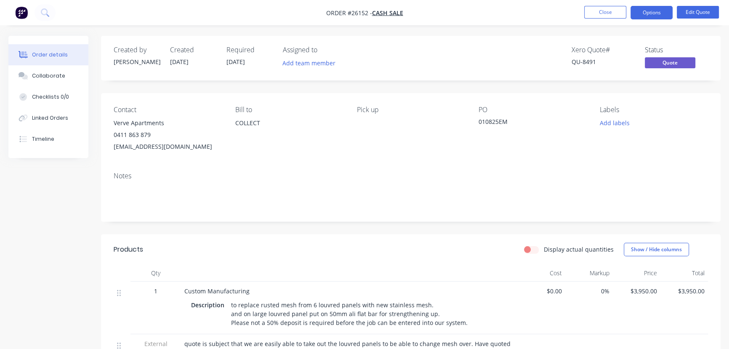
scroll to position [38, 0]
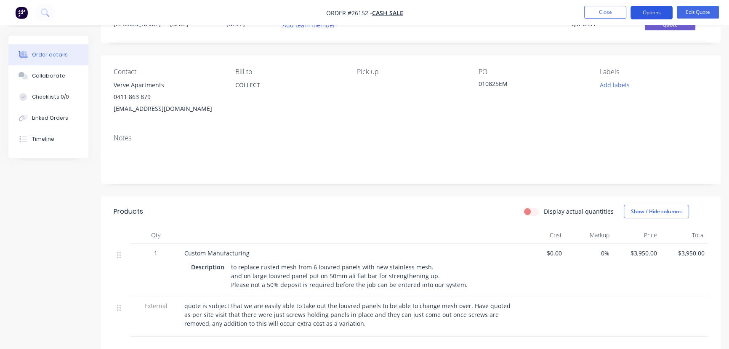
click at [656, 17] on button "Options" at bounding box center [652, 12] width 42 height 13
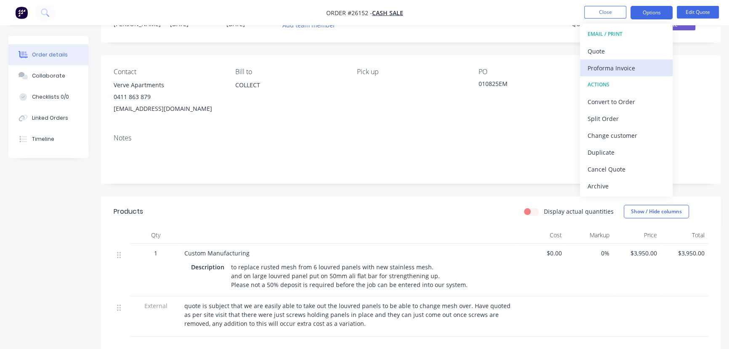
click at [643, 64] on div "Proforma Invoice" at bounding box center [626, 68] width 77 height 12
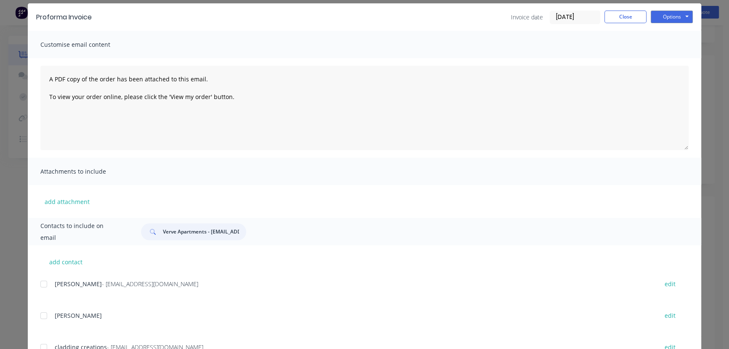
scroll to position [0, 62]
drag, startPoint x: 208, startPoint y: 232, endPoint x: 283, endPoint y: 236, distance: 75.1
click at [283, 236] on div "Verve Apartments - [EMAIL_ADDRESS][DOMAIN_NAME]" at bounding box center [411, 231] width 556 height 17
click at [213, 232] on div "Proforma Invoice Invoice date [DATE] Close Options Preview Print Email Customis…" at bounding box center [365, 227] width 674 height 449
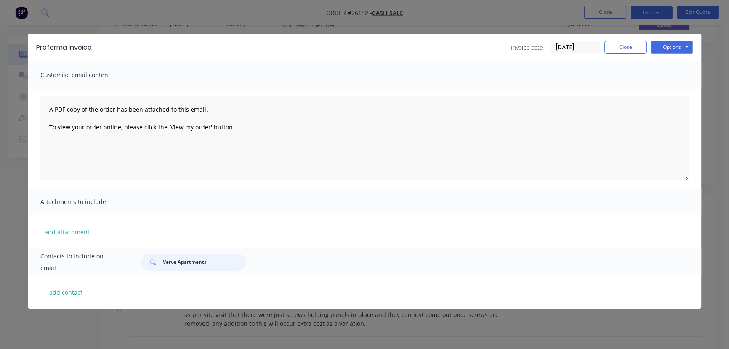
type input "Verve Apartments"
click at [258, 259] on div "Verve Apartments" at bounding box center [411, 261] width 556 height 17
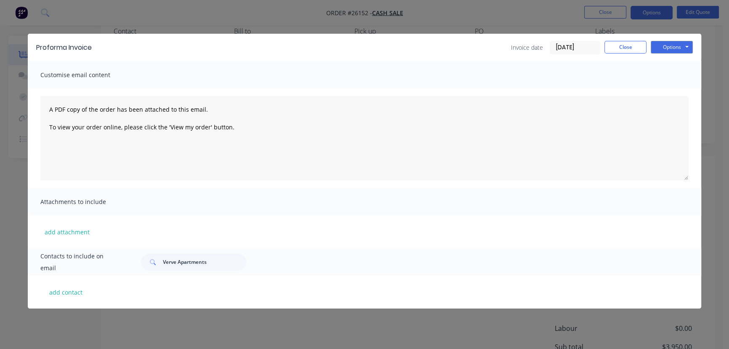
scroll to position [115, 0]
click at [618, 49] on button "Close" at bounding box center [626, 47] width 42 height 13
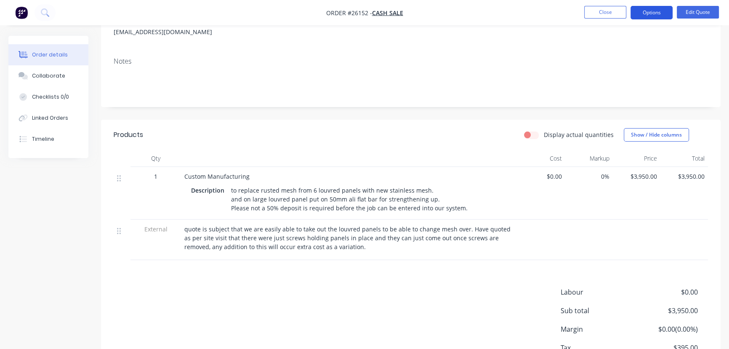
click at [649, 7] on button "Options" at bounding box center [652, 12] width 42 height 13
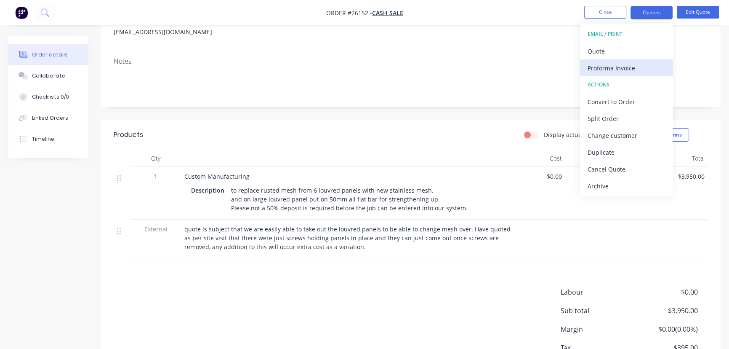
click at [623, 70] on div "Proforma Invoice" at bounding box center [626, 68] width 77 height 12
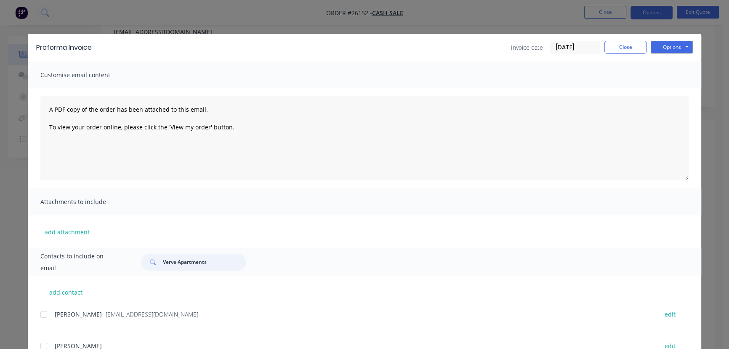
click at [219, 267] on input "Verve Apartments" at bounding box center [204, 261] width 83 height 17
click at [624, 49] on button "Close" at bounding box center [626, 47] width 42 height 13
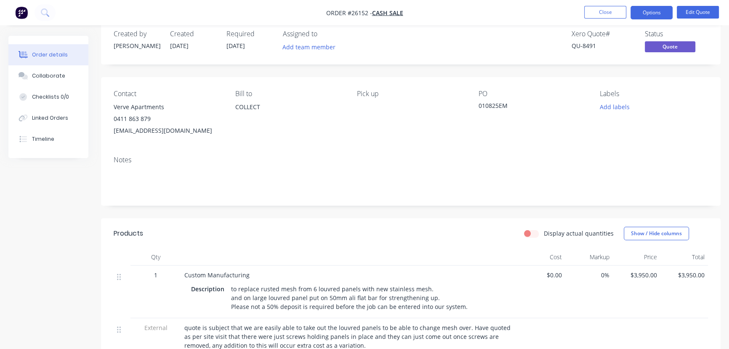
scroll to position [0, 0]
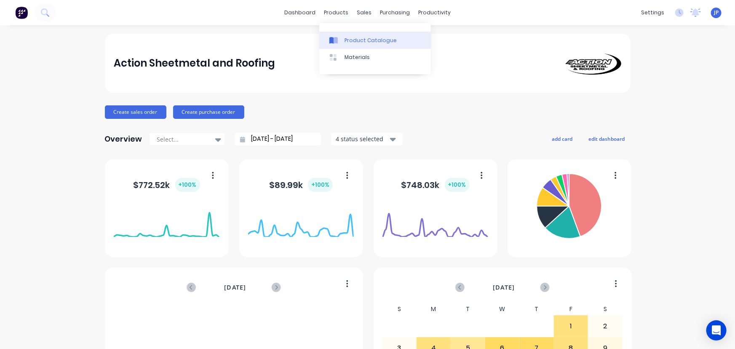
click at [355, 38] on div "Product Catalogue" at bounding box center [370, 41] width 52 height 8
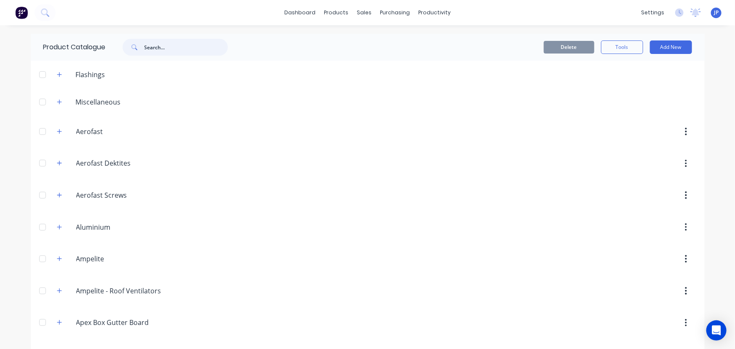
click at [150, 50] on input "text" at bounding box center [185, 47] width 83 height 17
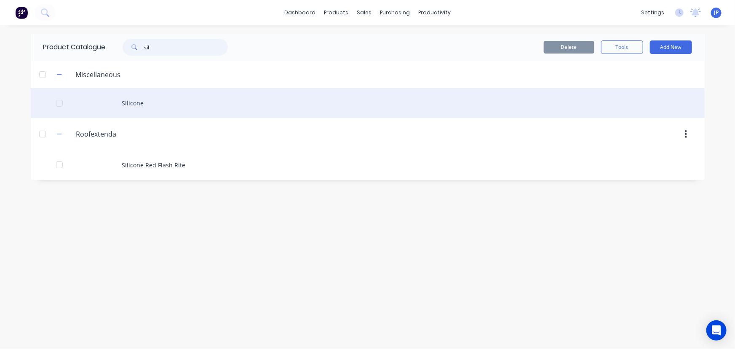
type input "sil"
click at [133, 99] on div "Silicone" at bounding box center [368, 103] width 674 height 30
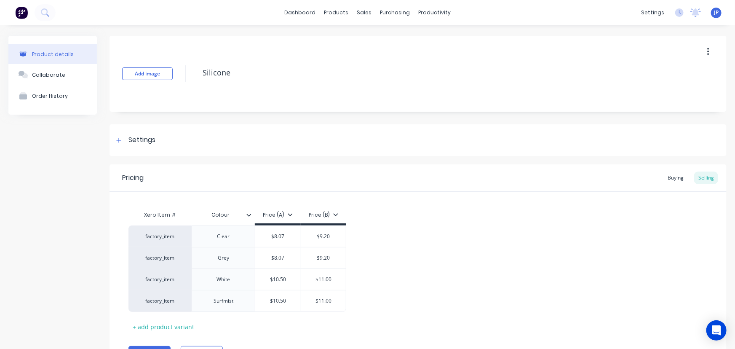
type textarea "x"
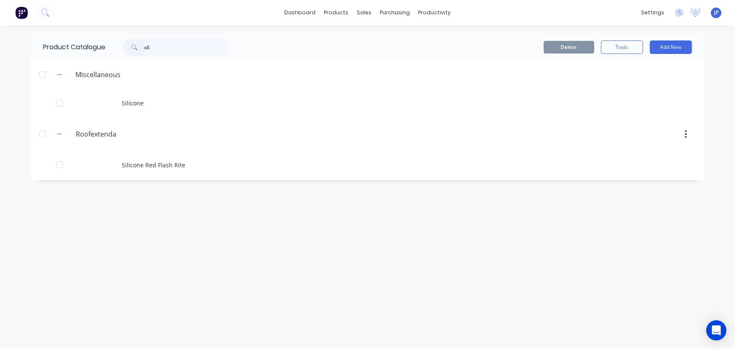
drag, startPoint x: 155, startPoint y: 46, endPoint x: 128, endPoint y: 50, distance: 27.2
click at [128, 50] on div "sil" at bounding box center [175, 47] width 105 height 17
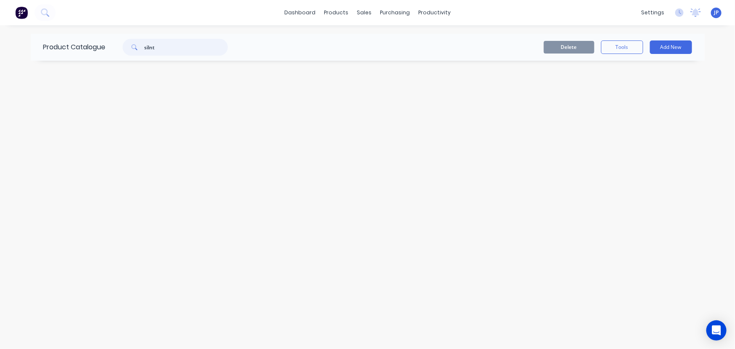
click at [146, 46] on input "silnt" at bounding box center [185, 47] width 83 height 17
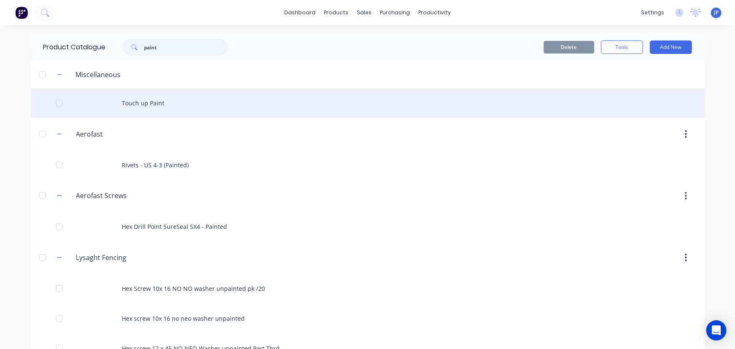
type input "paint"
click at [139, 102] on div "Touch up Paint" at bounding box center [368, 103] width 674 height 30
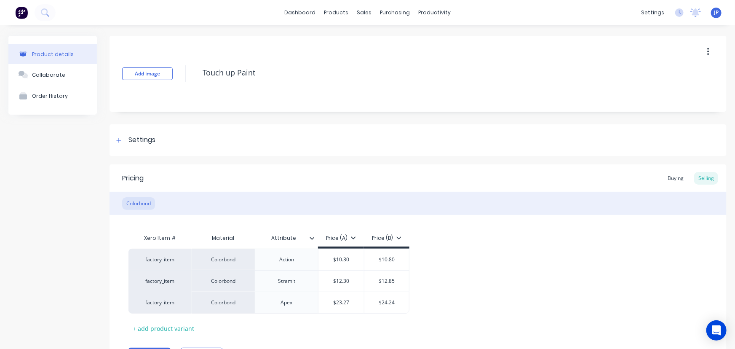
type textarea "x"
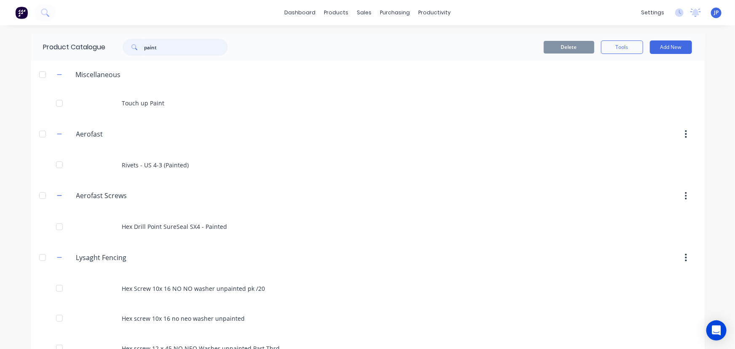
drag, startPoint x: 165, startPoint y: 51, endPoint x: 110, endPoint y: 53, distance: 55.6
click at [114, 53] on div "paint" at bounding box center [171, 47] width 114 height 17
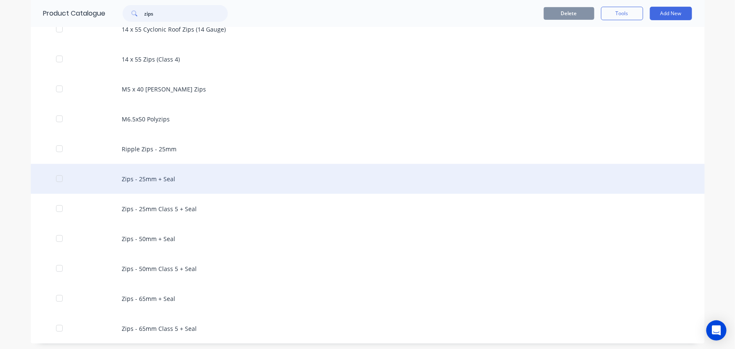
scroll to position [234, 0]
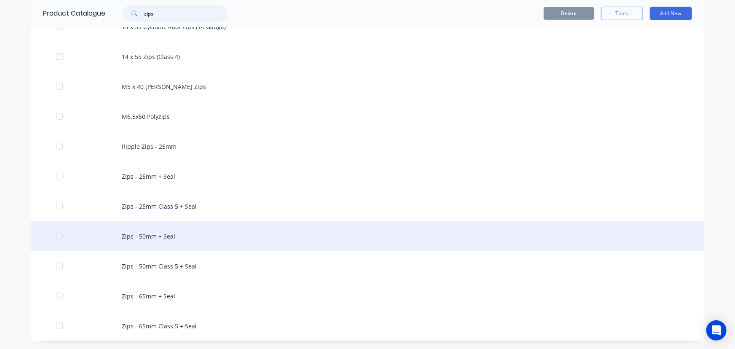
type input "zips"
click at [171, 236] on div "Zips - 50mm + Seal" at bounding box center [368, 236] width 674 height 30
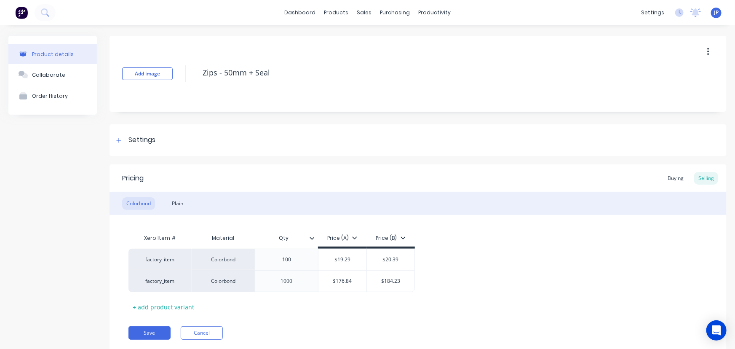
type textarea "x"
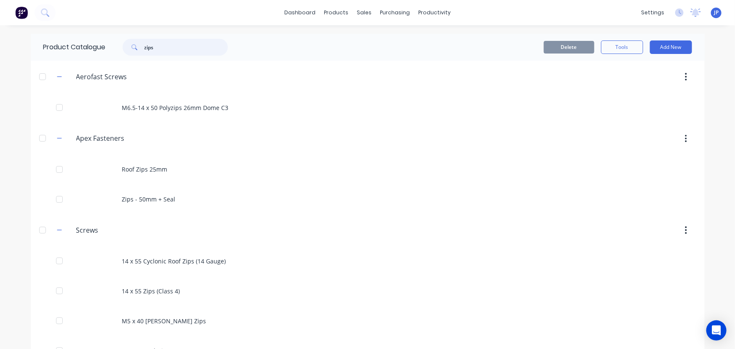
drag, startPoint x: 161, startPoint y: 50, endPoint x: 121, endPoint y: 50, distance: 39.6
click at [123, 50] on div "zips" at bounding box center [175, 47] width 105 height 17
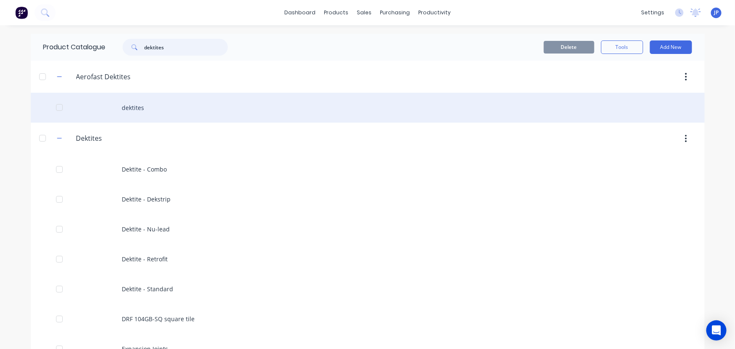
type input "dektites"
click at [123, 109] on div "dektites" at bounding box center [368, 108] width 674 height 30
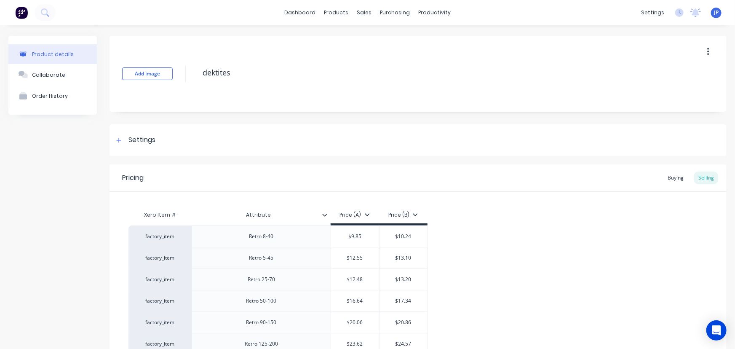
type textarea "x"
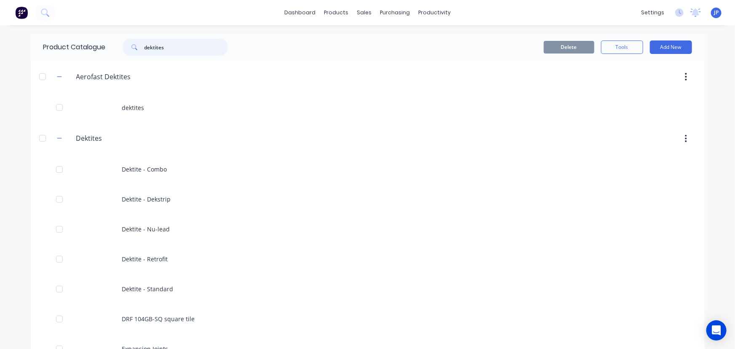
drag, startPoint x: 166, startPoint y: 53, endPoint x: 120, endPoint y: 48, distance: 46.5
click at [120, 48] on div "dektites" at bounding box center [171, 47] width 114 height 17
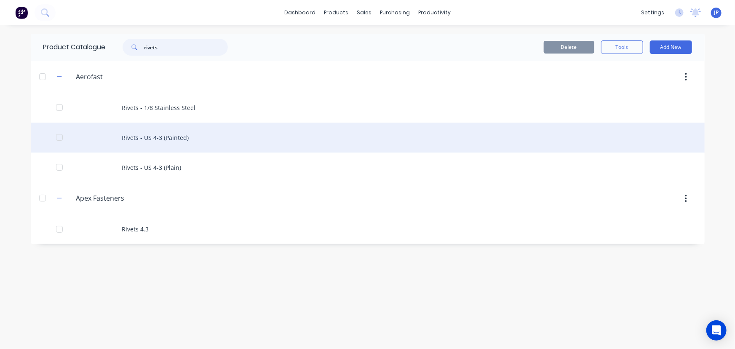
type input "rivets"
click at [147, 138] on div "Rivets - US 4-3 (Painted)" at bounding box center [368, 138] width 674 height 30
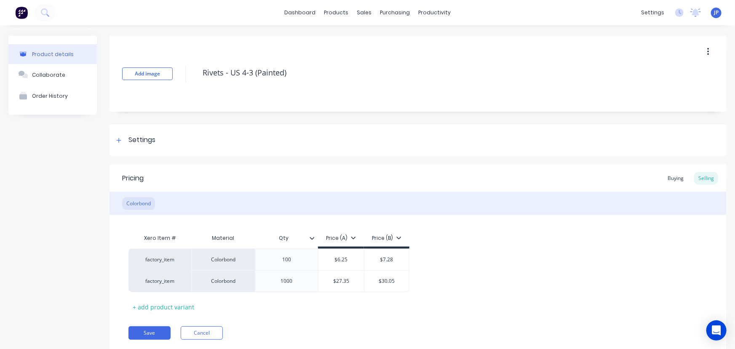
type textarea "x"
